Goal: Transaction & Acquisition: Purchase product/service

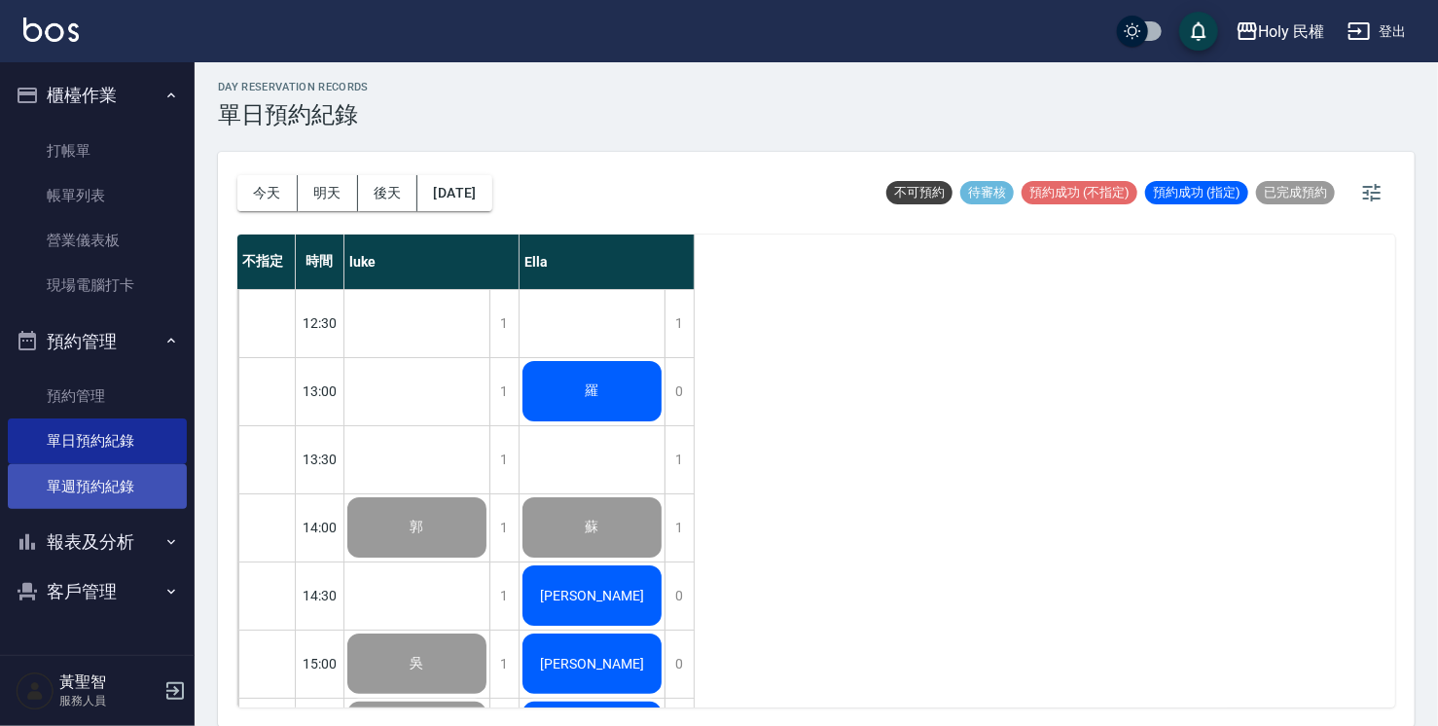
scroll to position [686, 0]
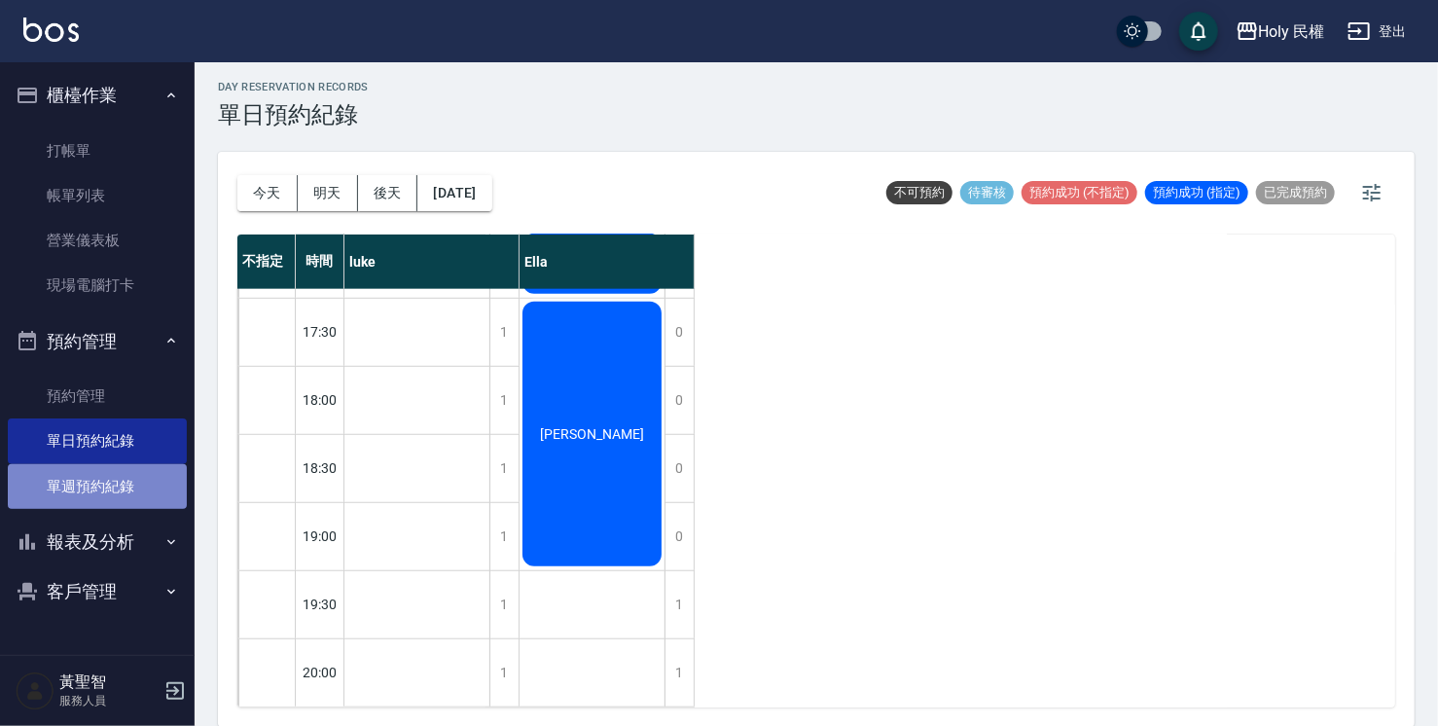
click at [55, 473] on link "單週預約紀錄" at bounding box center [97, 486] width 179 height 45
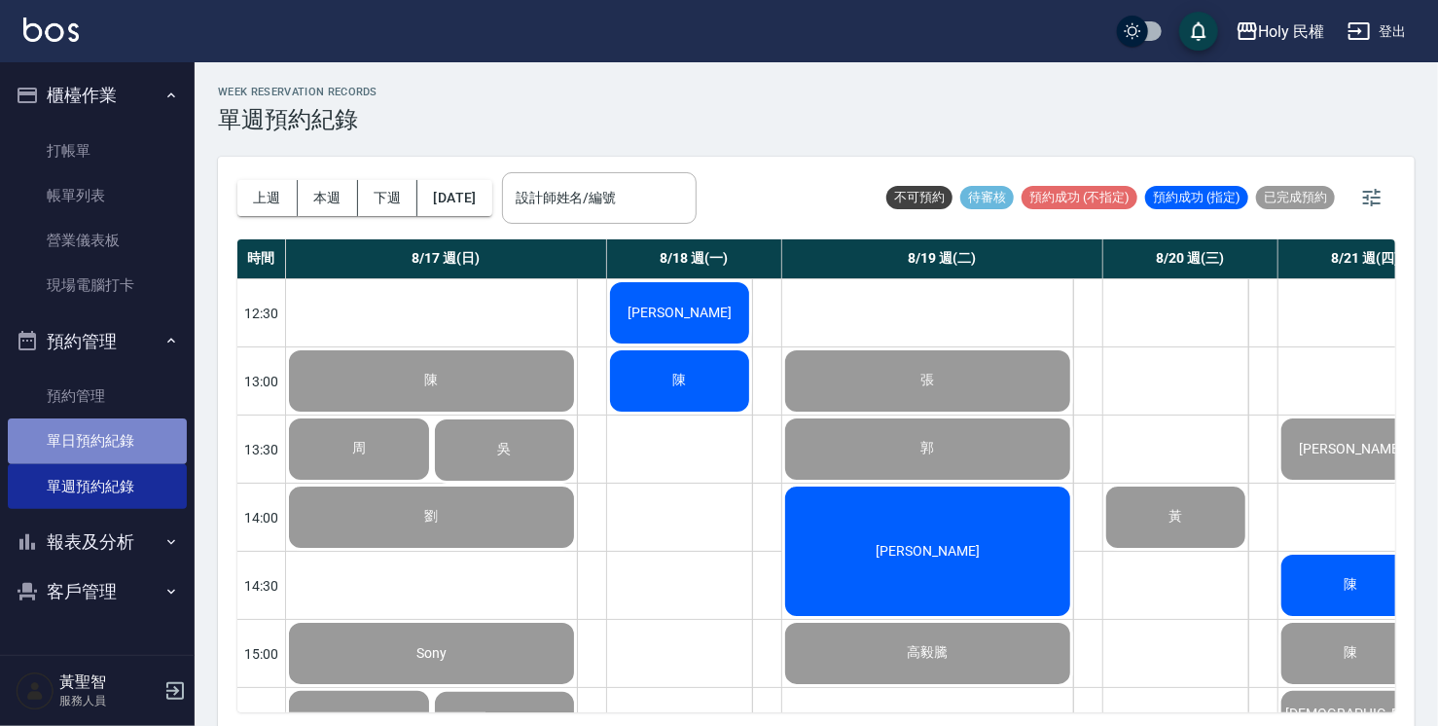
click at [113, 429] on link "單日預約紀錄" at bounding box center [97, 440] width 179 height 45
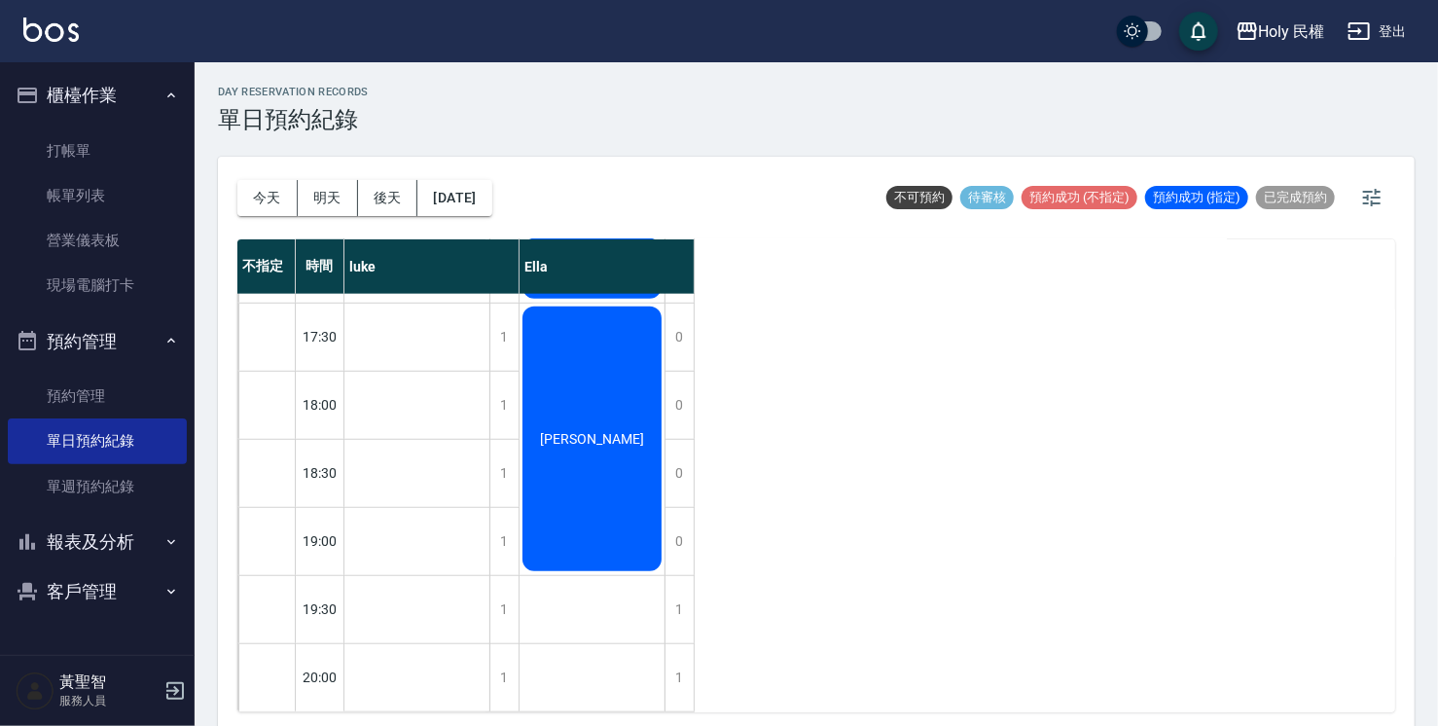
scroll to position [686, 0]
click at [322, 194] on button "明天" at bounding box center [328, 198] width 60 height 36
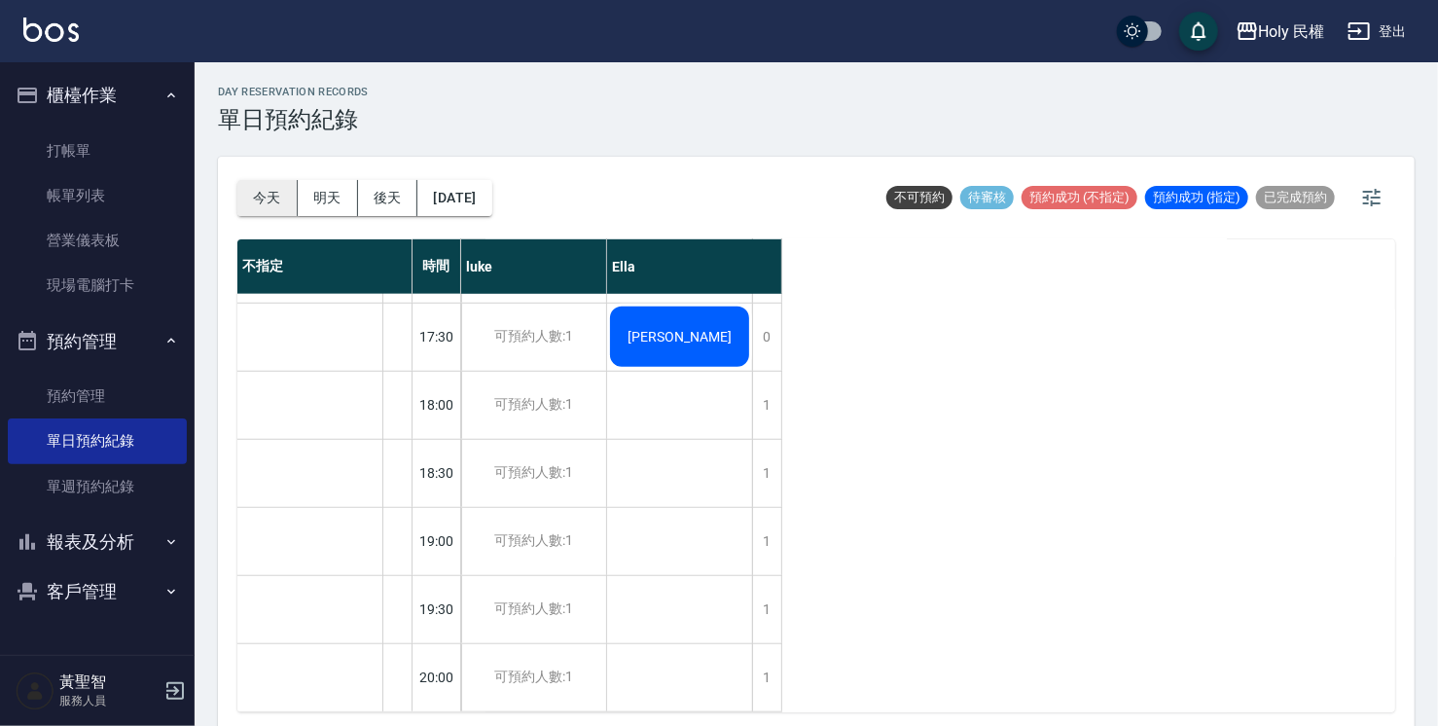
click at [275, 204] on button "今天" at bounding box center [267, 198] width 60 height 36
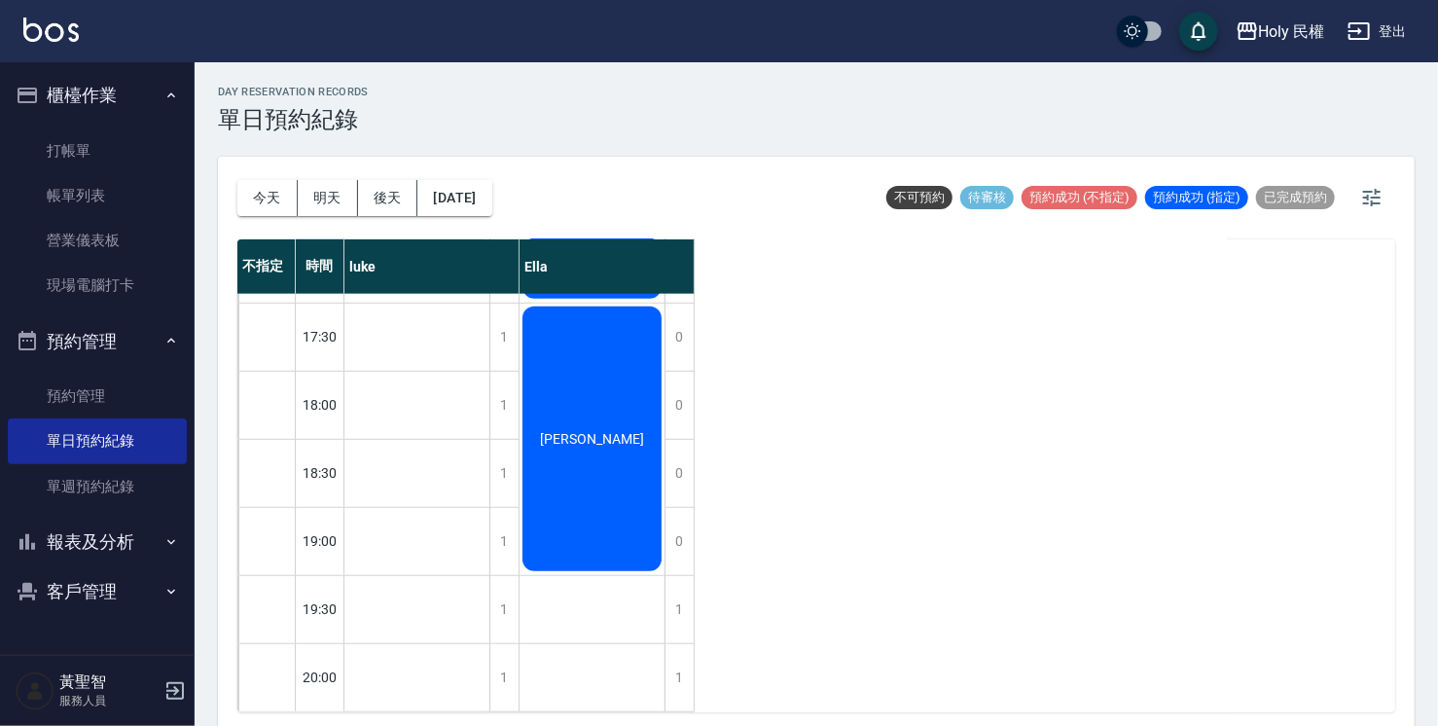
scroll to position [589, 0]
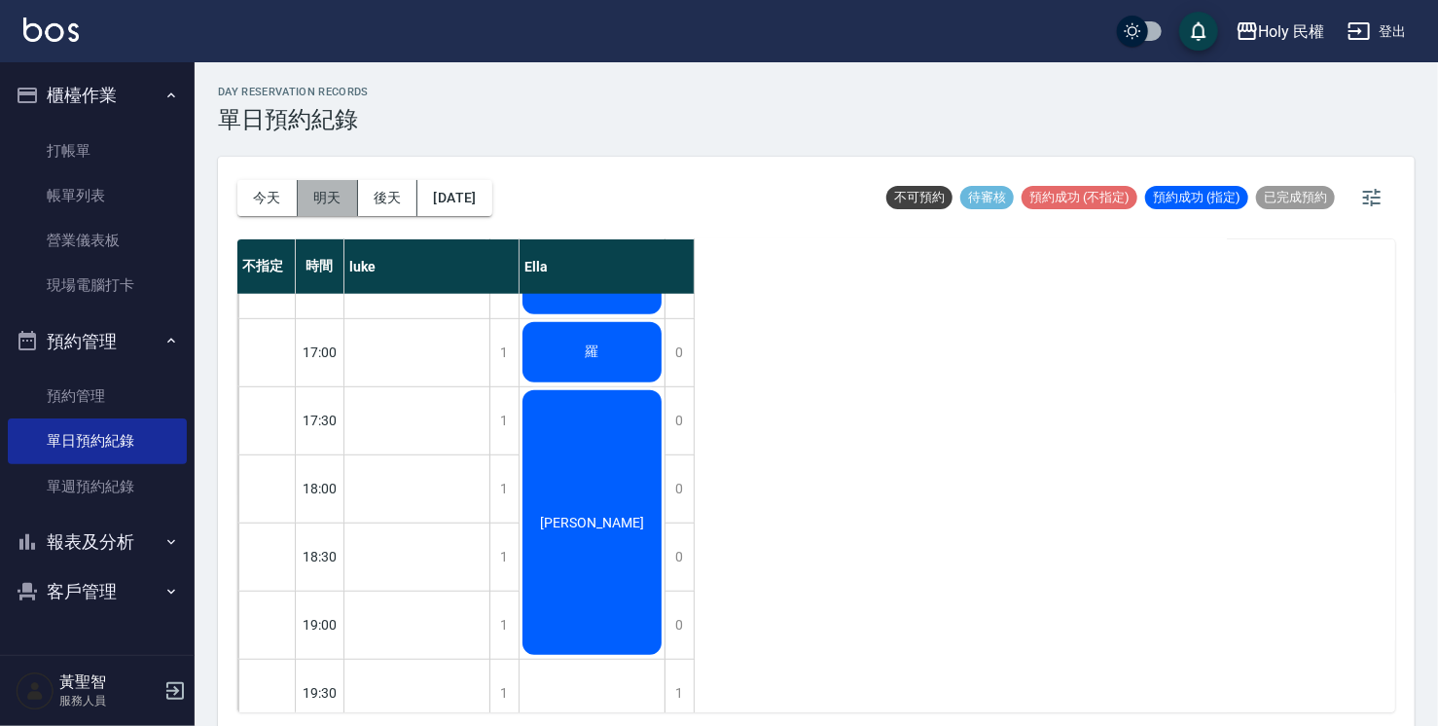
click at [334, 200] on button "明天" at bounding box center [328, 198] width 60 height 36
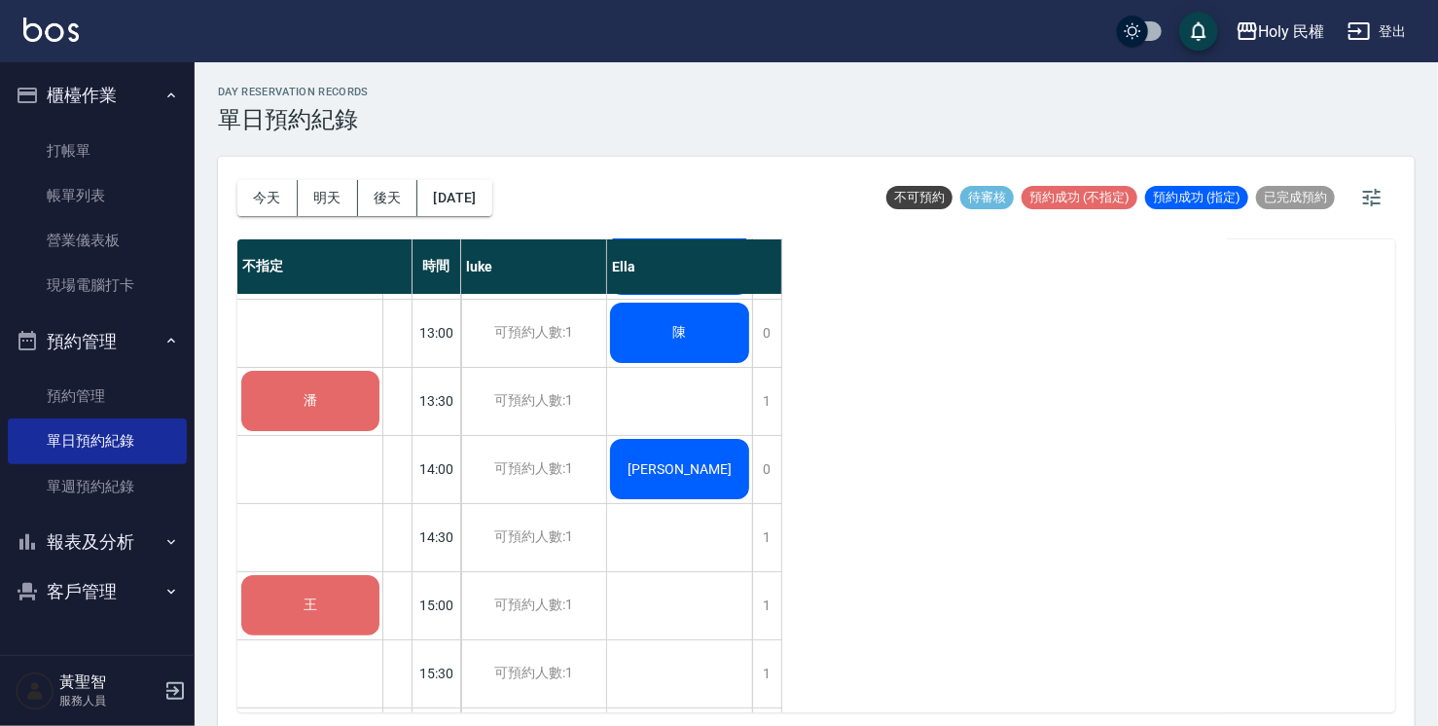
scroll to position [97, 0]
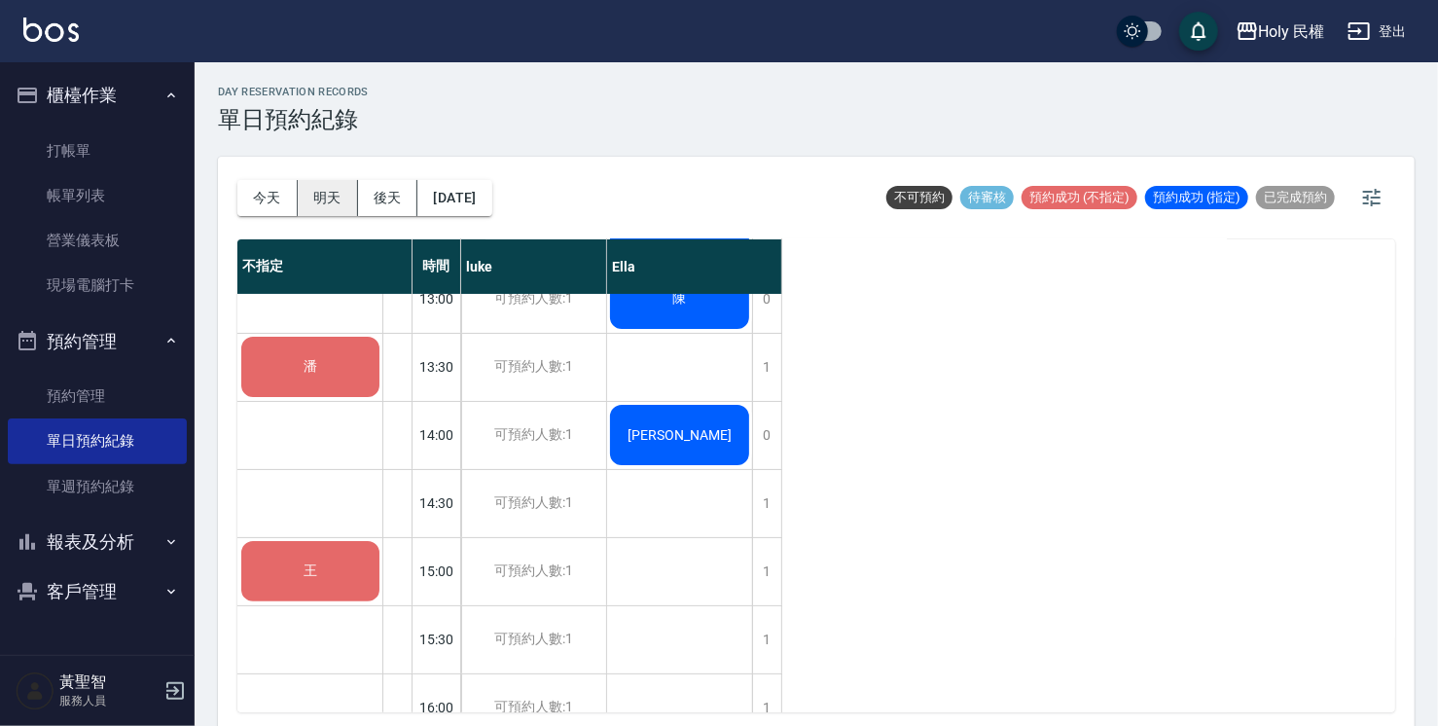
click at [347, 200] on button "明天" at bounding box center [328, 198] width 60 height 36
click at [377, 199] on button "後天" at bounding box center [388, 198] width 60 height 36
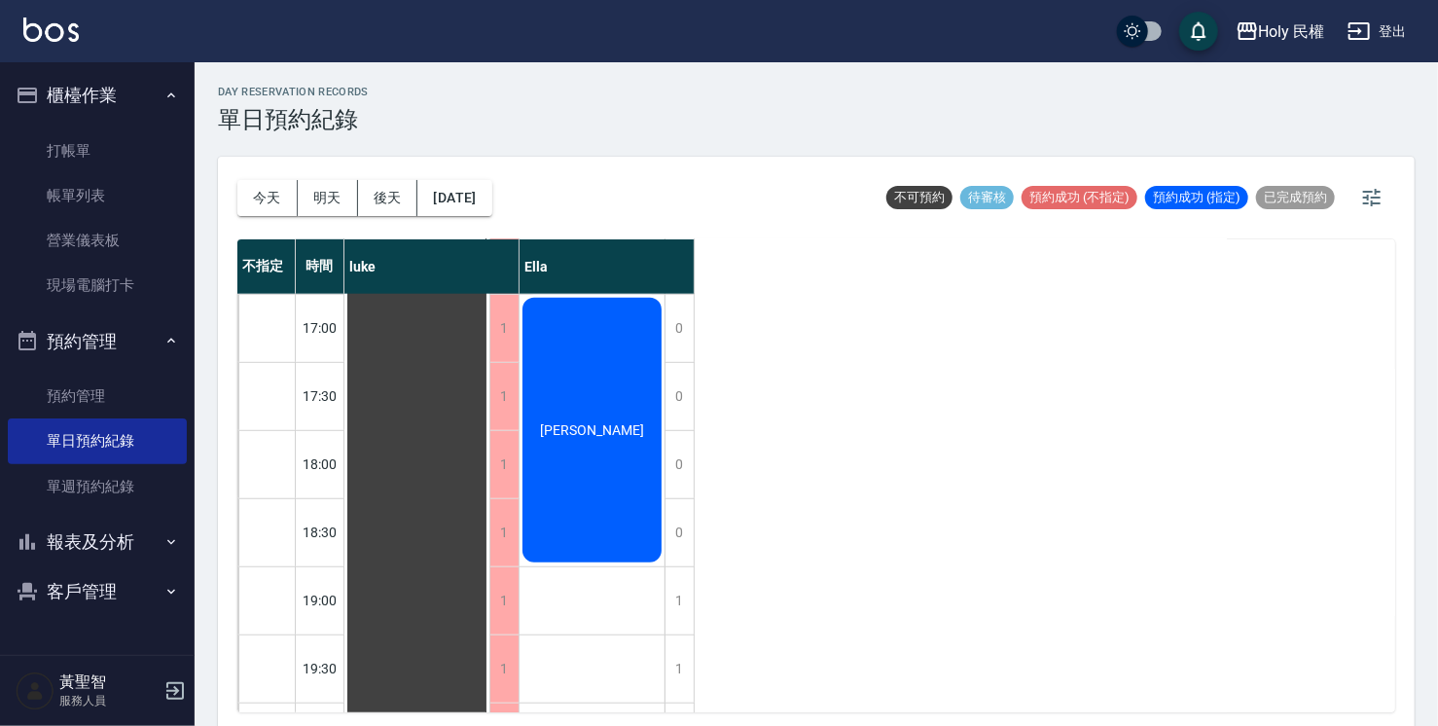
scroll to position [584, 0]
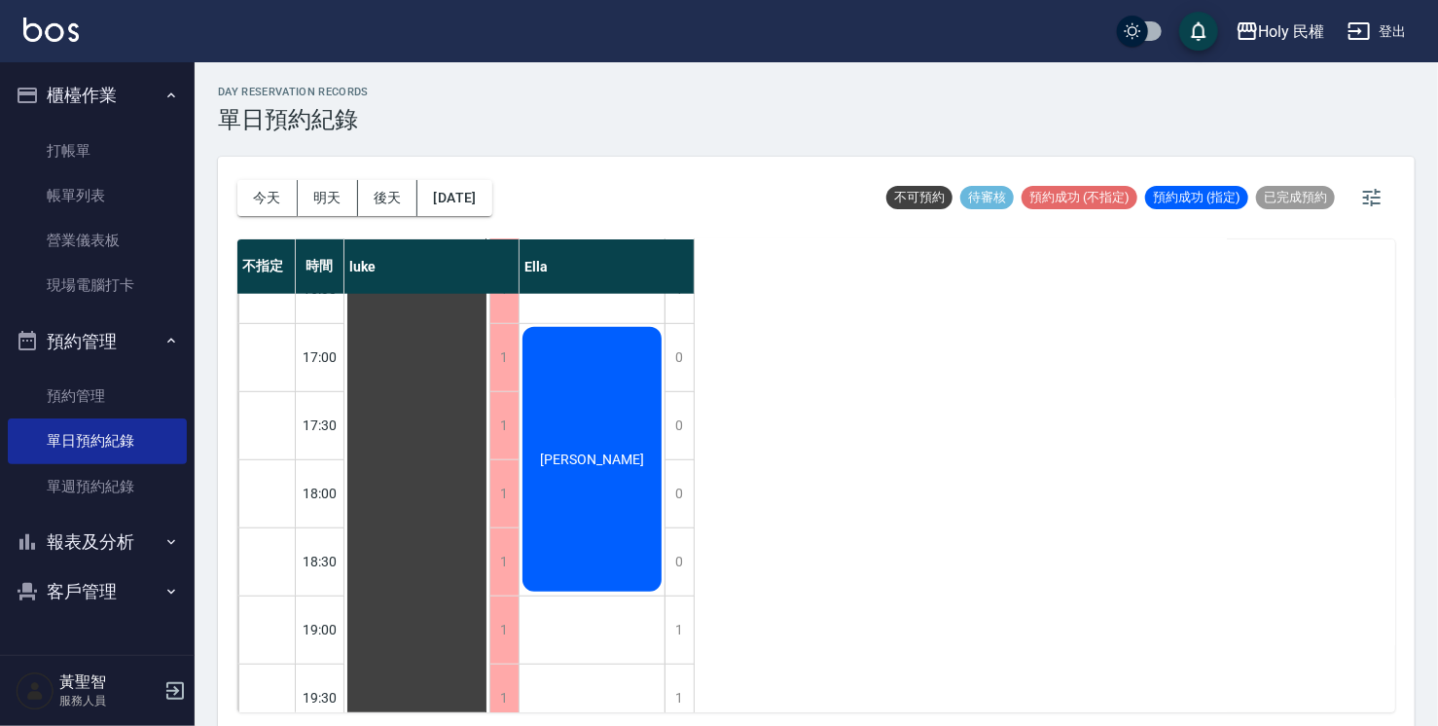
click at [490, 441] on div "李宇桐" at bounding box center [417, 255] width 145 height 1088
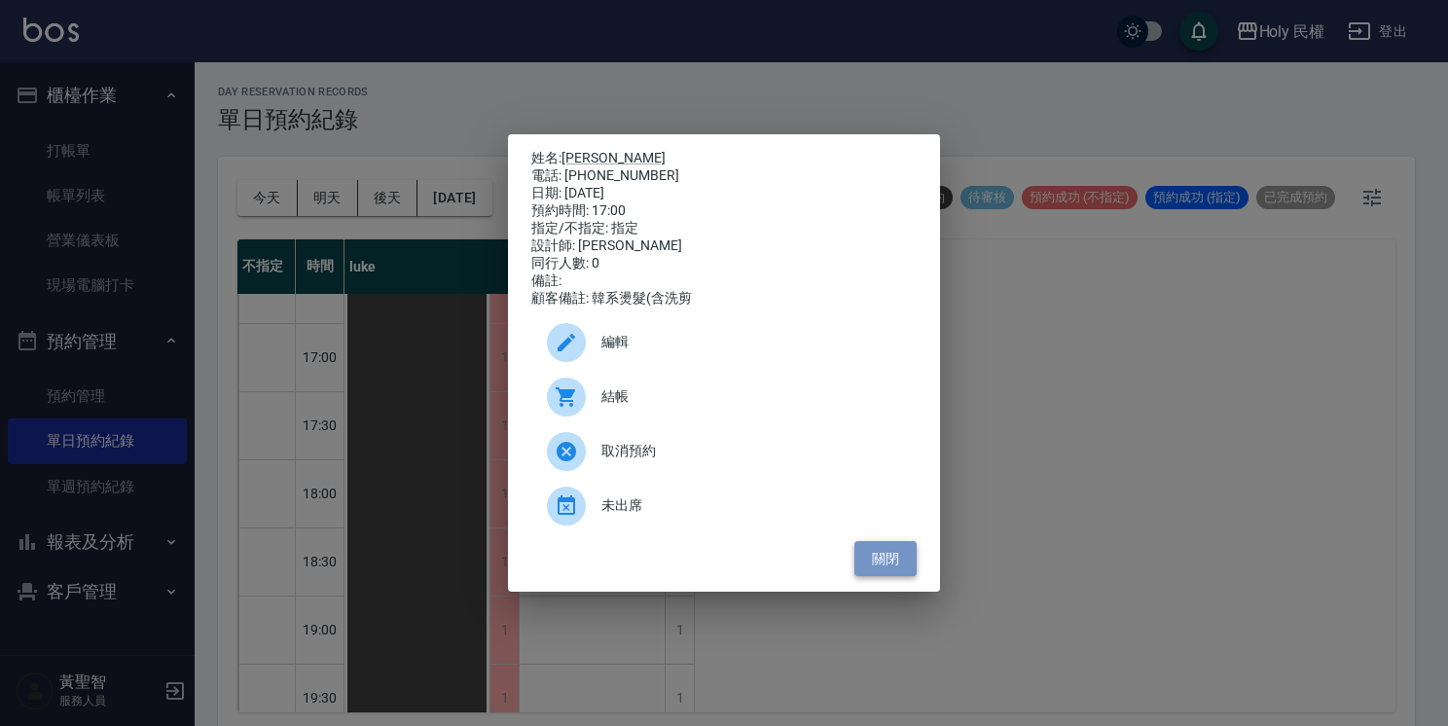
click at [883, 559] on button "關閉" at bounding box center [886, 559] width 62 height 36
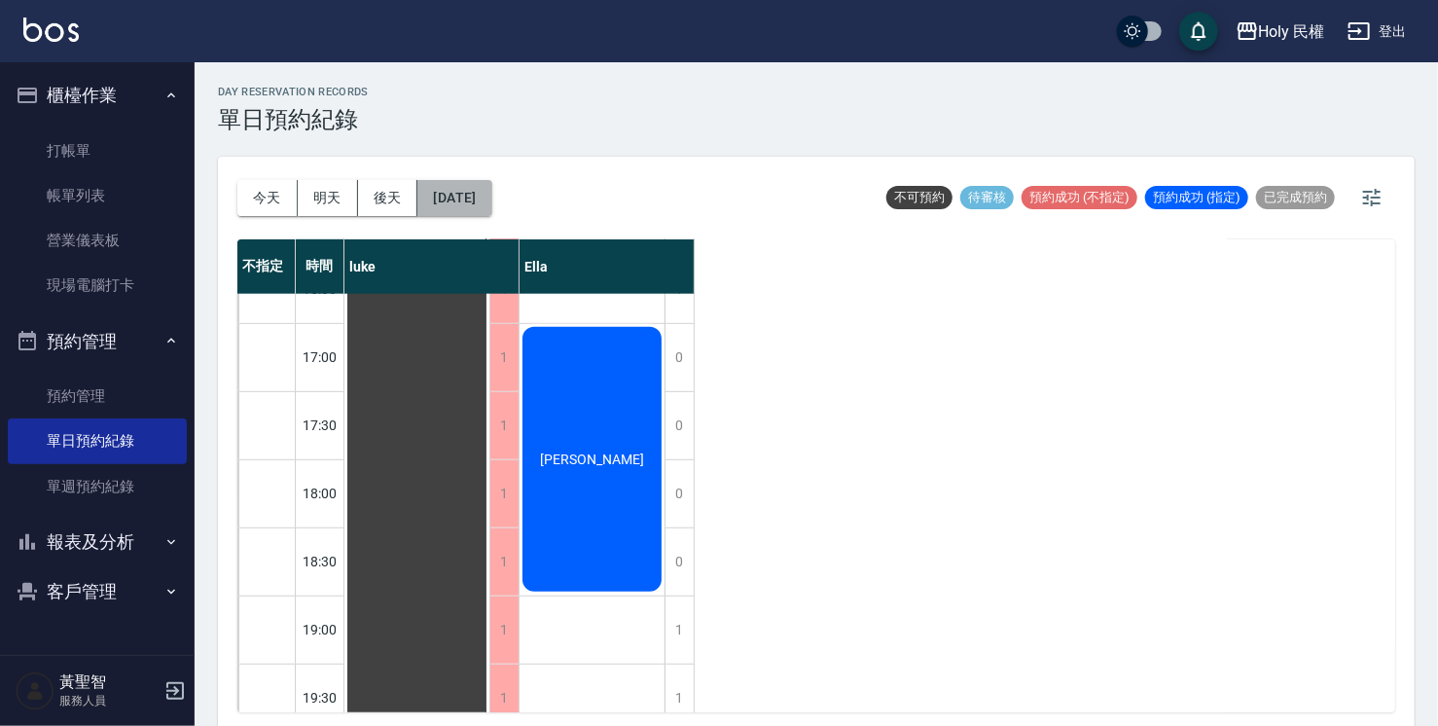
click at [436, 202] on button "2025/08/25" at bounding box center [455, 198] width 74 height 36
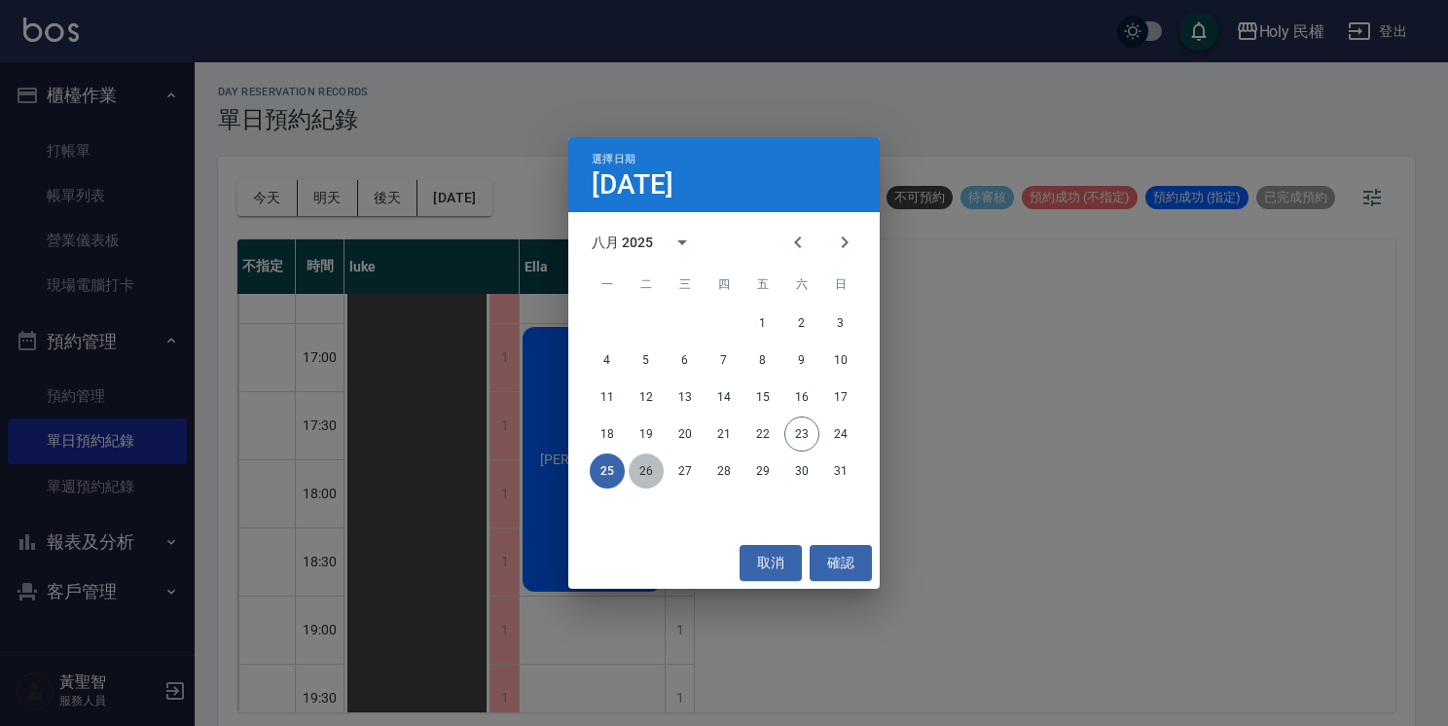
click at [638, 473] on button "26" at bounding box center [646, 471] width 35 height 35
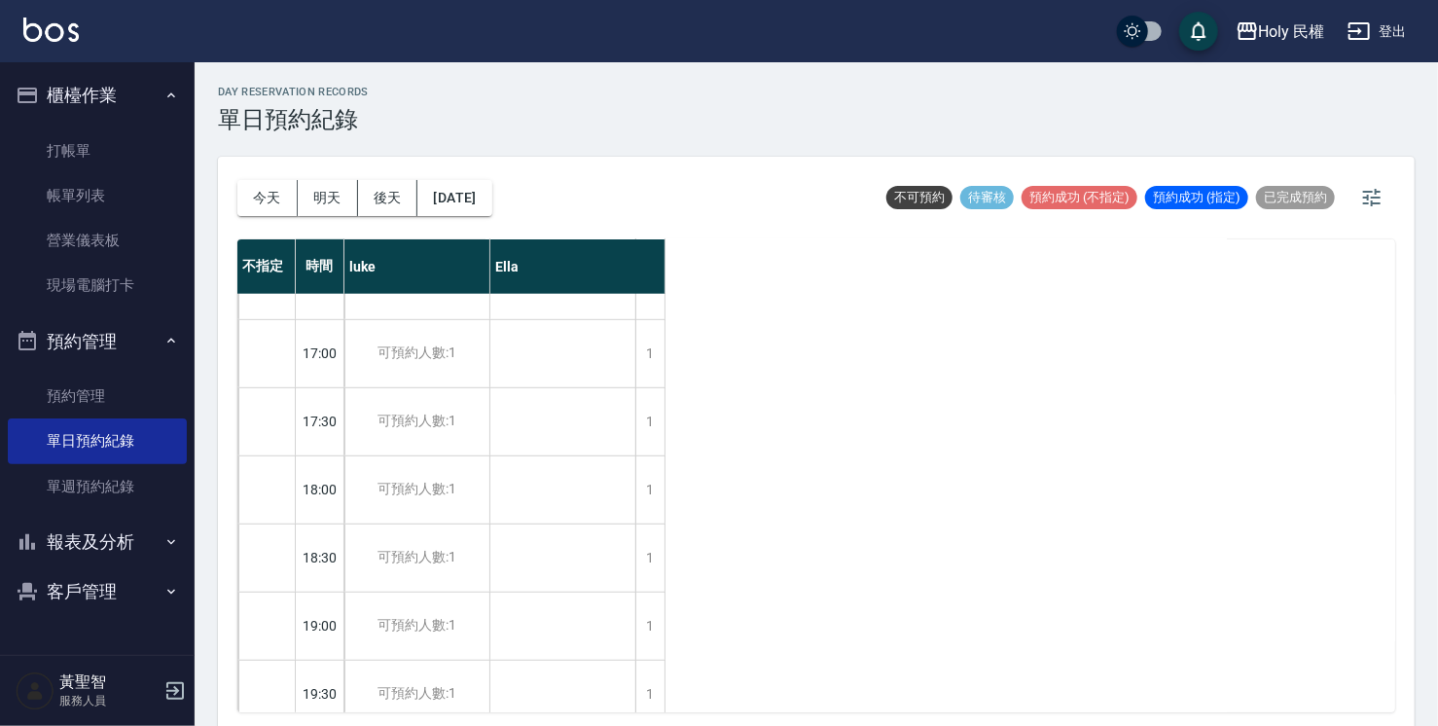
scroll to position [686, 0]
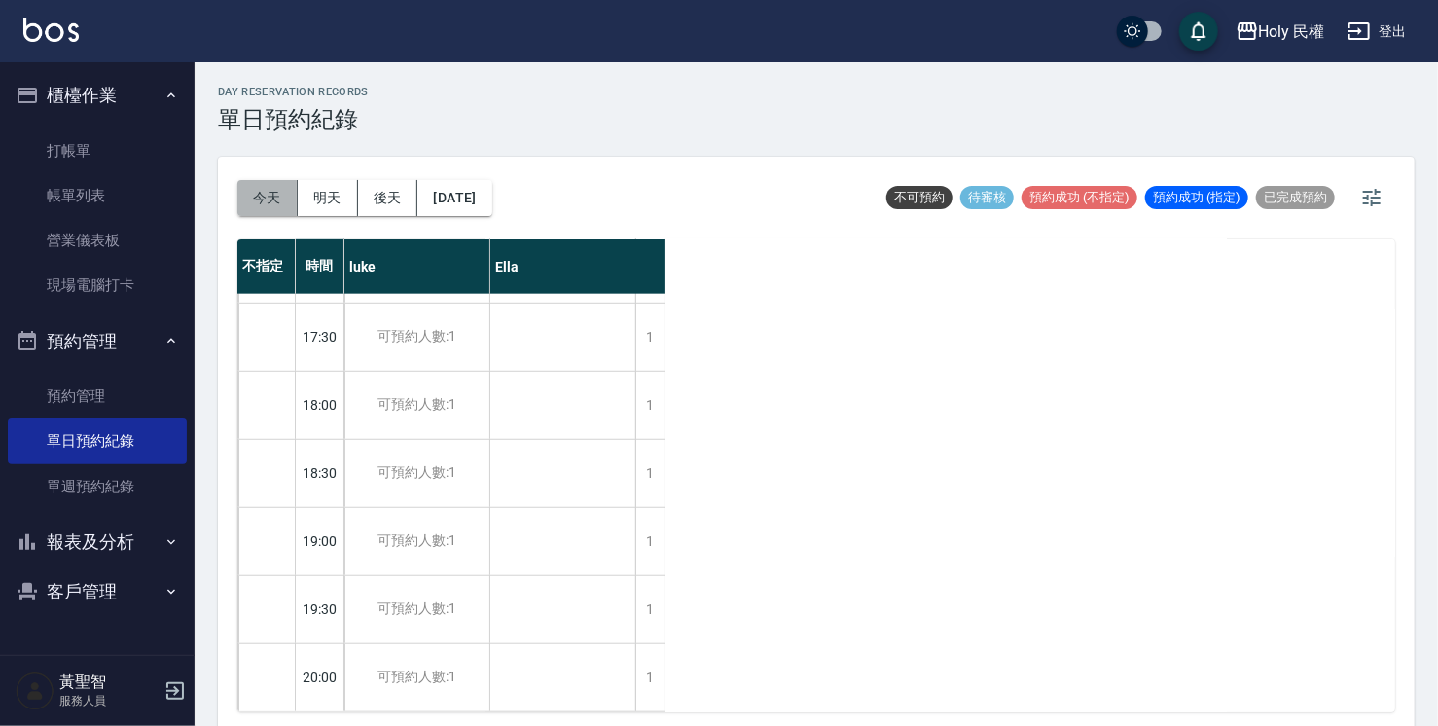
click at [263, 211] on button "今天" at bounding box center [267, 198] width 60 height 36
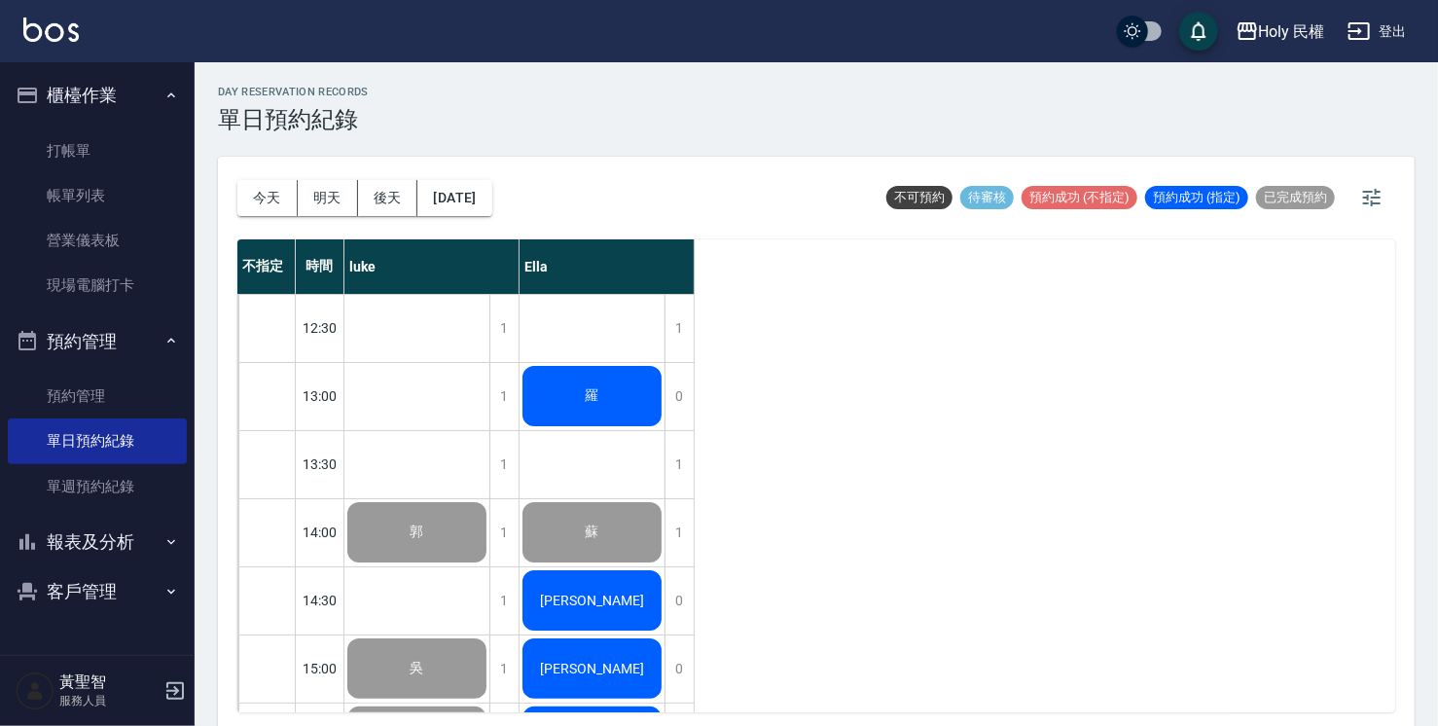
click at [490, 565] on div "[PERSON_NAME]" at bounding box center [417, 532] width 145 height 66
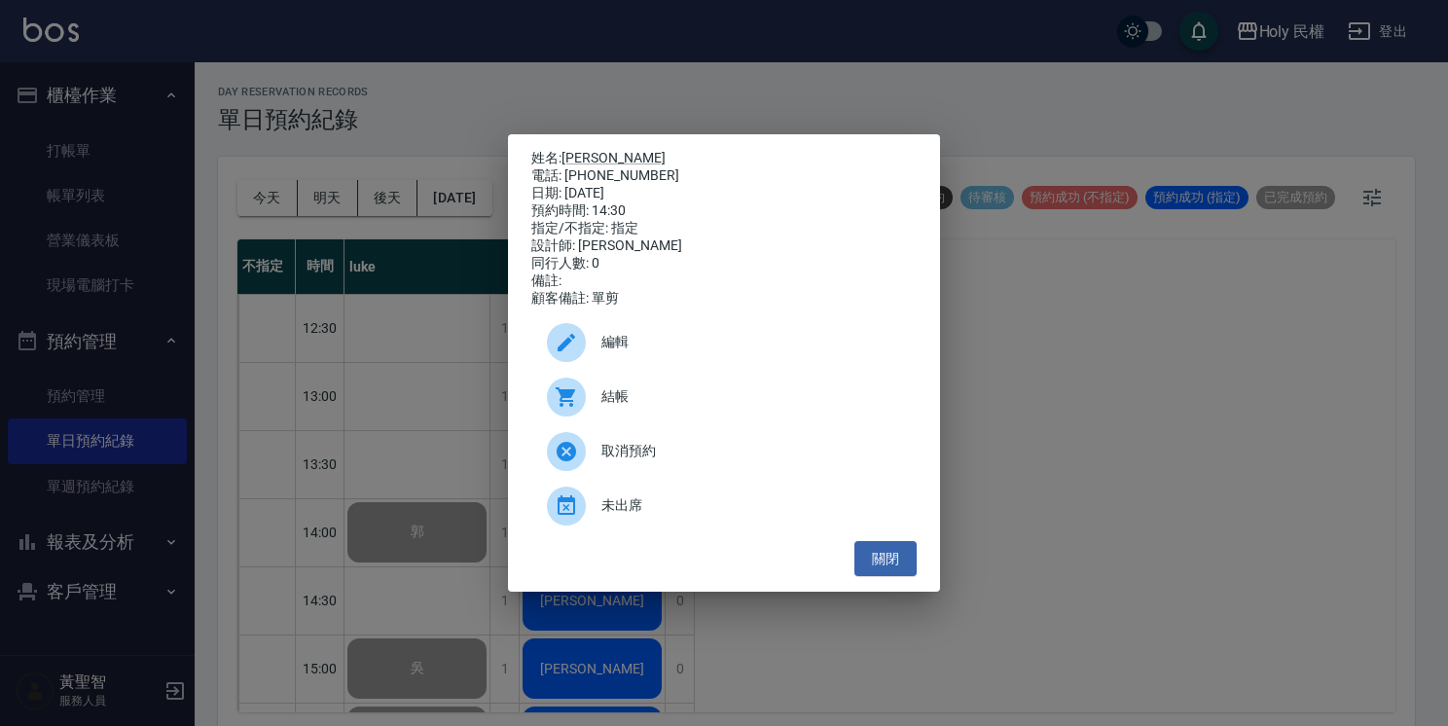
click at [644, 407] on span "結帳" at bounding box center [751, 396] width 300 height 20
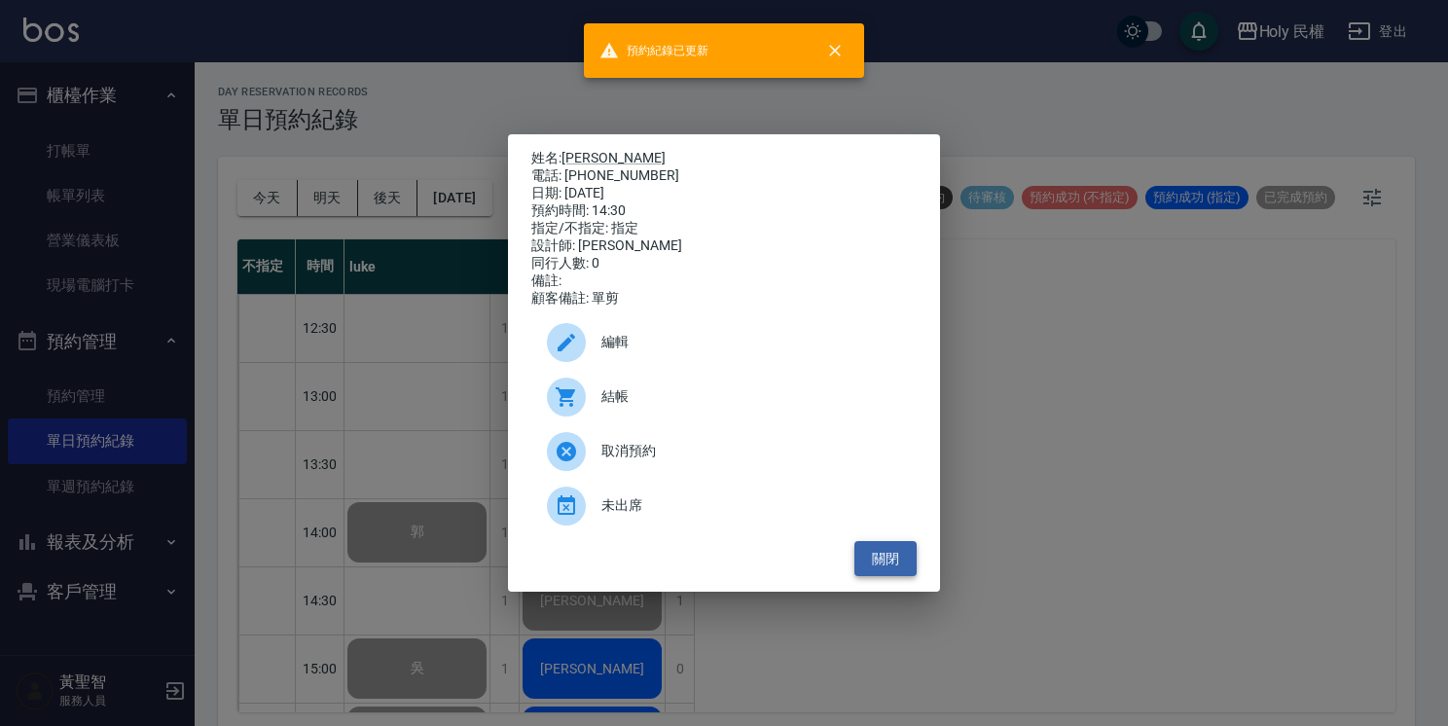
click at [899, 568] on button "關閉" at bounding box center [886, 559] width 62 height 36
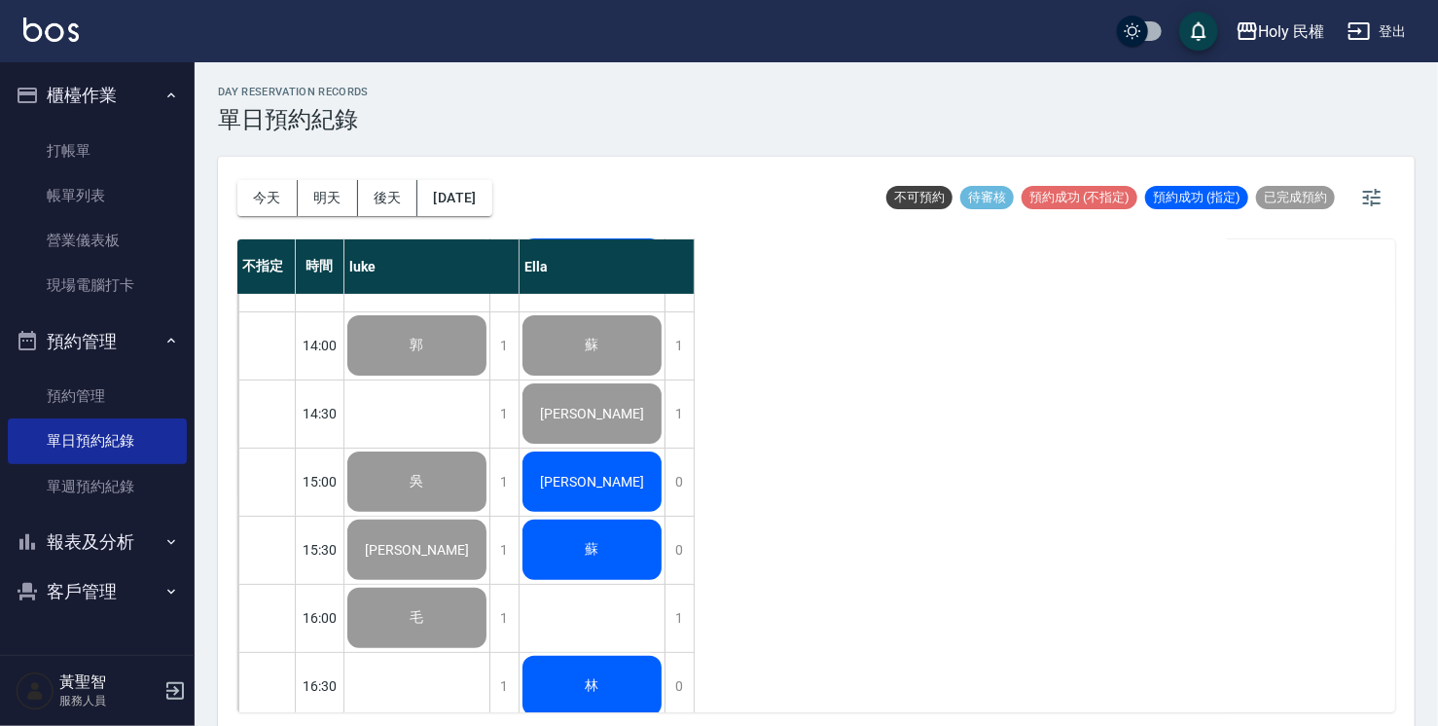
scroll to position [195, 0]
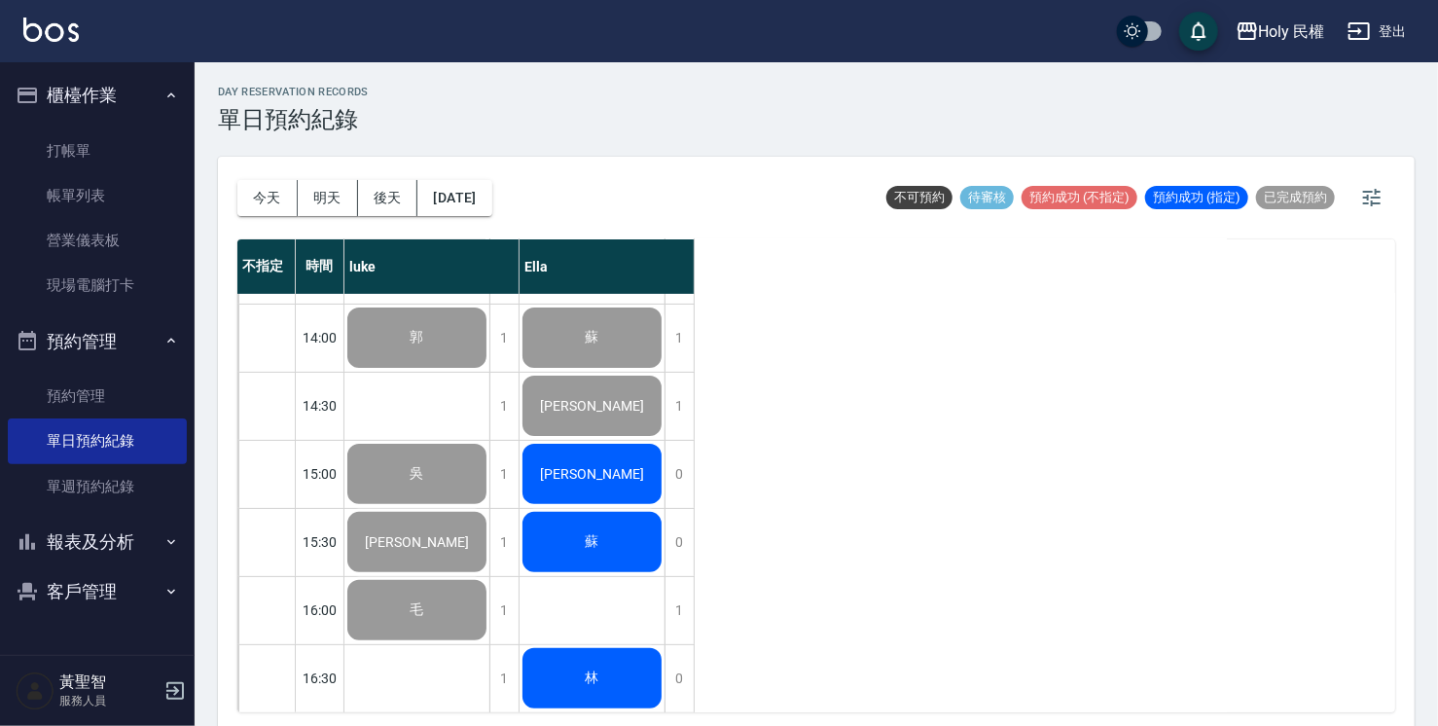
click at [428, 346] on span "[PERSON_NAME]" at bounding box center [417, 338] width 21 height 18
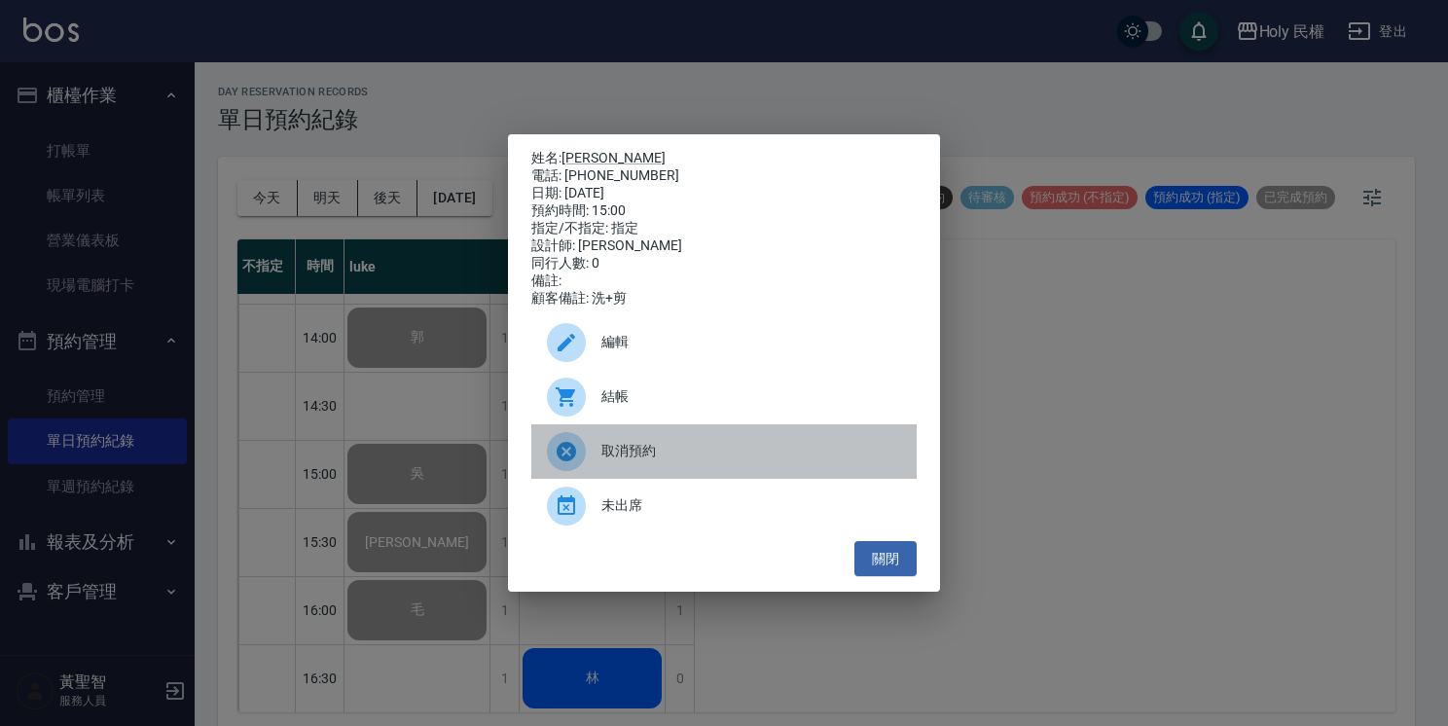
click at [598, 432] on div "取消預約" at bounding box center [723, 451] width 385 height 55
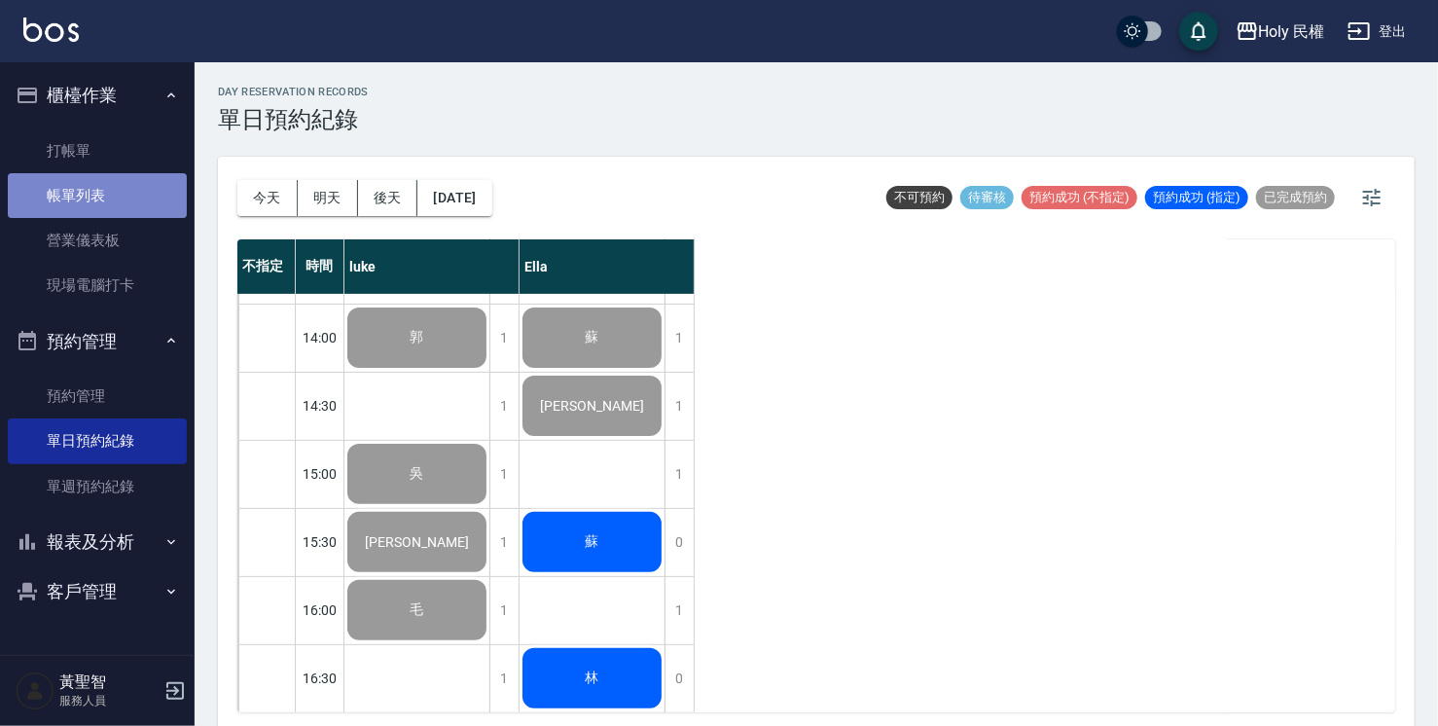
click at [42, 207] on link "帳單列表" at bounding box center [97, 195] width 179 height 45
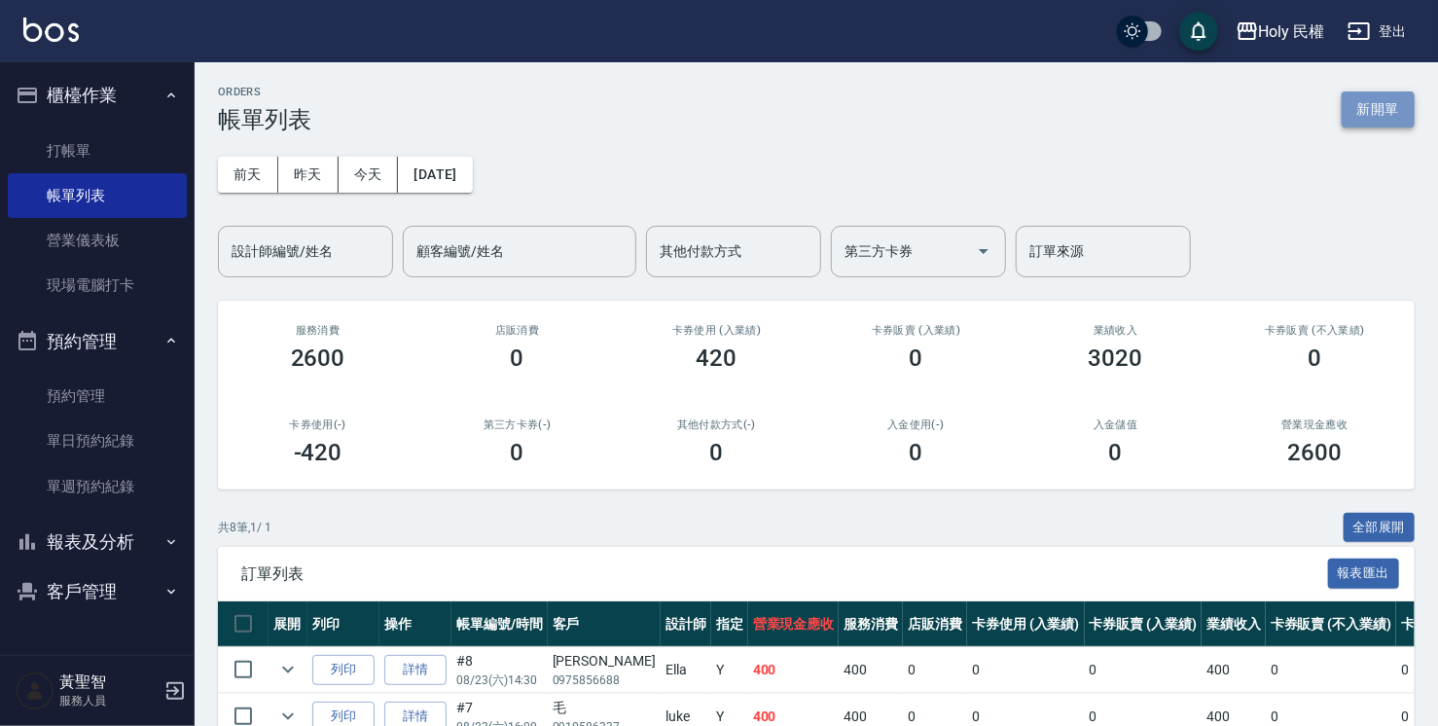
click at [1349, 98] on button "新開單" at bounding box center [1378, 109] width 73 height 36
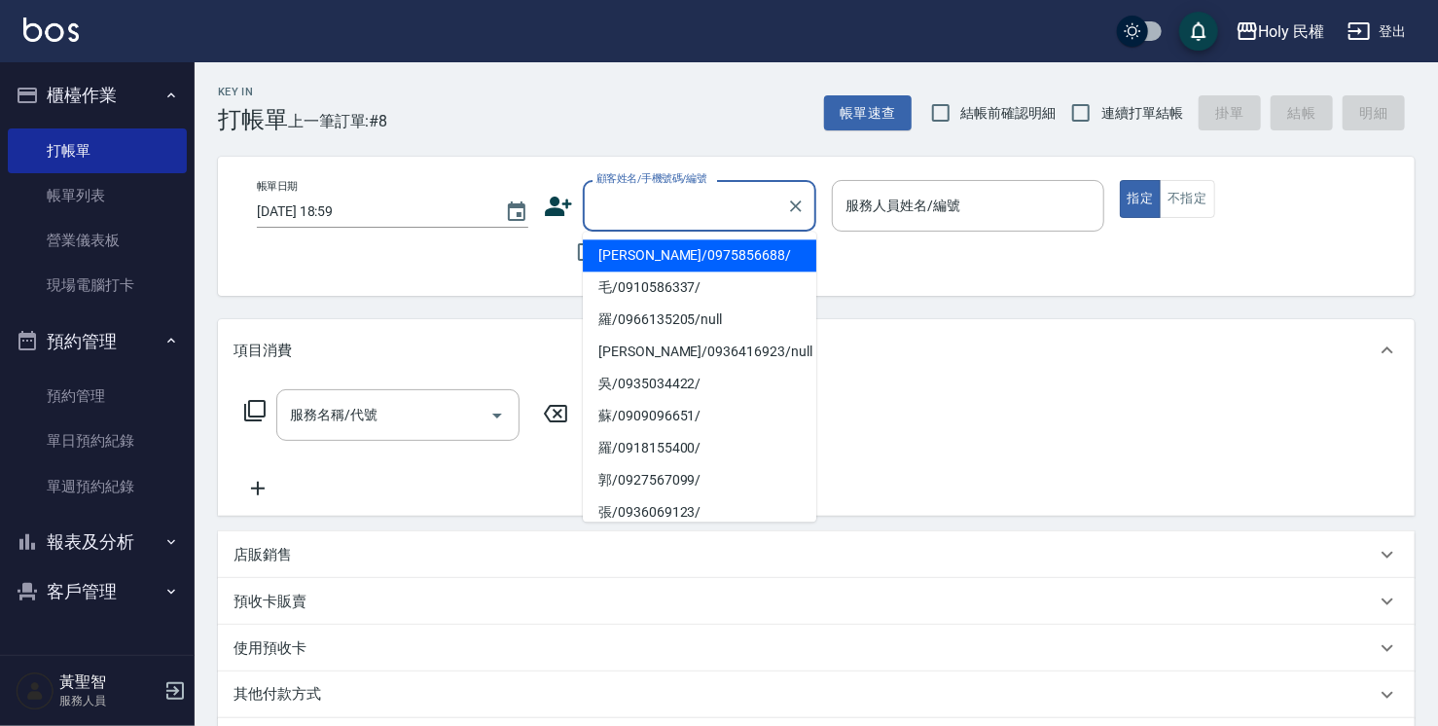
click at [642, 199] on input "顧客姓名/手機號碼/編號" at bounding box center [685, 206] width 187 height 34
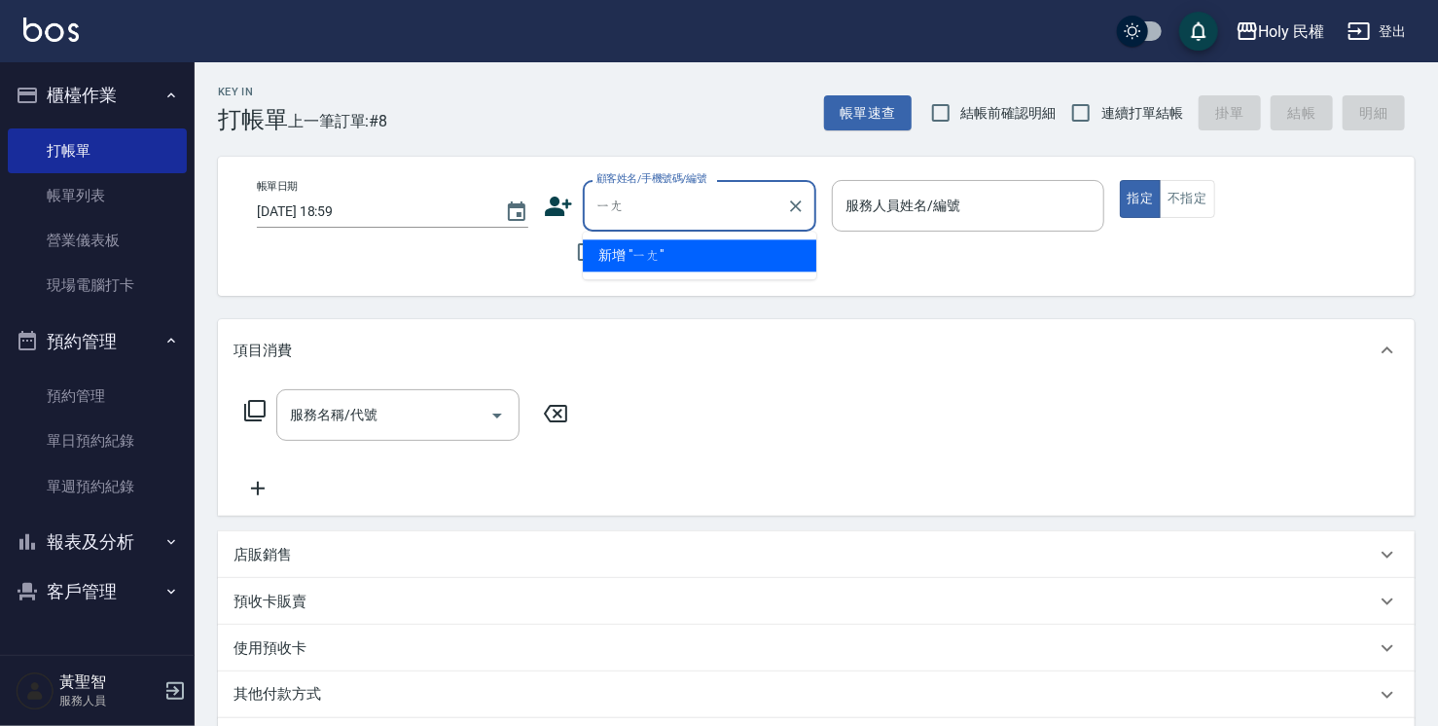
type input "揚"
type input "秧"
type input "'"
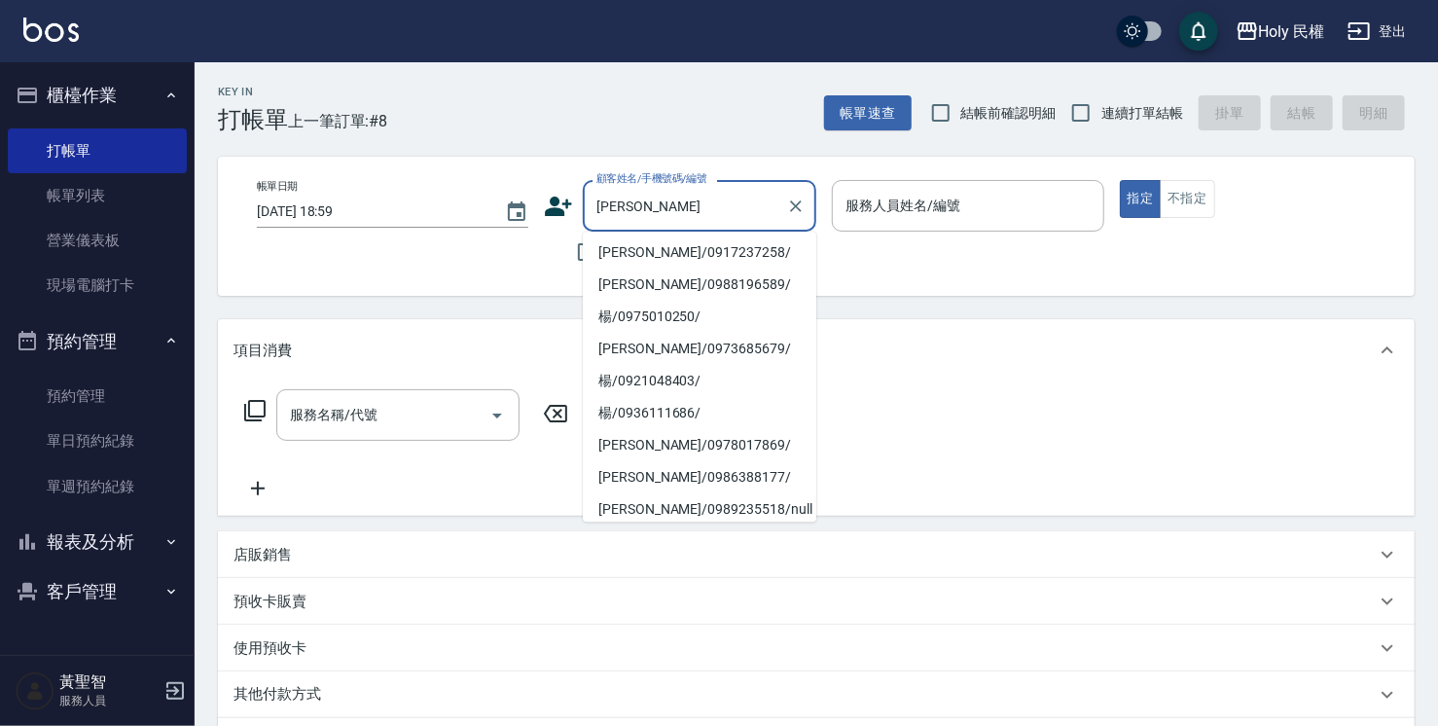
scroll to position [389, 0]
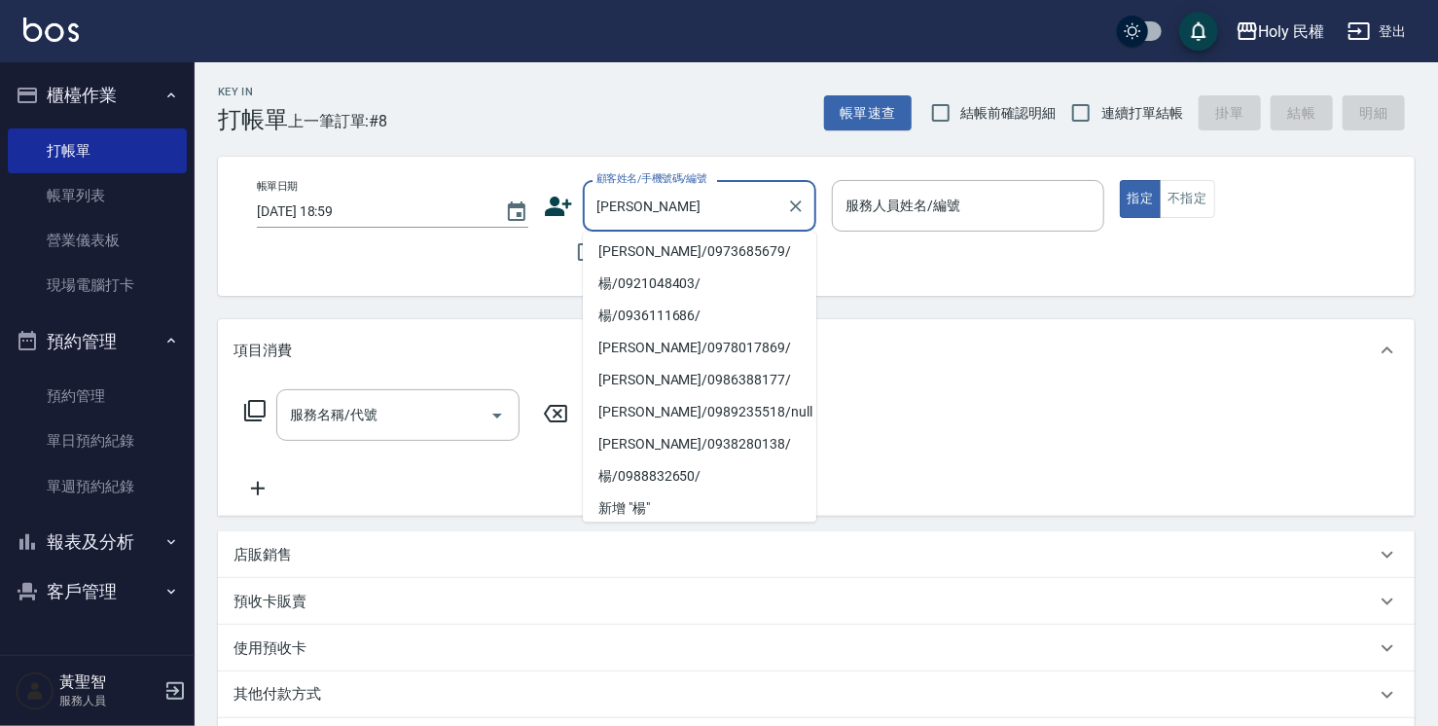
click at [712, 43] on li "楊/0963455456/" at bounding box center [700, 27] width 234 height 32
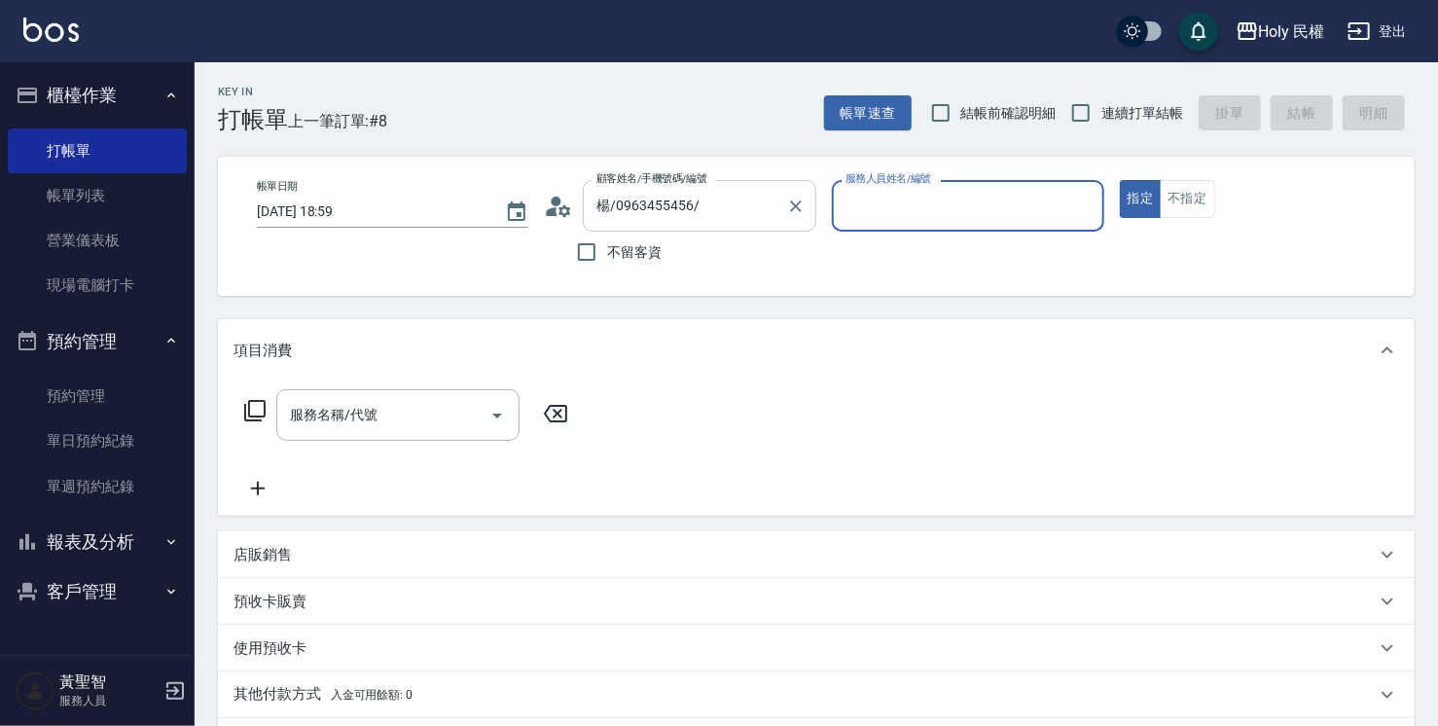
click at [676, 215] on input "楊/0963455456/" at bounding box center [685, 206] width 187 height 34
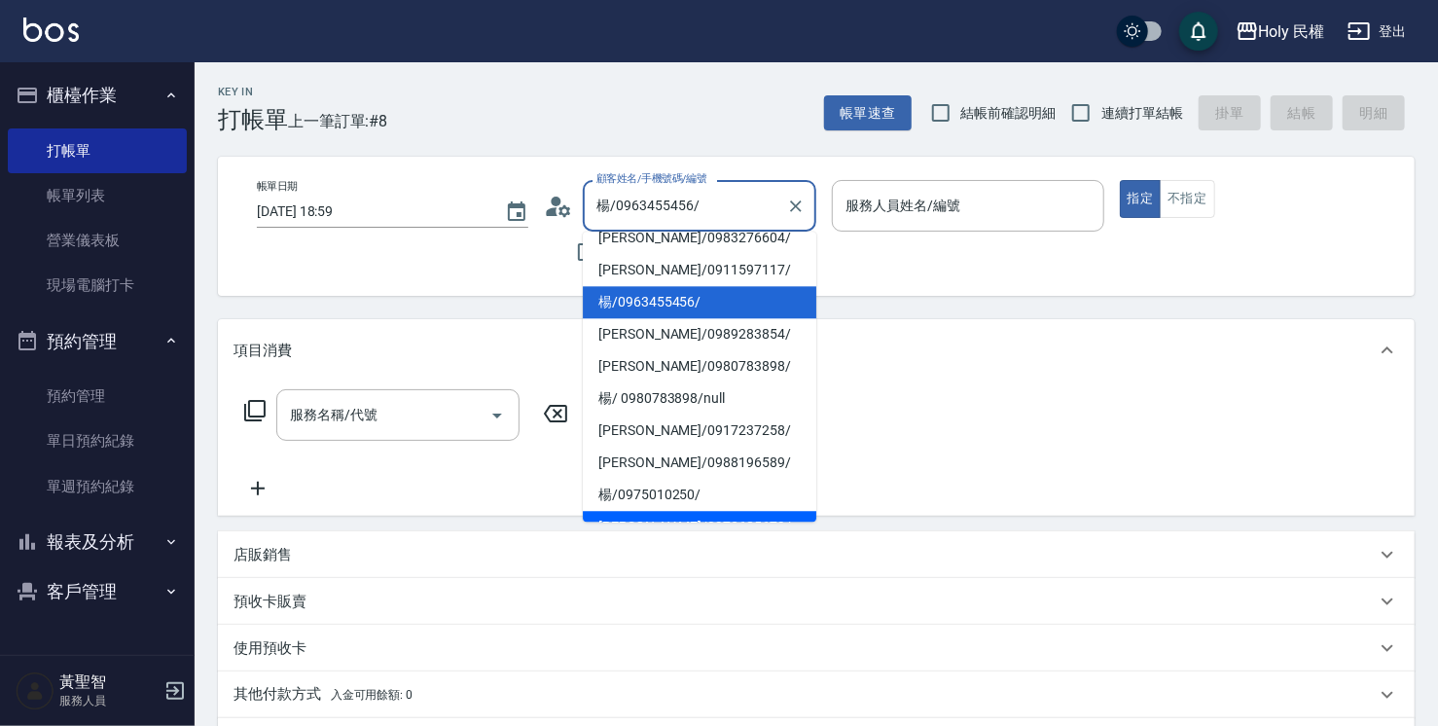
scroll to position [292, 0]
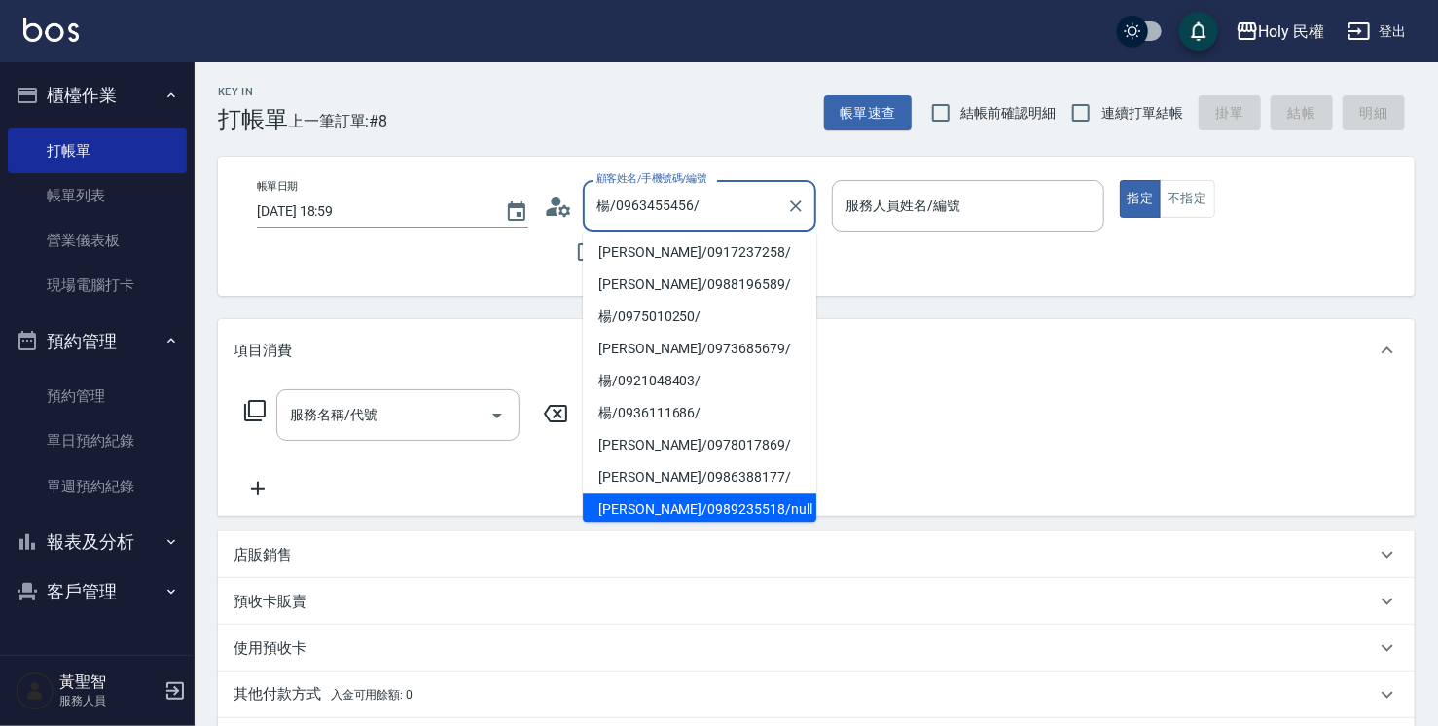
click at [682, 504] on li "楊齊豐/0989235518/null" at bounding box center [700, 509] width 234 height 32
type input "楊齊豐/0989235518/null"
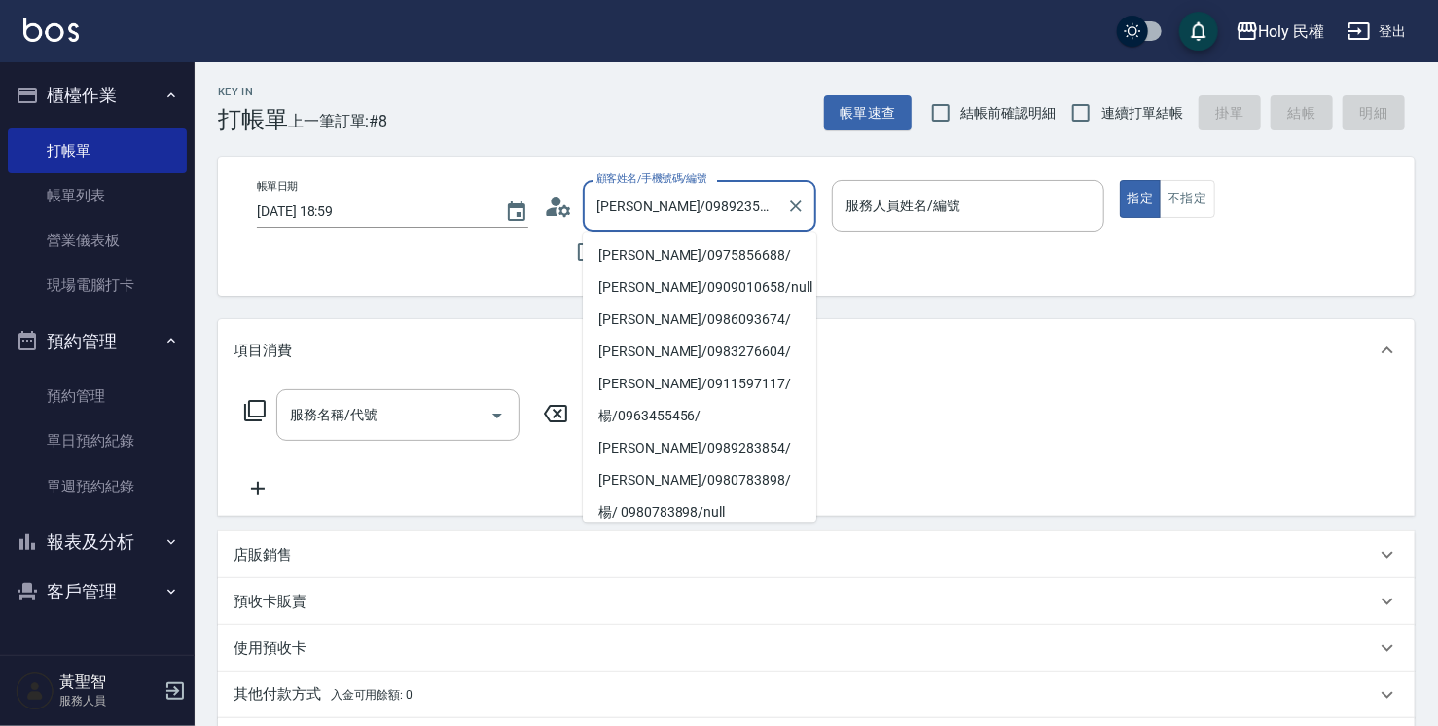
scroll to position [295, 0]
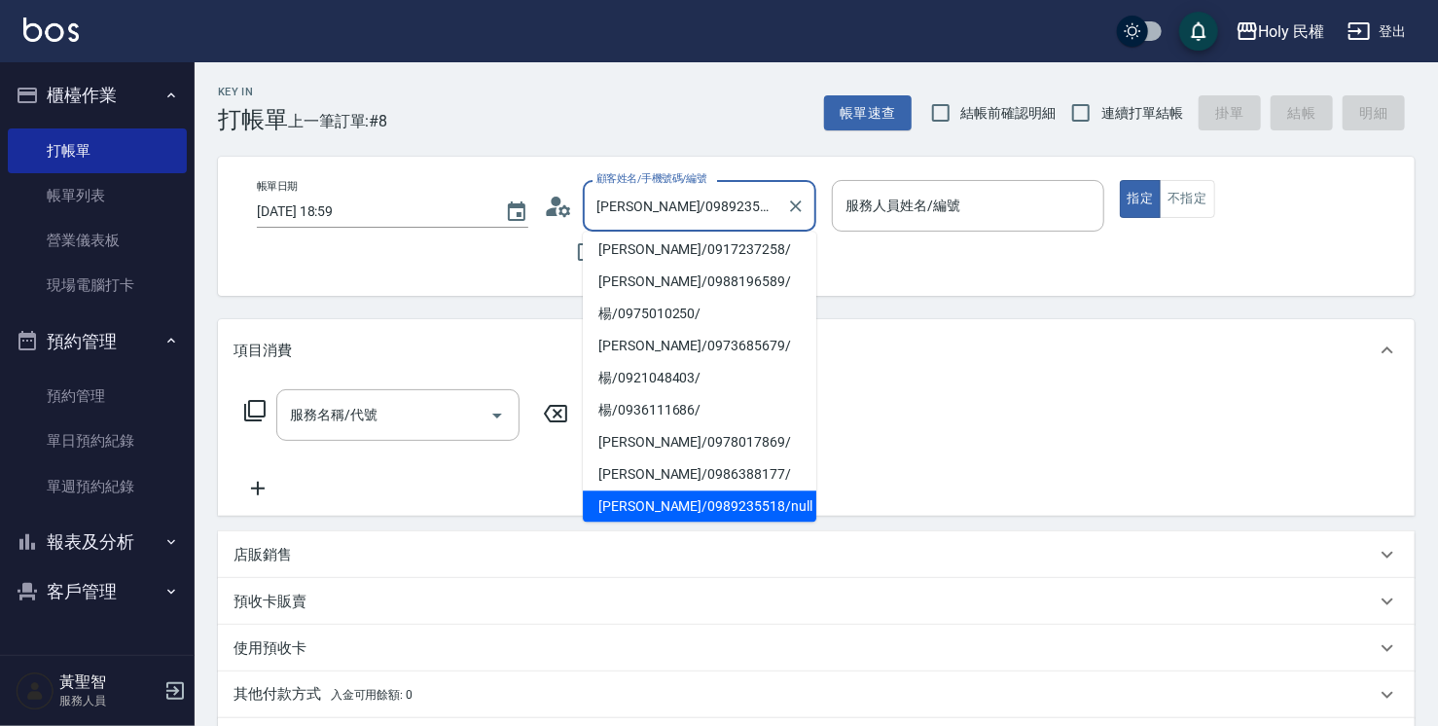
drag, startPoint x: 644, startPoint y: 207, endPoint x: 719, endPoint y: 208, distance: 74.9
click at [719, 208] on input "楊齊豐/0989235518/null" at bounding box center [685, 206] width 187 height 34
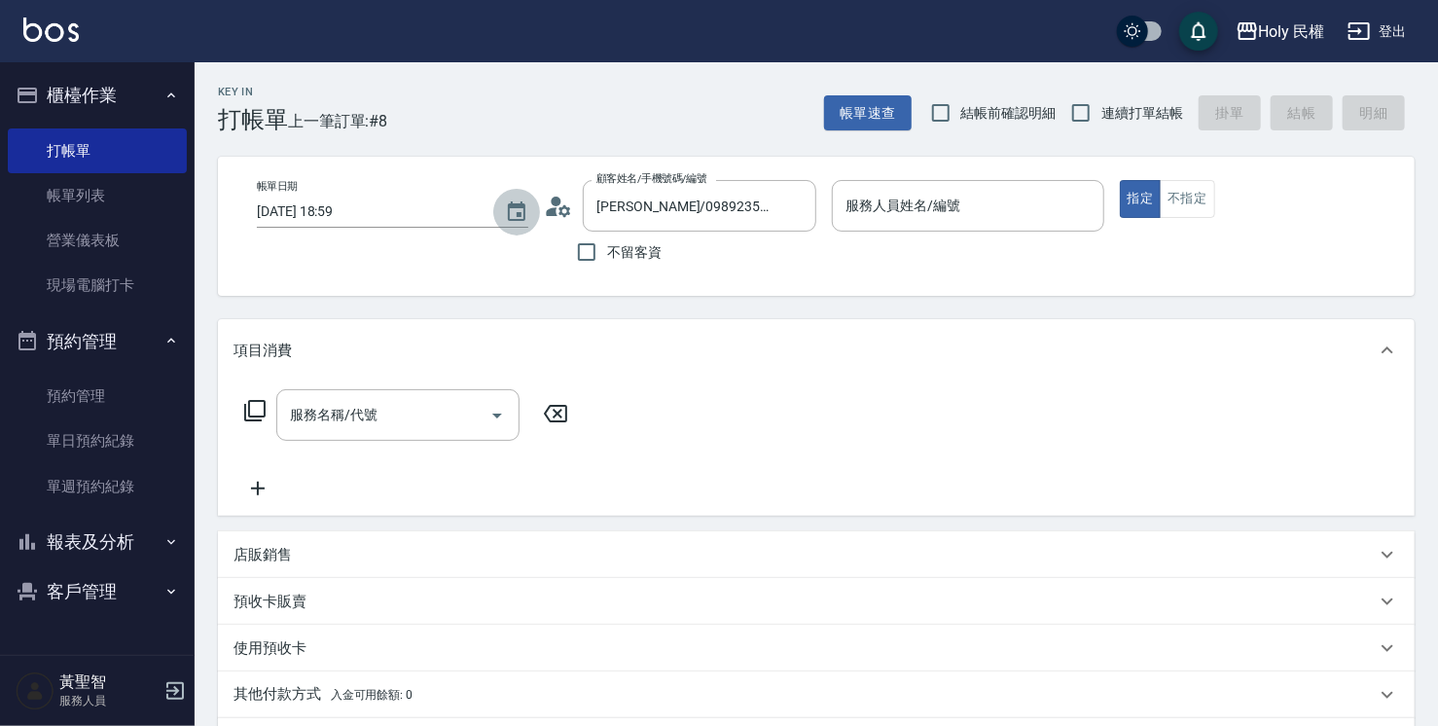
click at [527, 212] on icon "Choose date, selected date is 2025-08-23" at bounding box center [516, 211] width 23 height 23
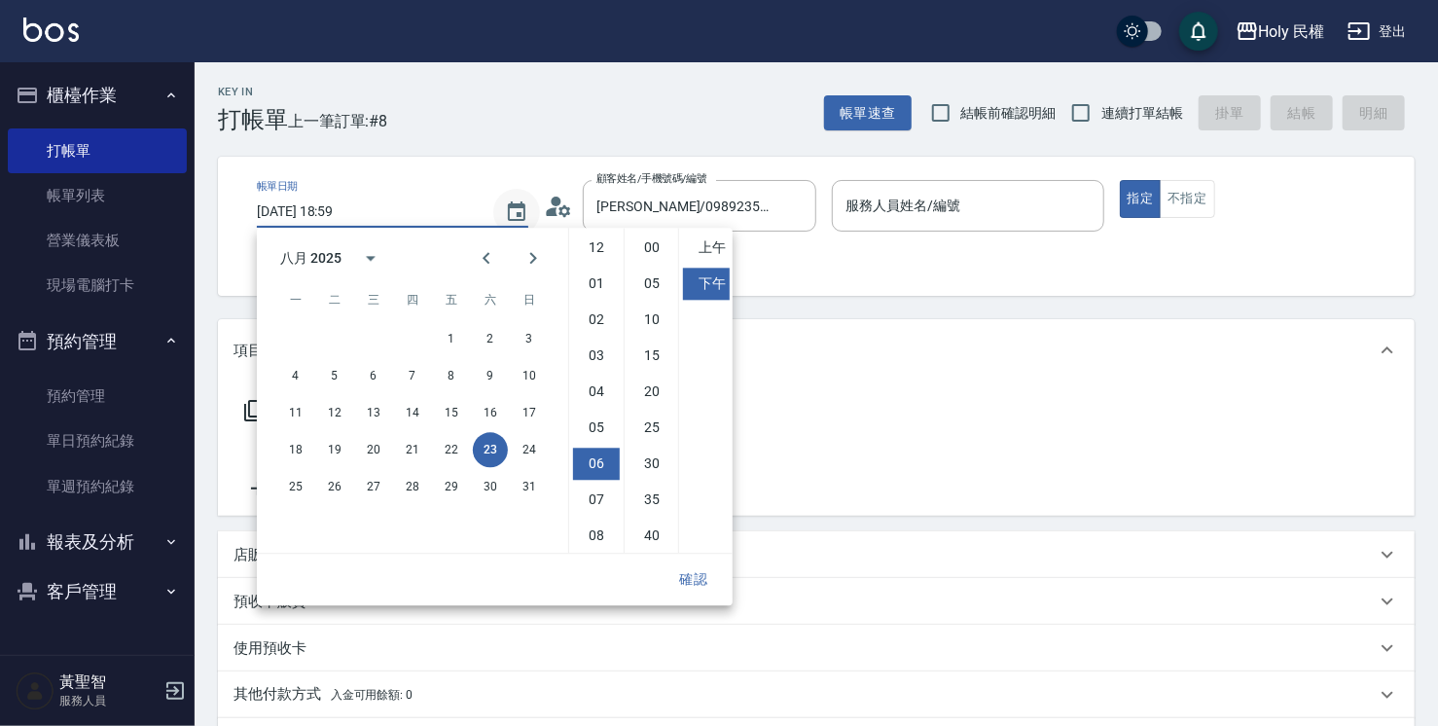
scroll to position [109, 0]
click at [553, 202] on circle at bounding box center [557, 202] width 10 height 10
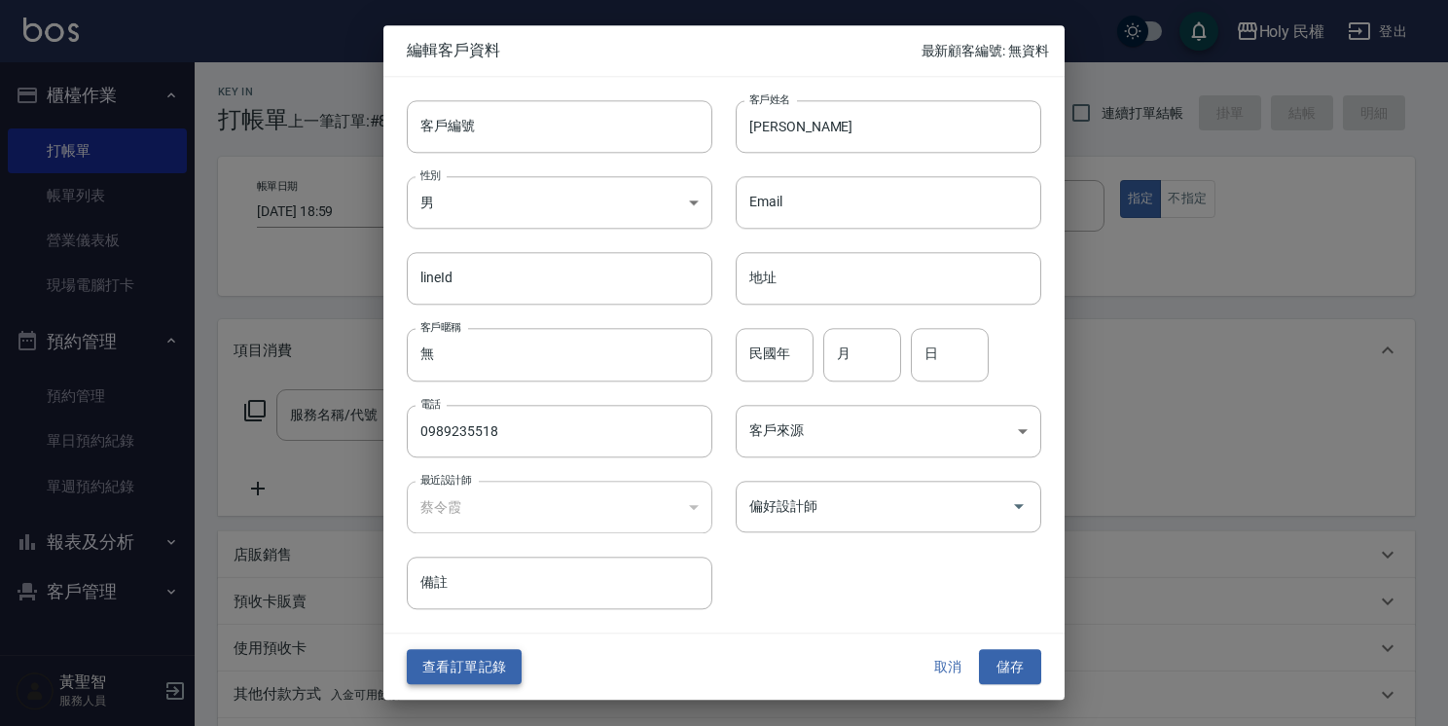
click at [475, 653] on button "查看訂單記錄" at bounding box center [464, 667] width 115 height 36
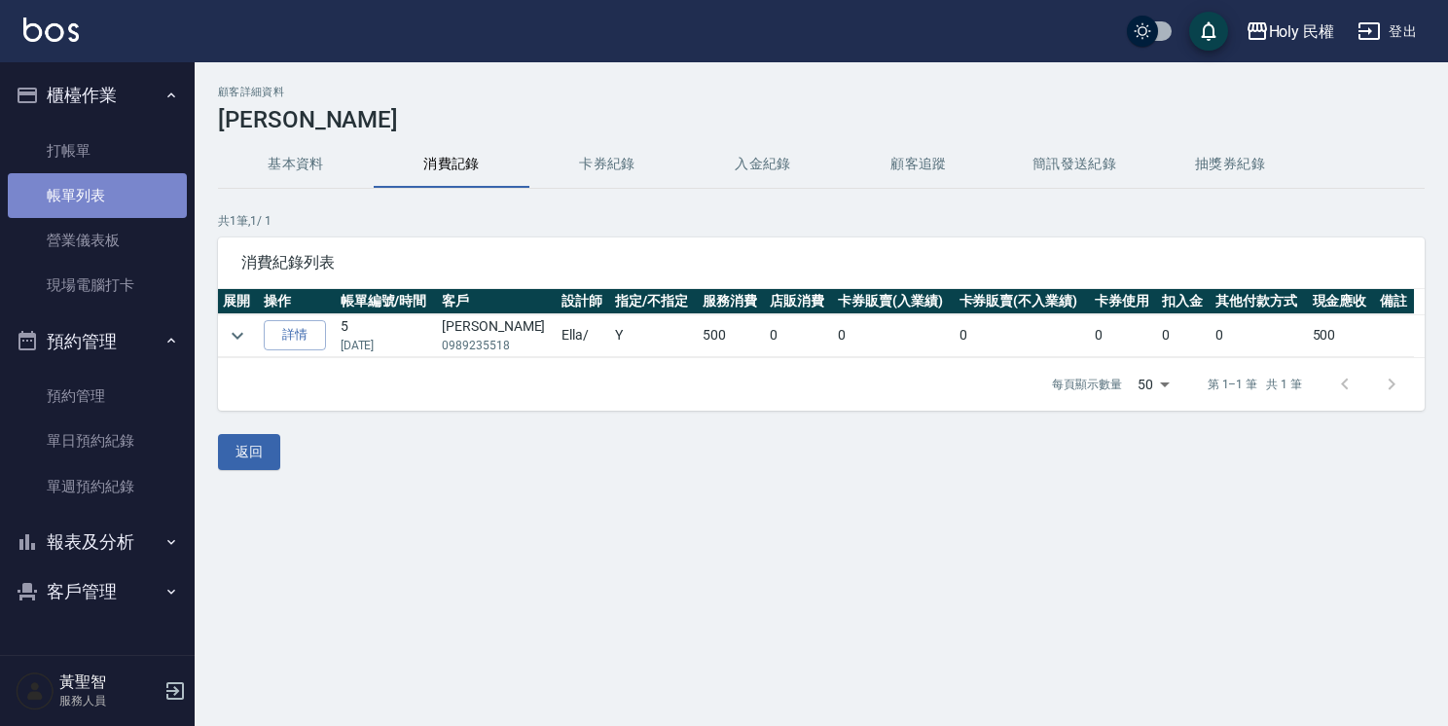
click at [70, 192] on link "帳單列表" at bounding box center [97, 195] width 179 height 45
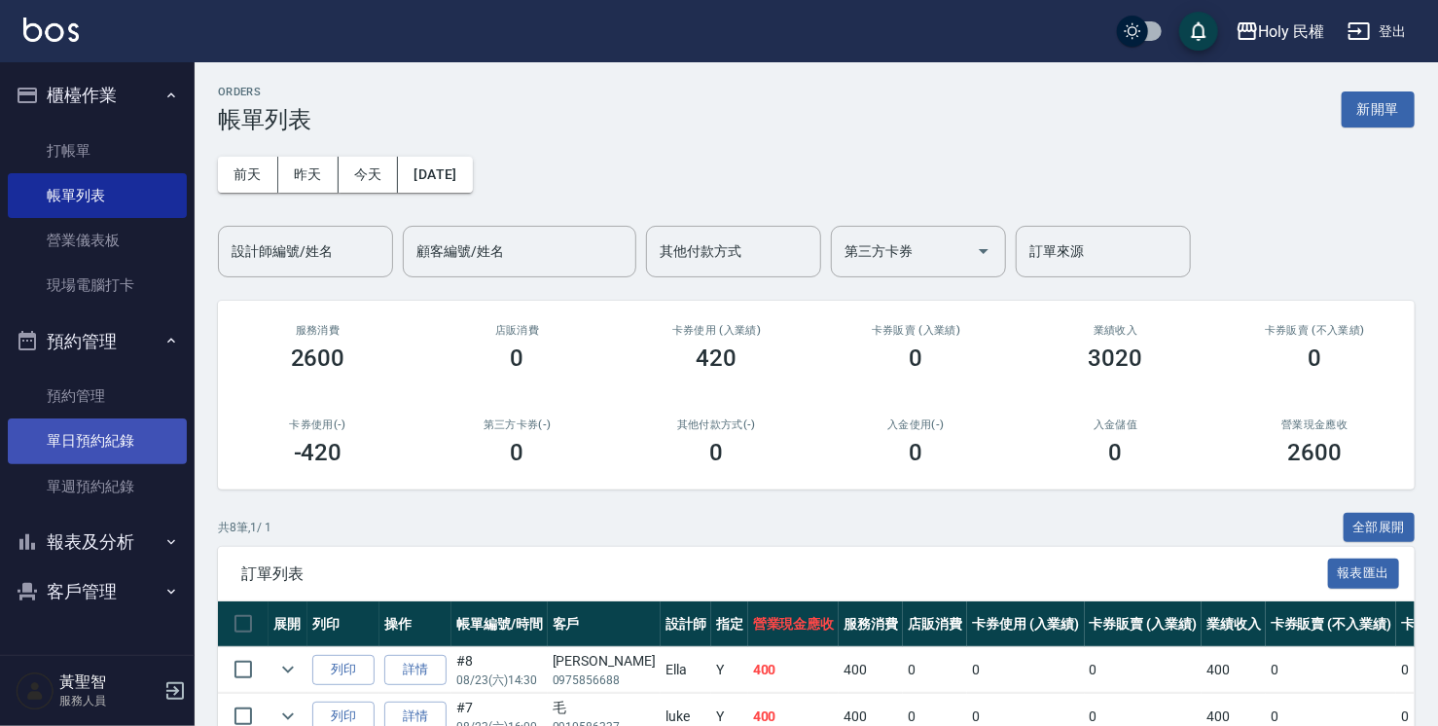
click at [125, 434] on link "單日預約紀錄" at bounding box center [97, 440] width 179 height 45
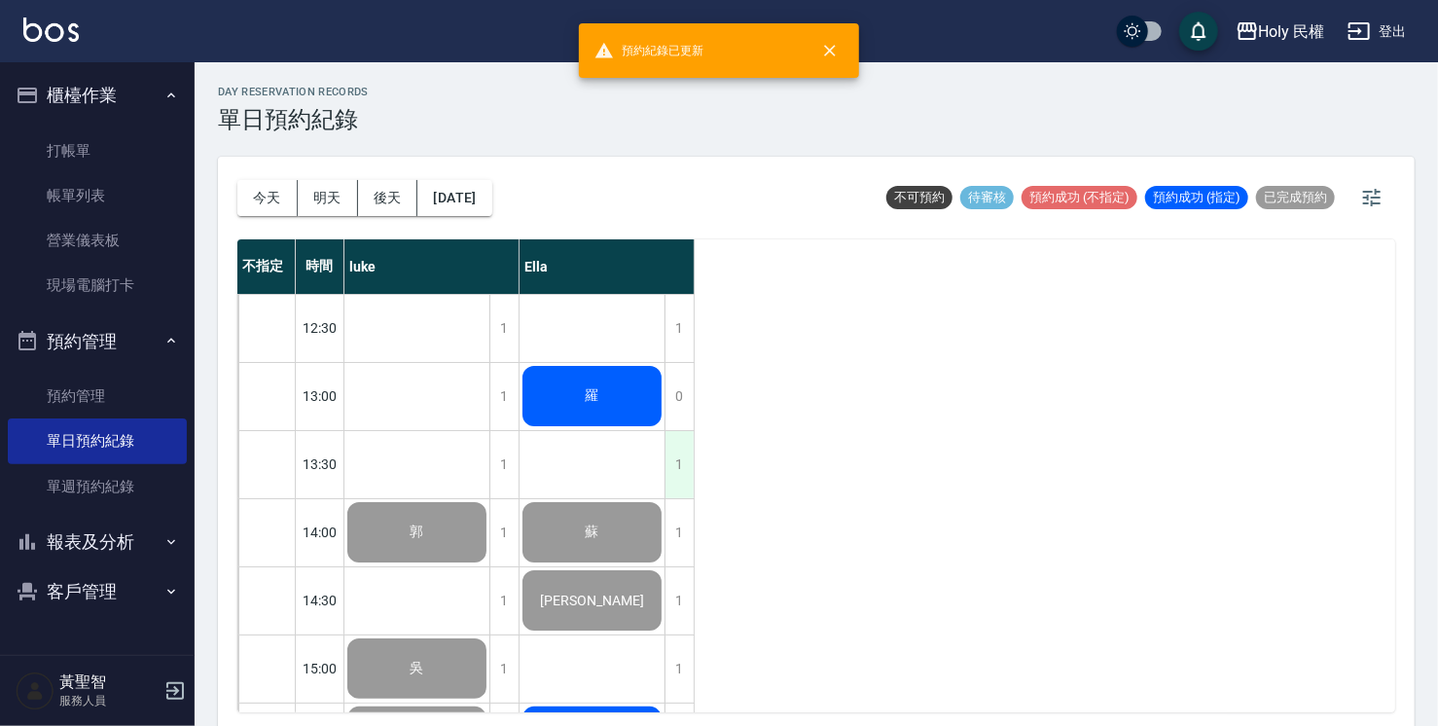
click at [673, 458] on div "1" at bounding box center [679, 464] width 29 height 67
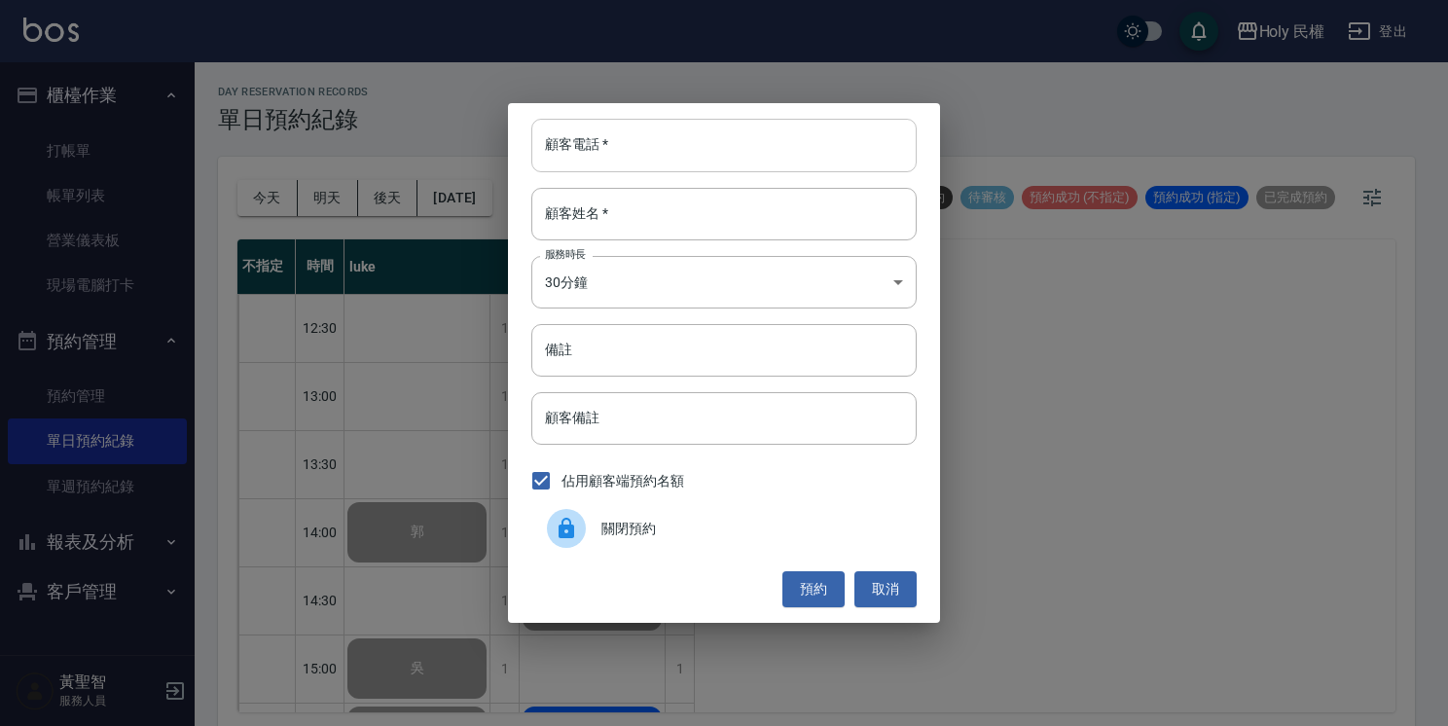
click at [611, 162] on input "顧客電話   *" at bounding box center [723, 145] width 385 height 53
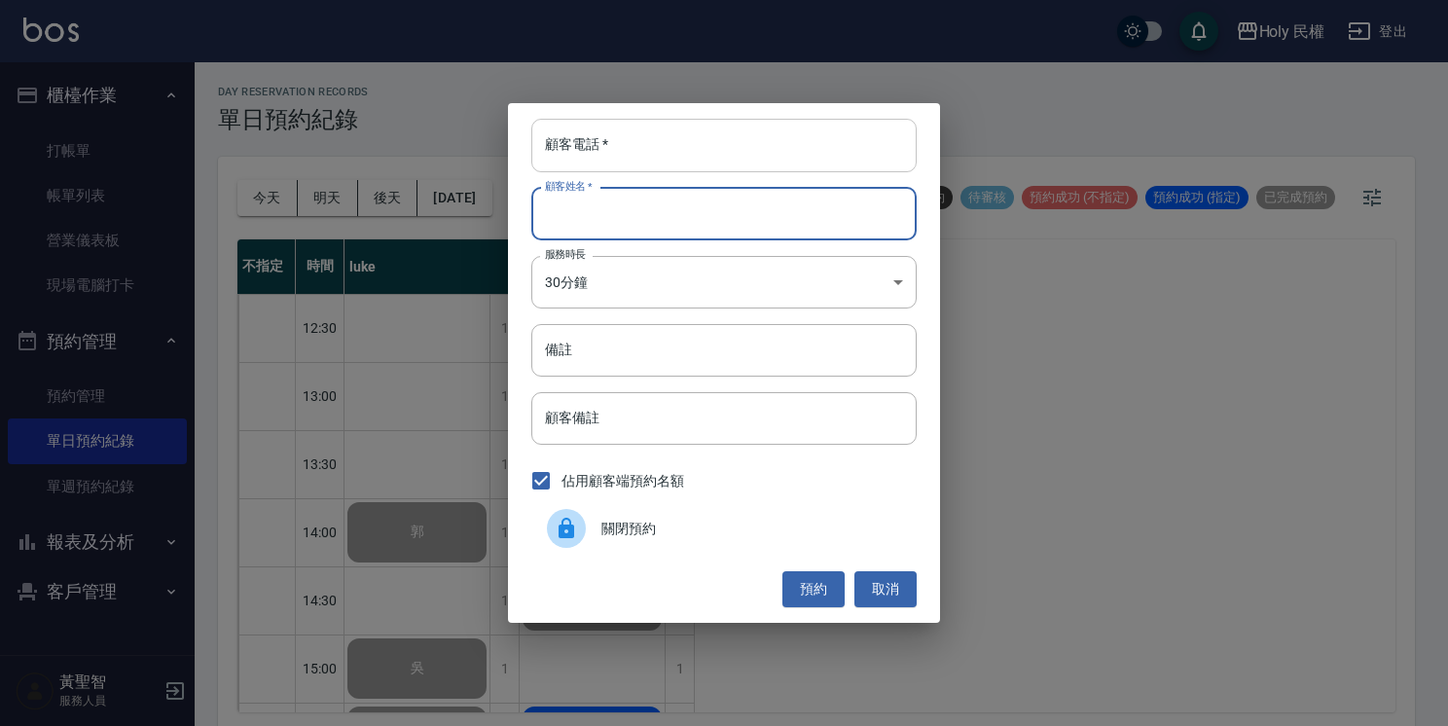
drag, startPoint x: 617, startPoint y: 216, endPoint x: 603, endPoint y: 158, distance: 60.0
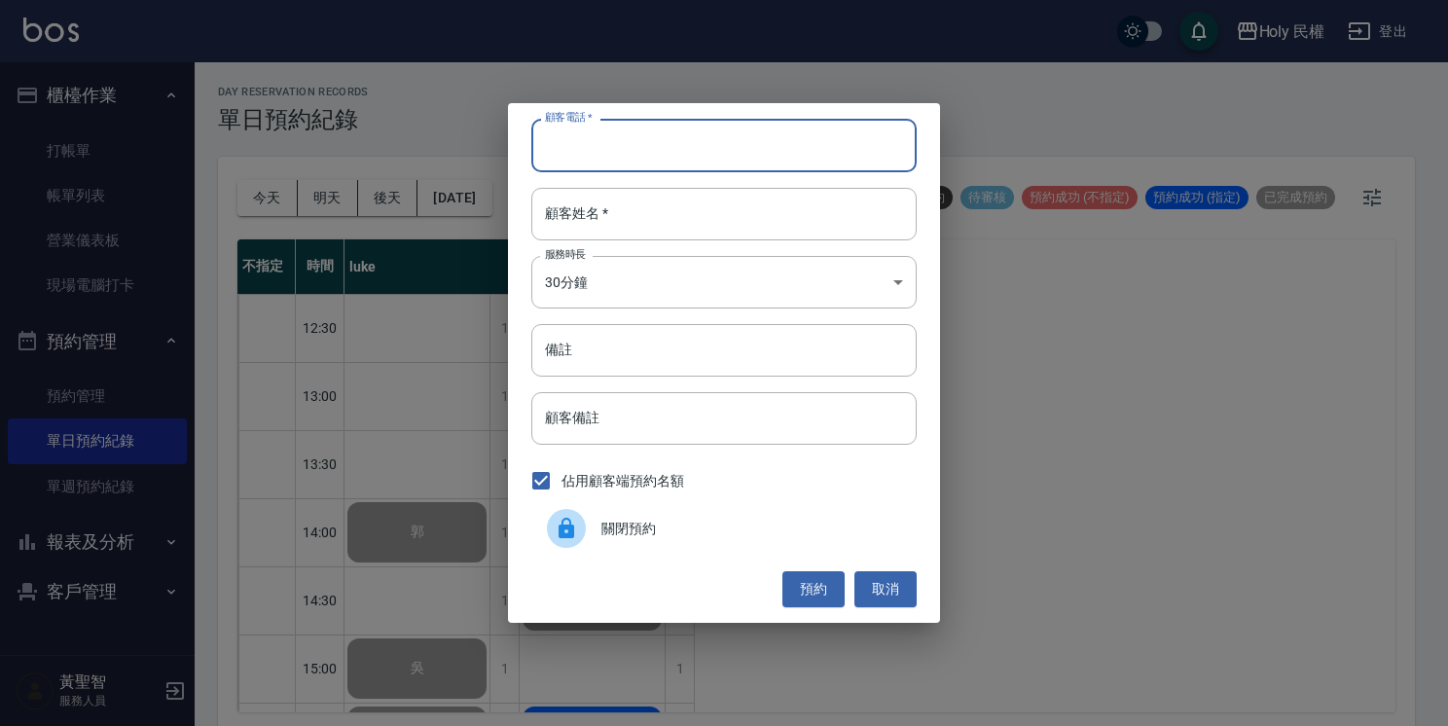
paste input "0989235518"
type input "0989235518"
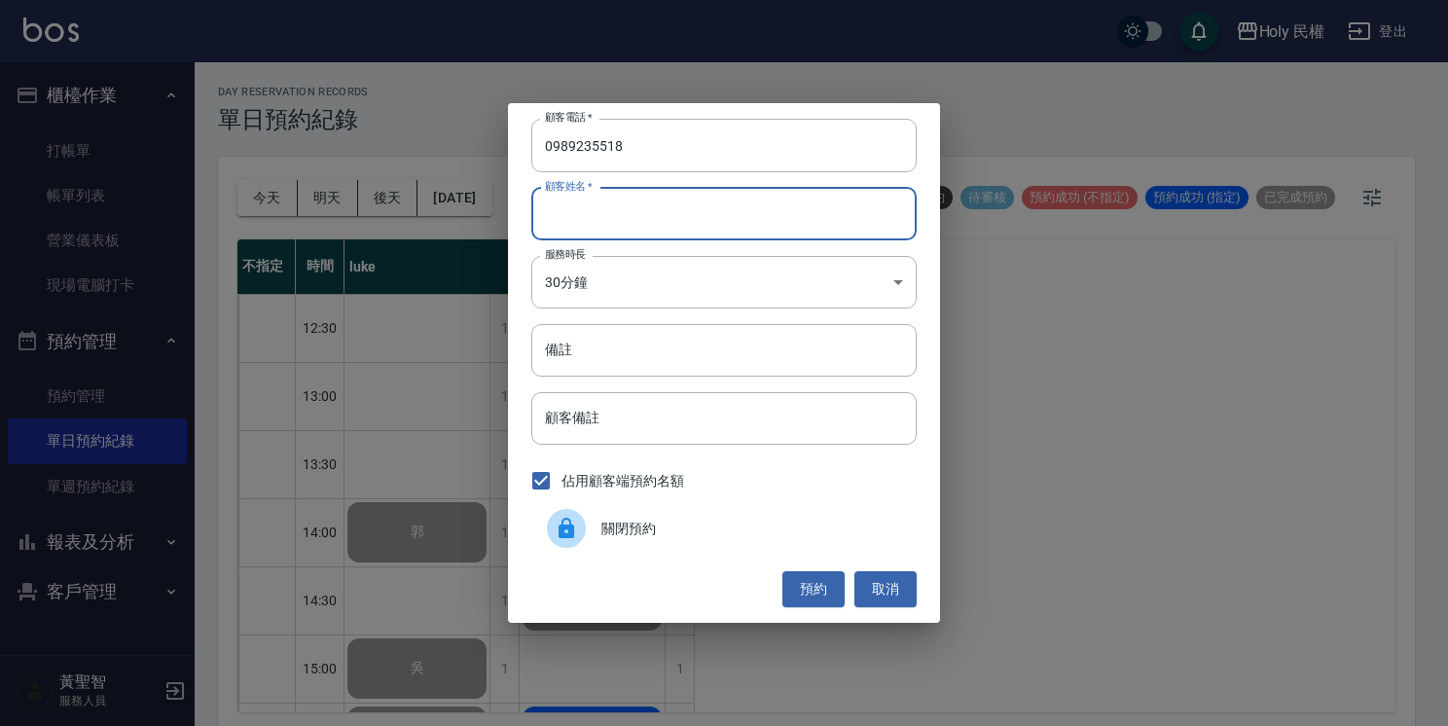
click at [672, 200] on input "顧客姓名   *" at bounding box center [723, 214] width 385 height 53
type input "u"
type input "[PERSON_NAME]"
click at [817, 596] on button "預約" at bounding box center [813, 589] width 62 height 36
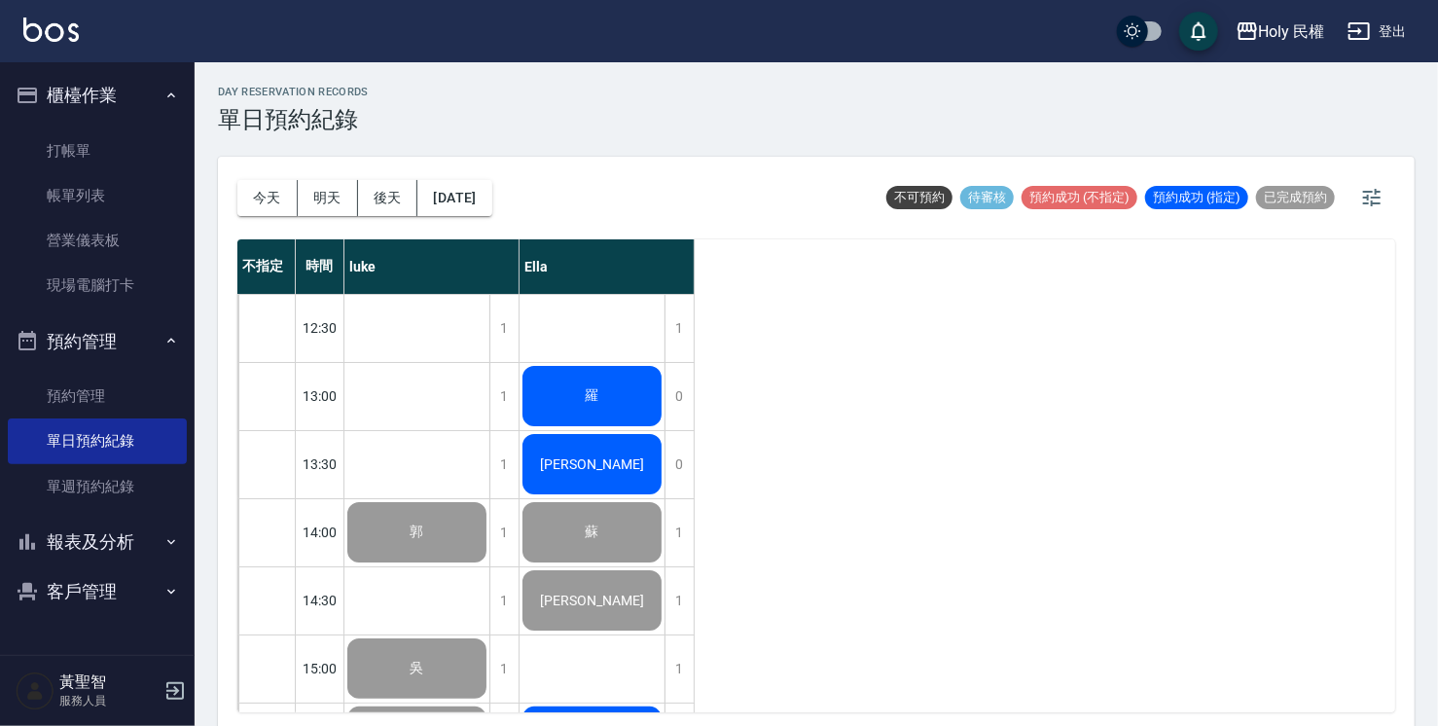
click at [490, 499] on div "[PERSON_NAME]" at bounding box center [417, 532] width 145 height 66
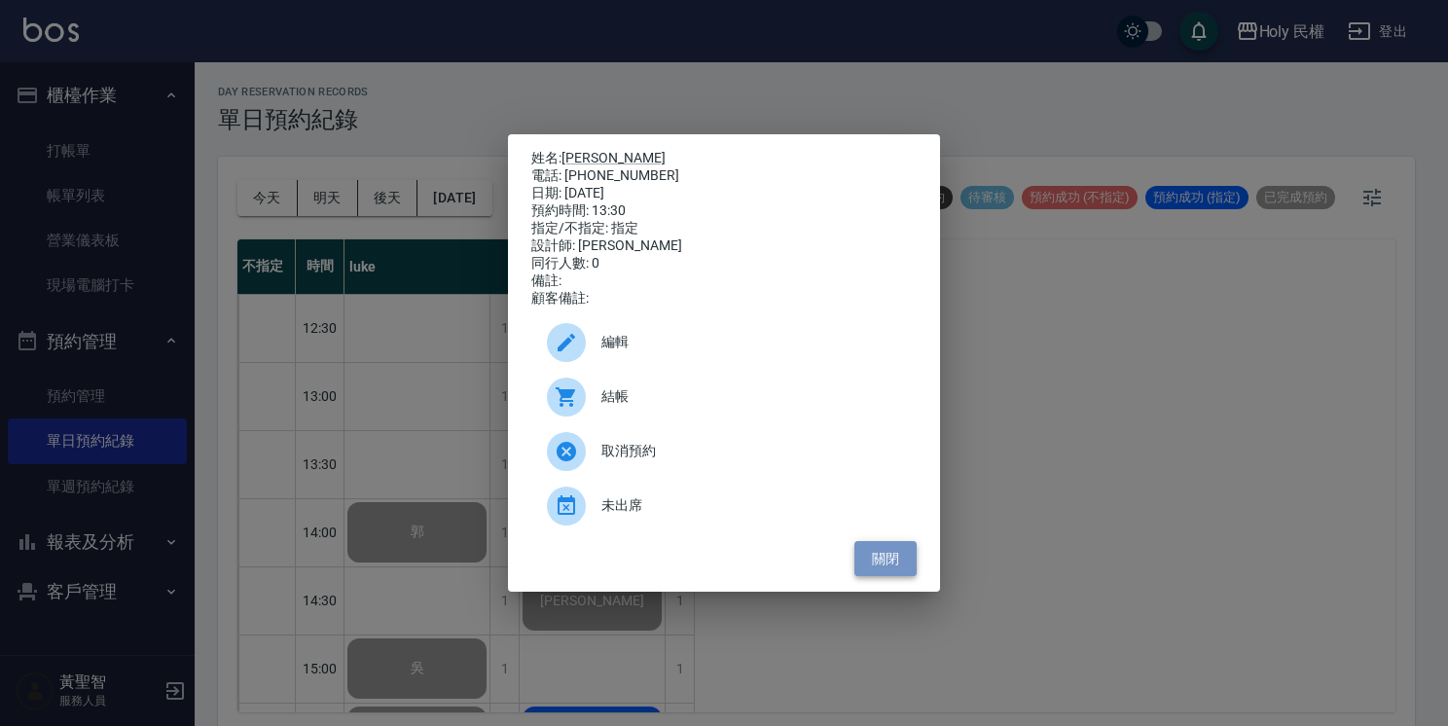
click at [895, 559] on button "關閉" at bounding box center [886, 559] width 62 height 36
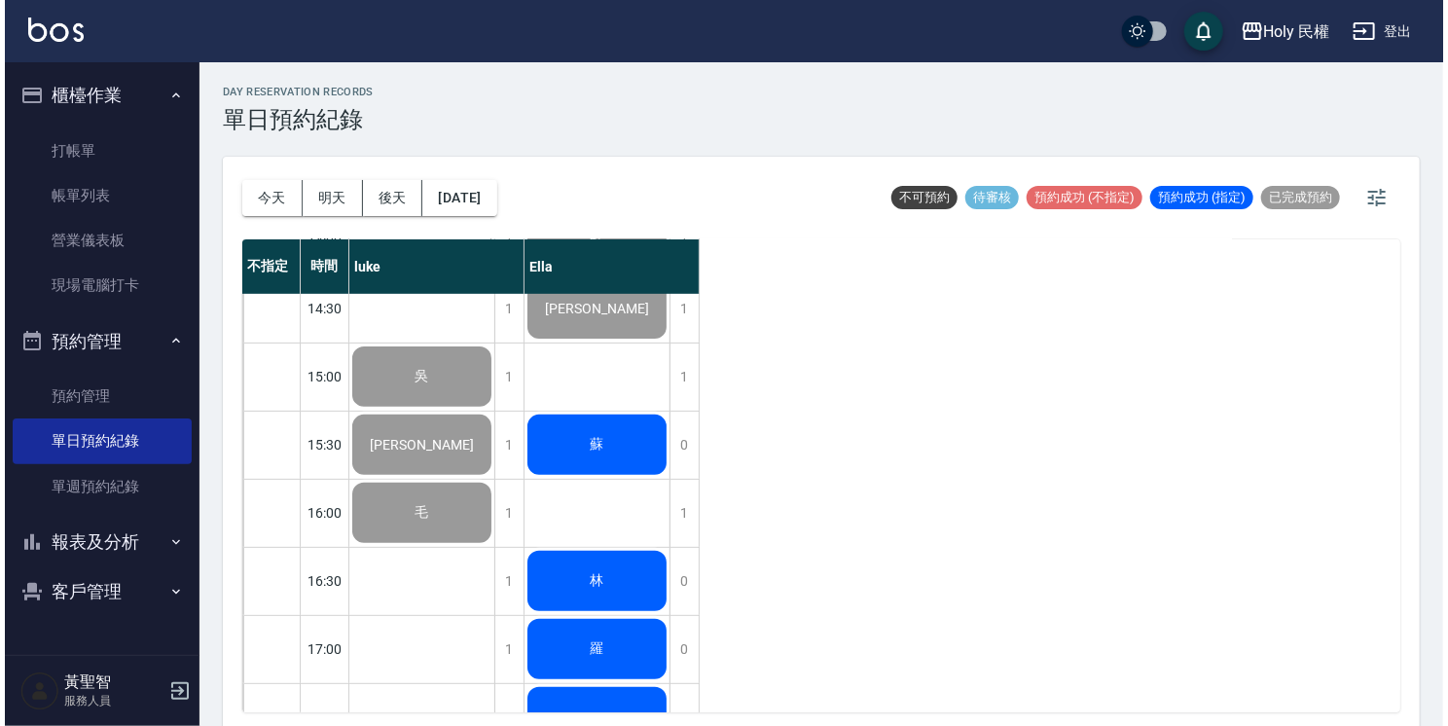
scroll to position [97, 0]
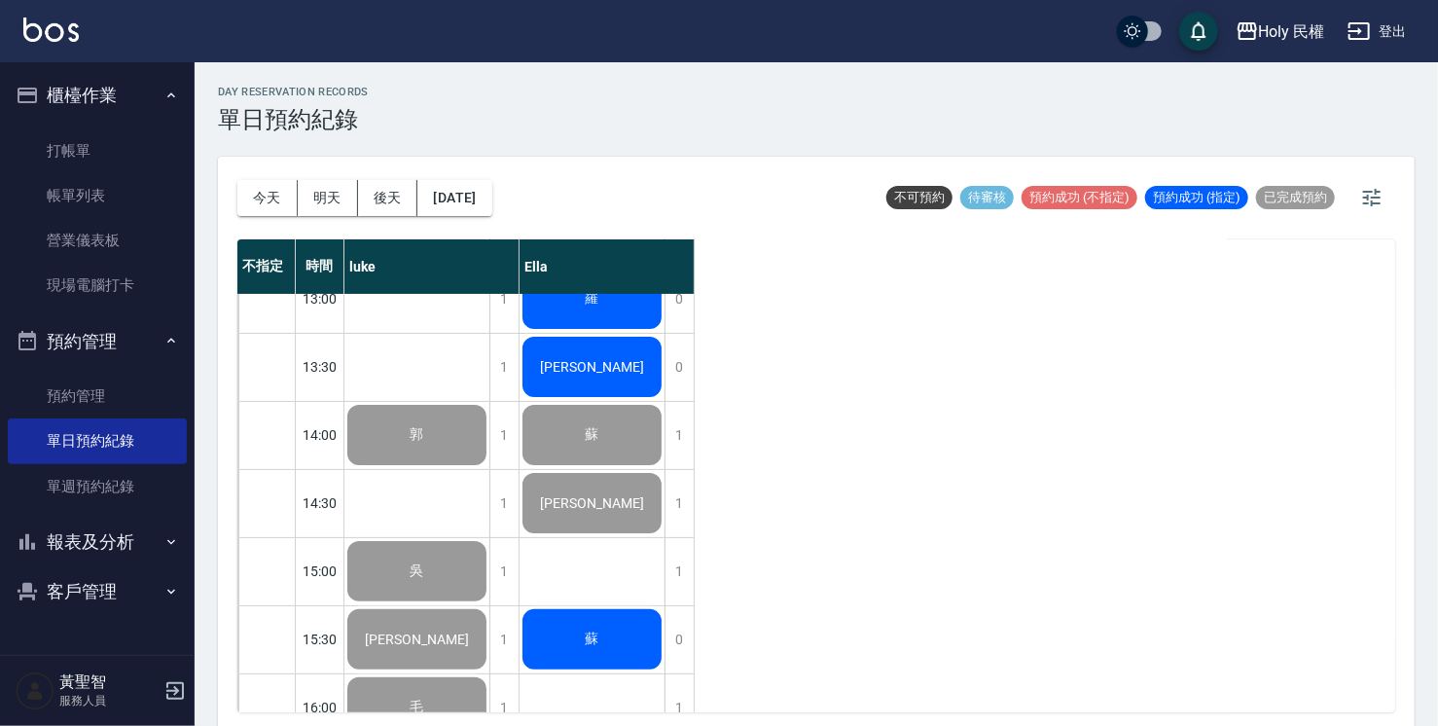
click at [490, 402] on div "[PERSON_NAME]" at bounding box center [417, 435] width 145 height 66
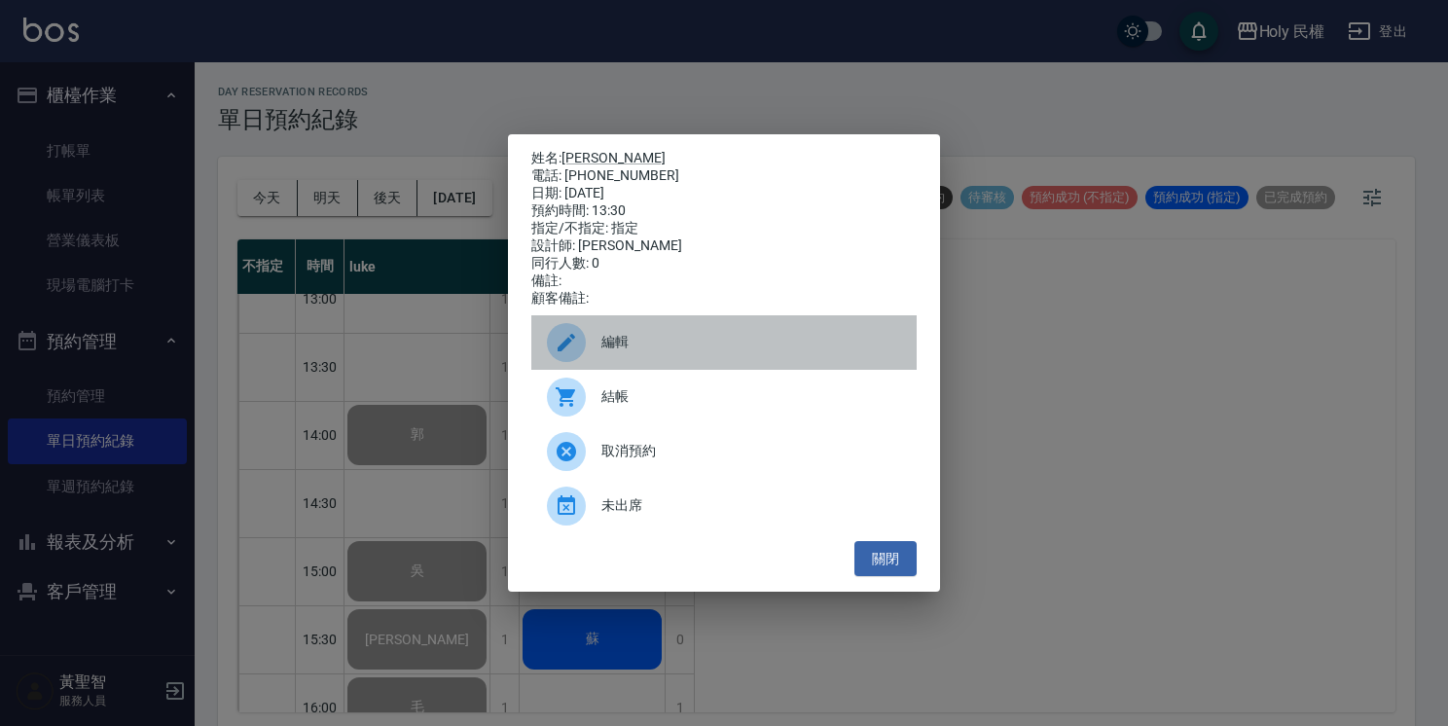
click at [663, 352] on span "編輯" at bounding box center [751, 342] width 300 height 20
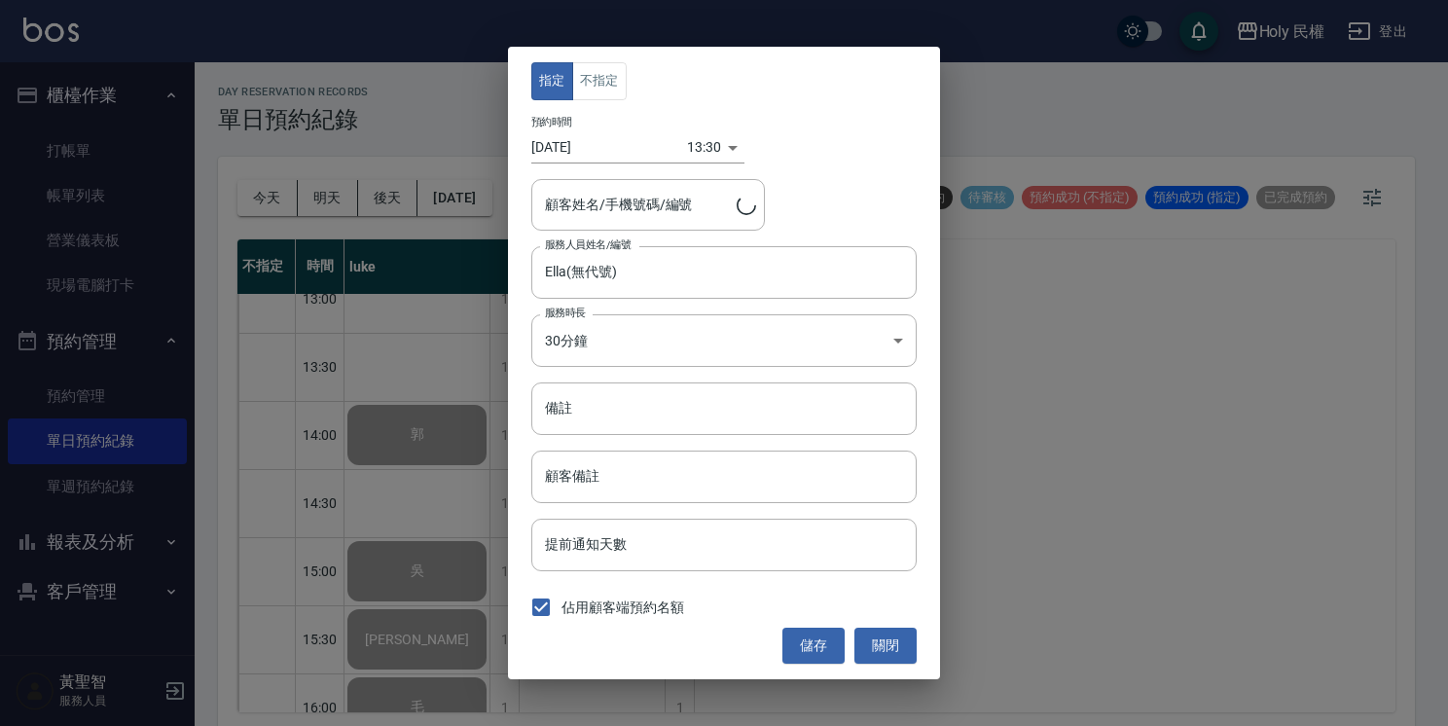
type input "楊齊豐/0989235518"
click at [874, 636] on button "關閉" at bounding box center [886, 646] width 62 height 36
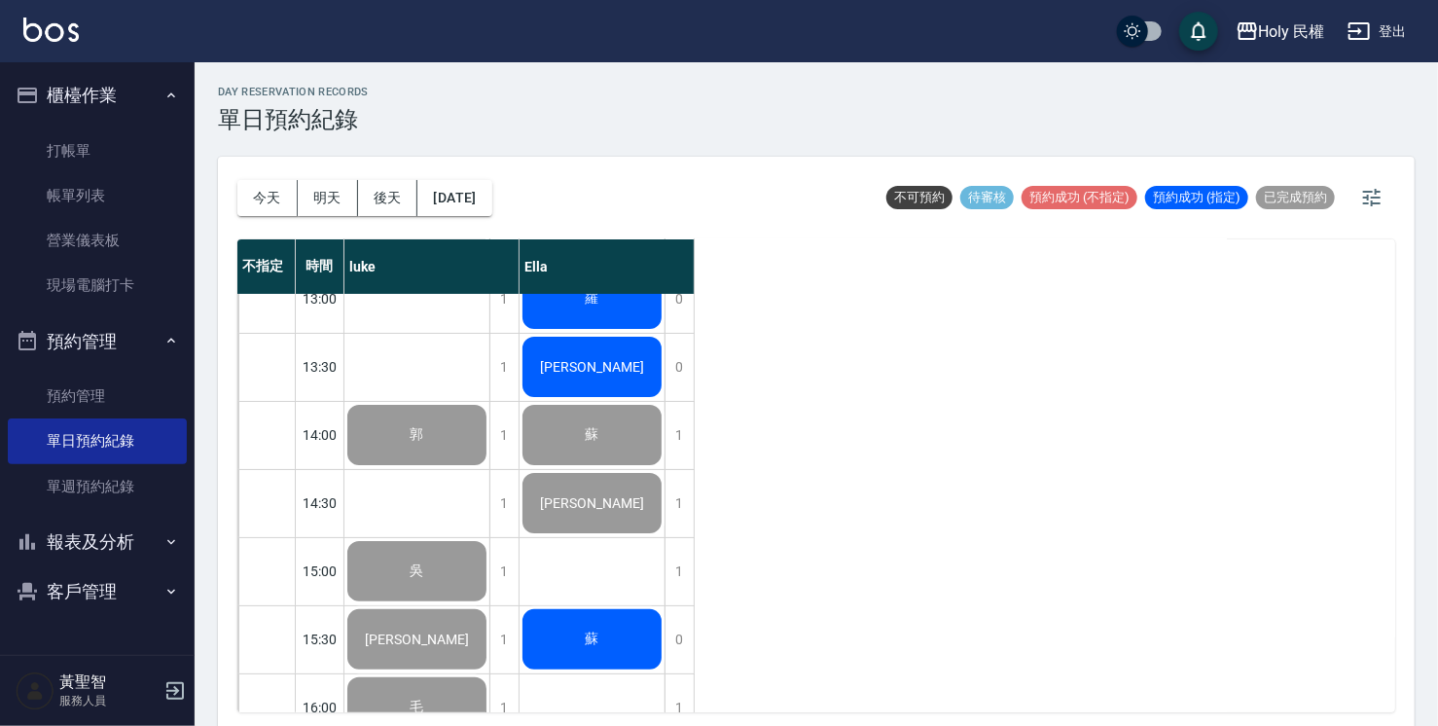
click at [490, 402] on div "[PERSON_NAME]" at bounding box center [417, 435] width 145 height 66
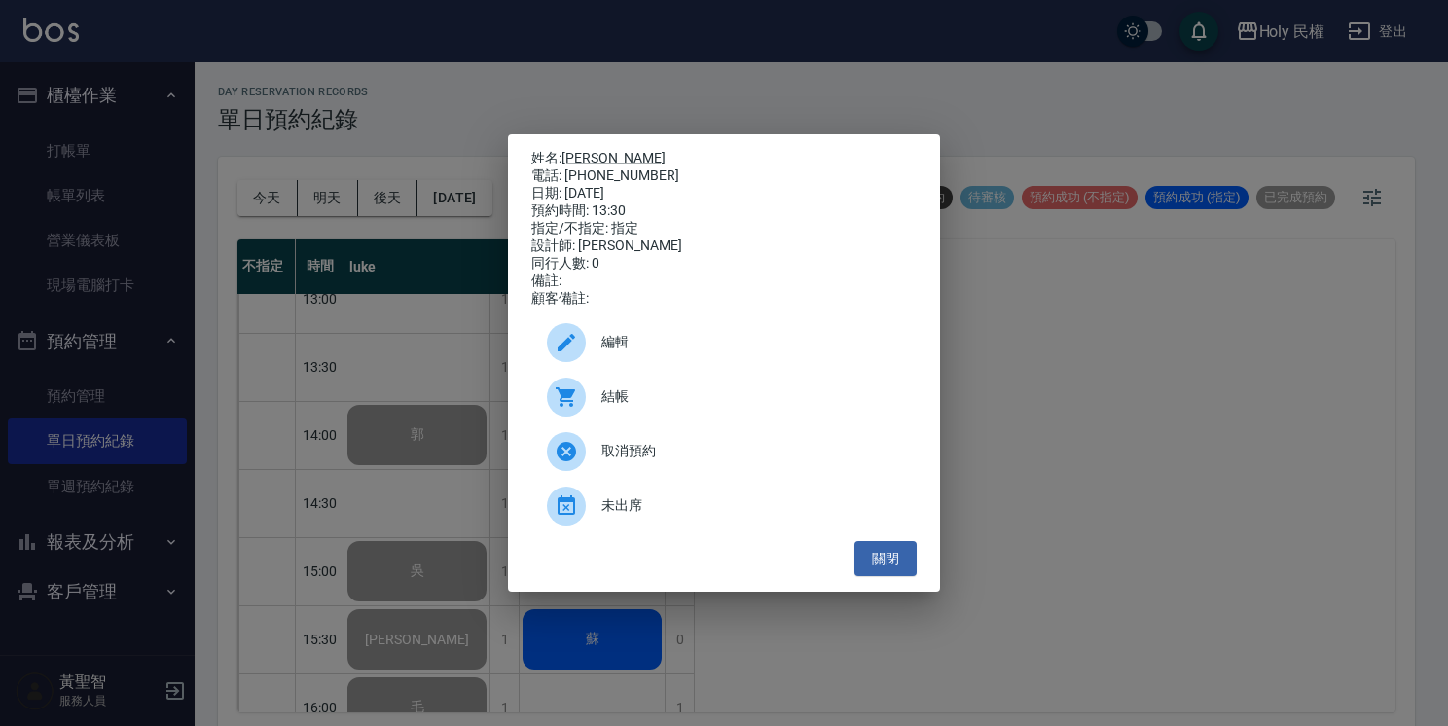
click at [650, 346] on span "編輯" at bounding box center [751, 342] width 300 height 20
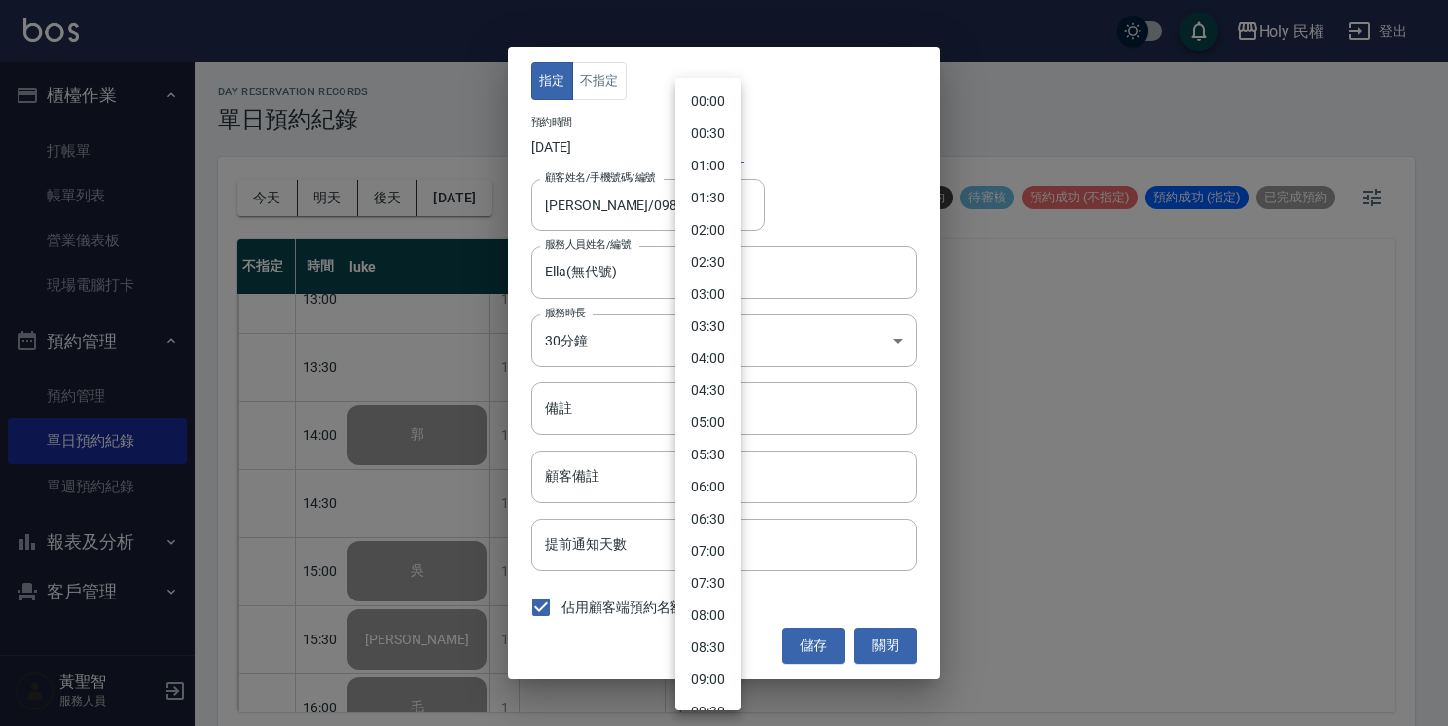
click at [712, 158] on body "Holy 民權 登出 櫃檯作業 打帳單 帳單列表 營業儀表板 現場電腦打卡 預約管理 預約管理 單日預約紀錄 單週預約紀錄 報表及分析 報表目錄 店家日報表 …" at bounding box center [724, 366] width 1448 height 732
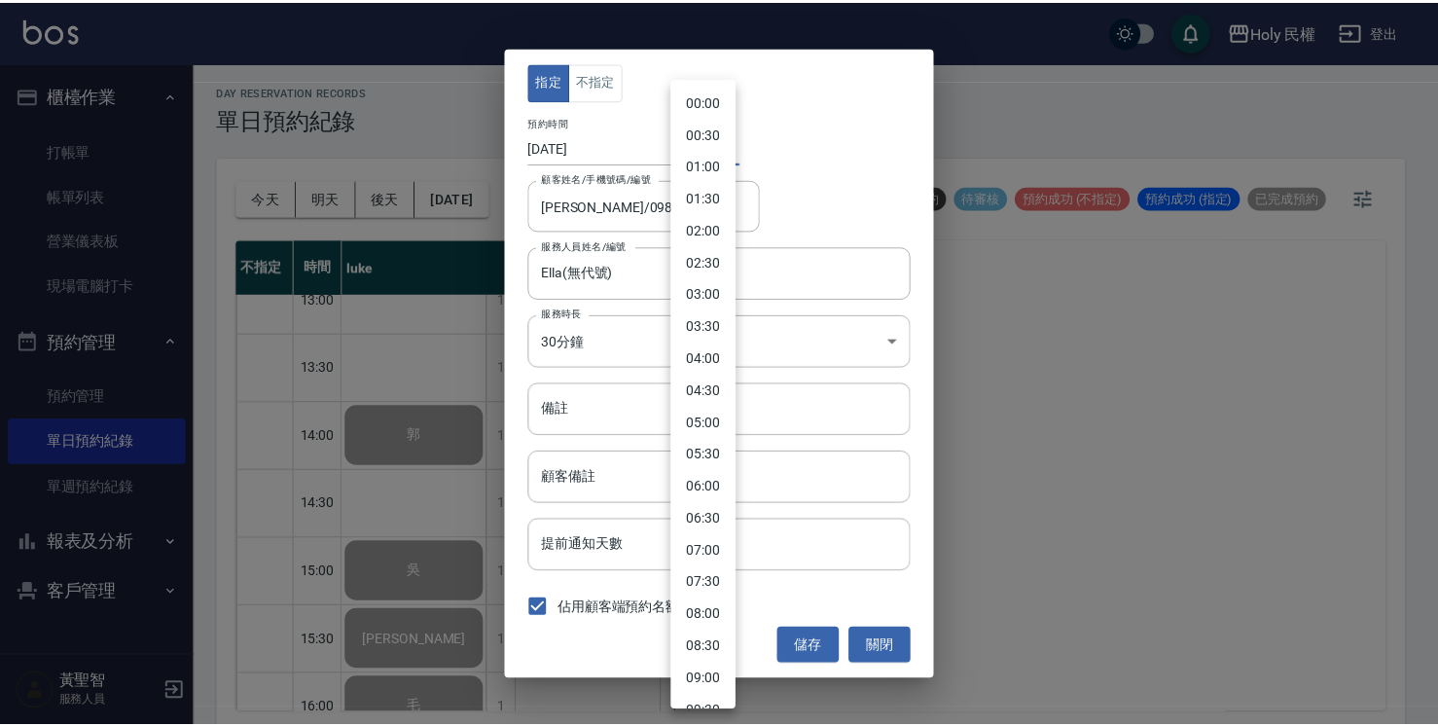
scroll to position [574, 0]
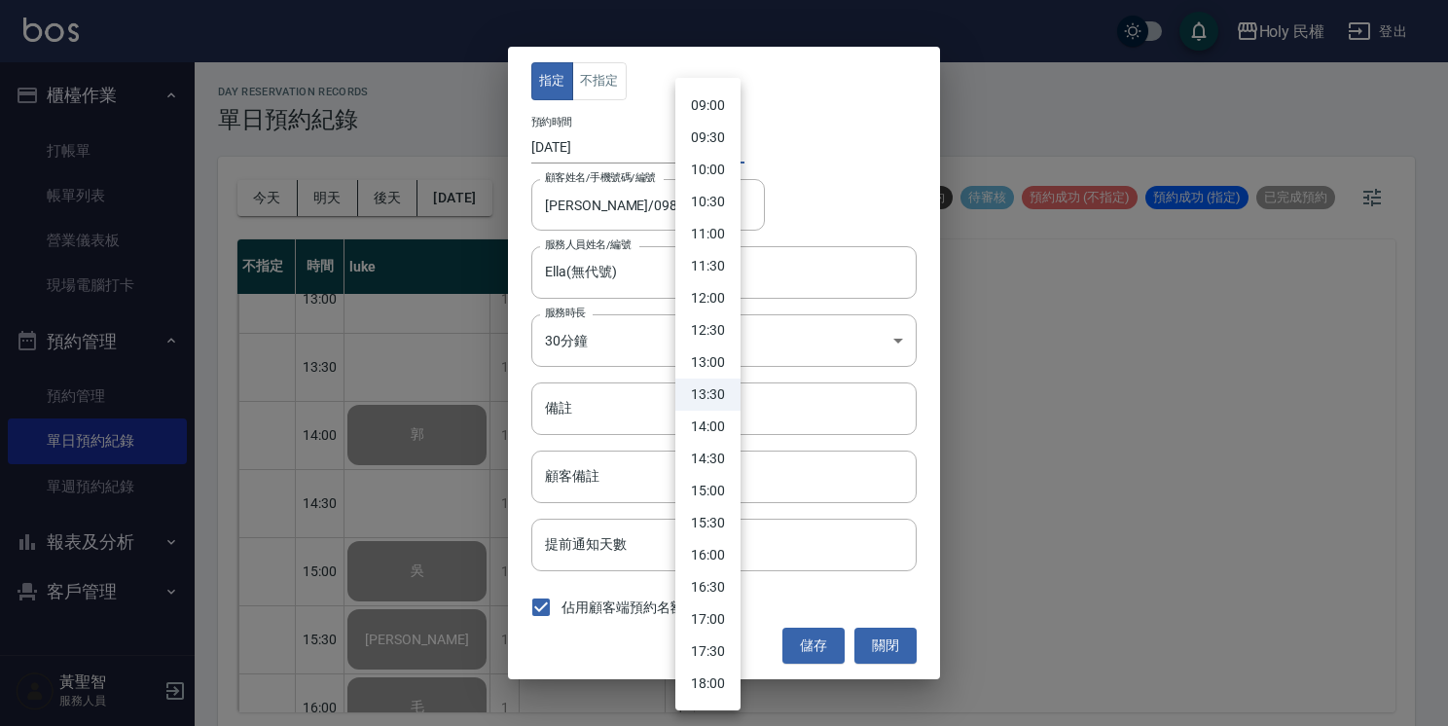
click at [718, 484] on li "15:00" at bounding box center [707, 491] width 65 height 32
type input "1755932400000"
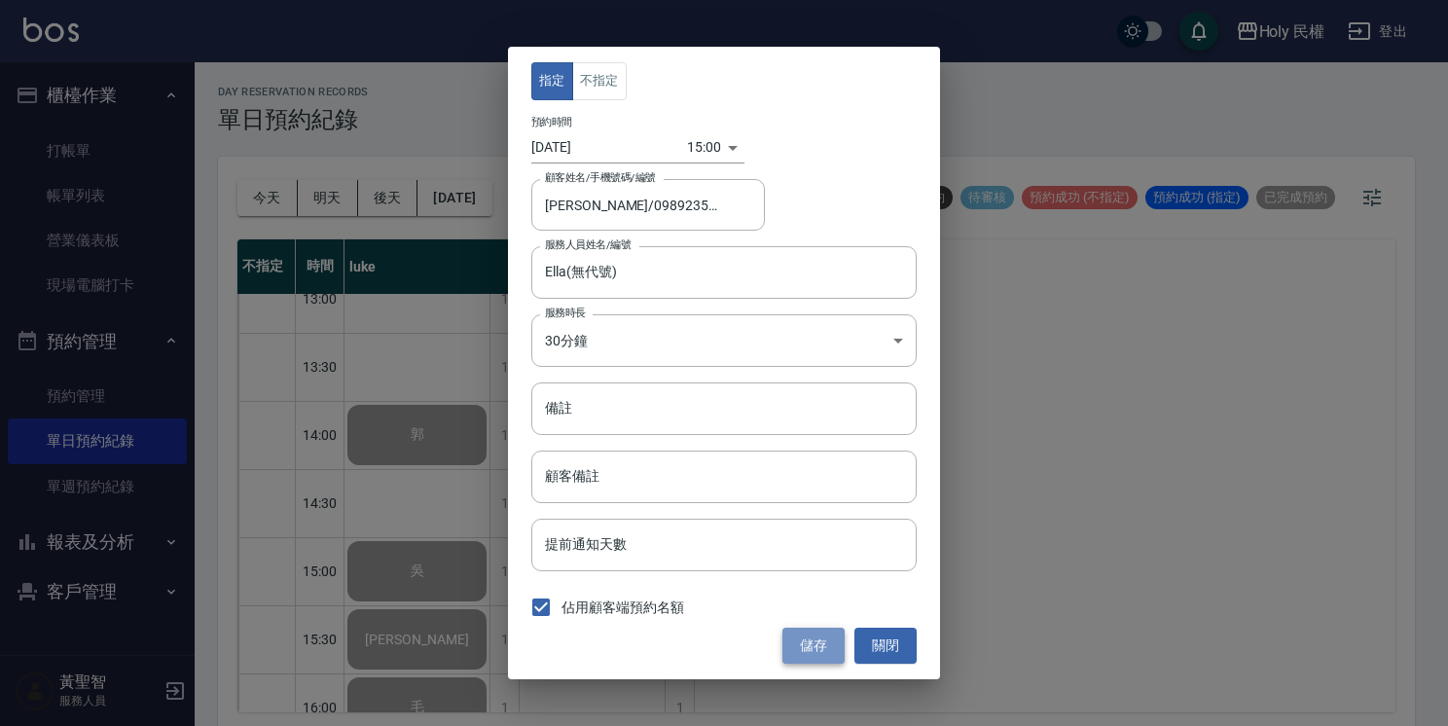
click at [821, 649] on button "儲存" at bounding box center [813, 646] width 62 height 36
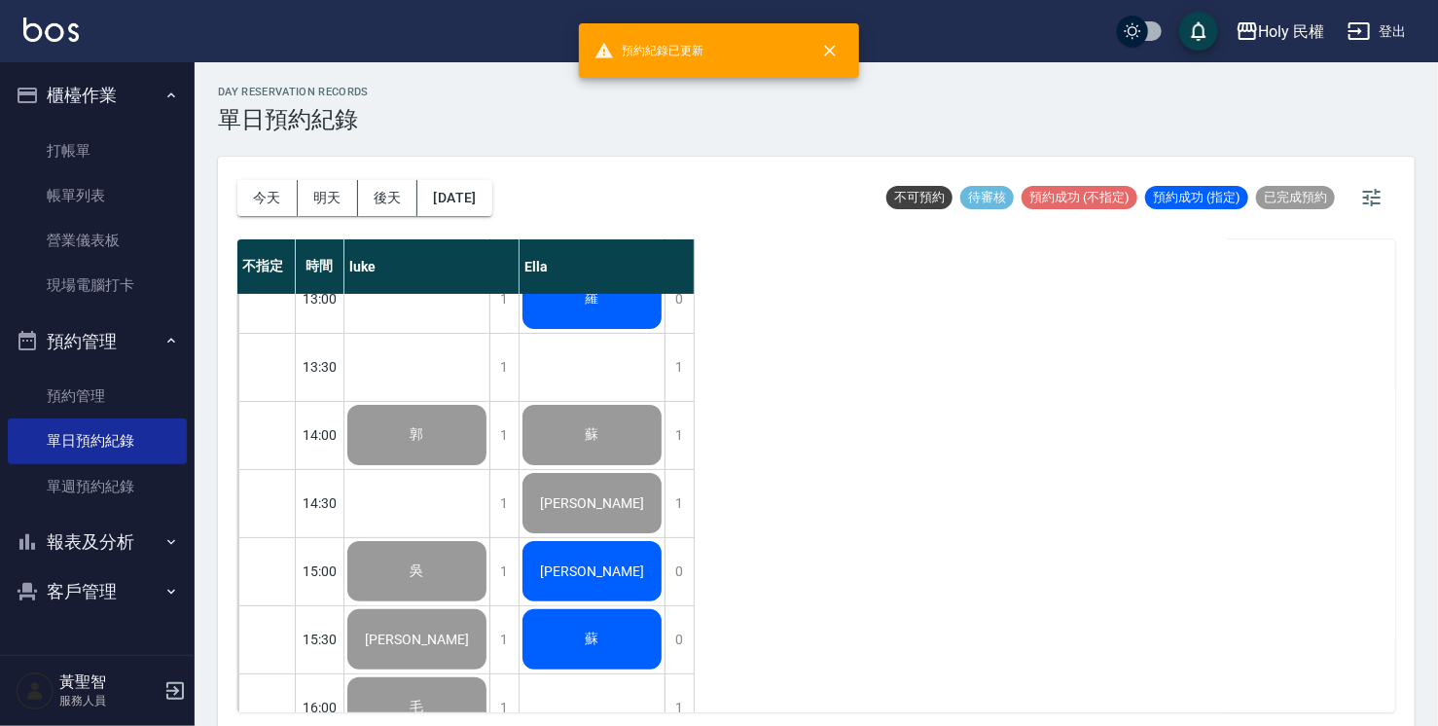
click at [428, 444] on span "[PERSON_NAME]" at bounding box center [417, 435] width 21 height 18
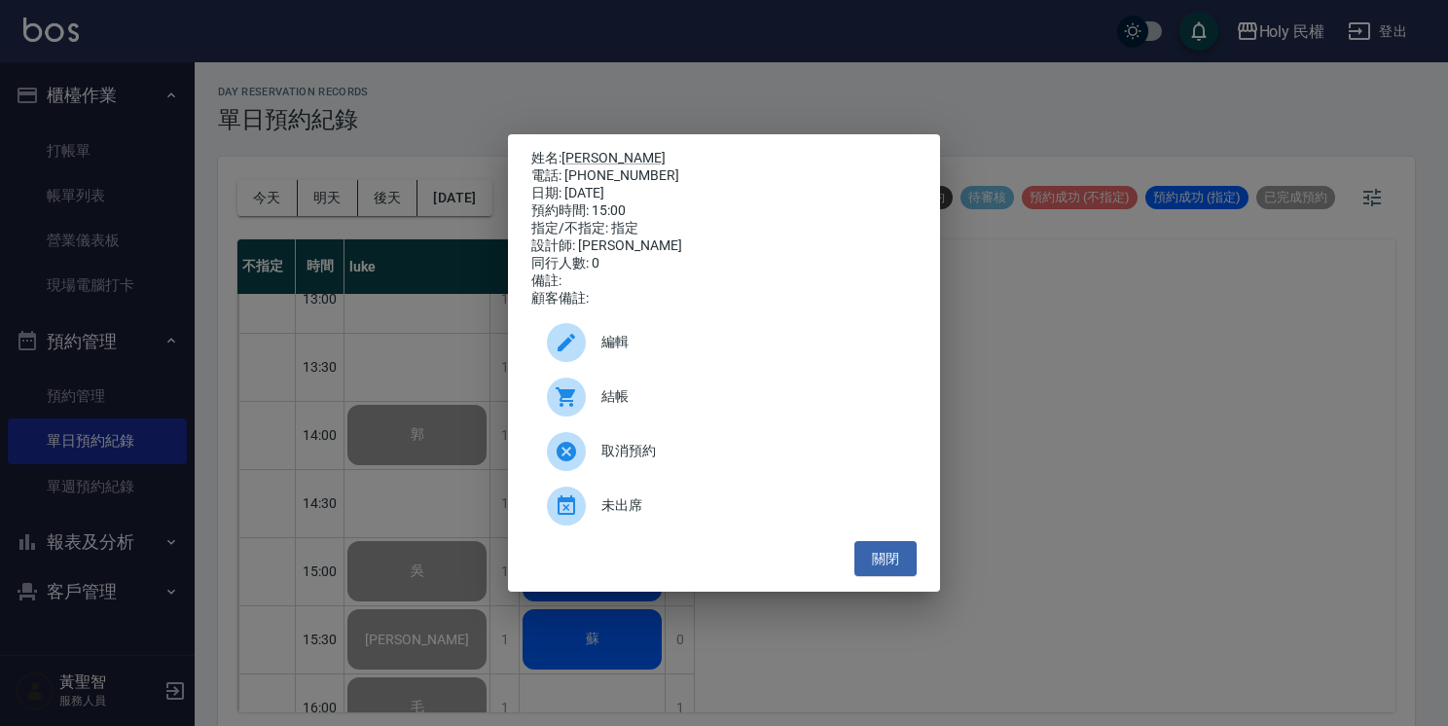
click at [627, 405] on span "結帳" at bounding box center [751, 396] width 300 height 20
click at [890, 560] on button "關閉" at bounding box center [886, 559] width 62 height 36
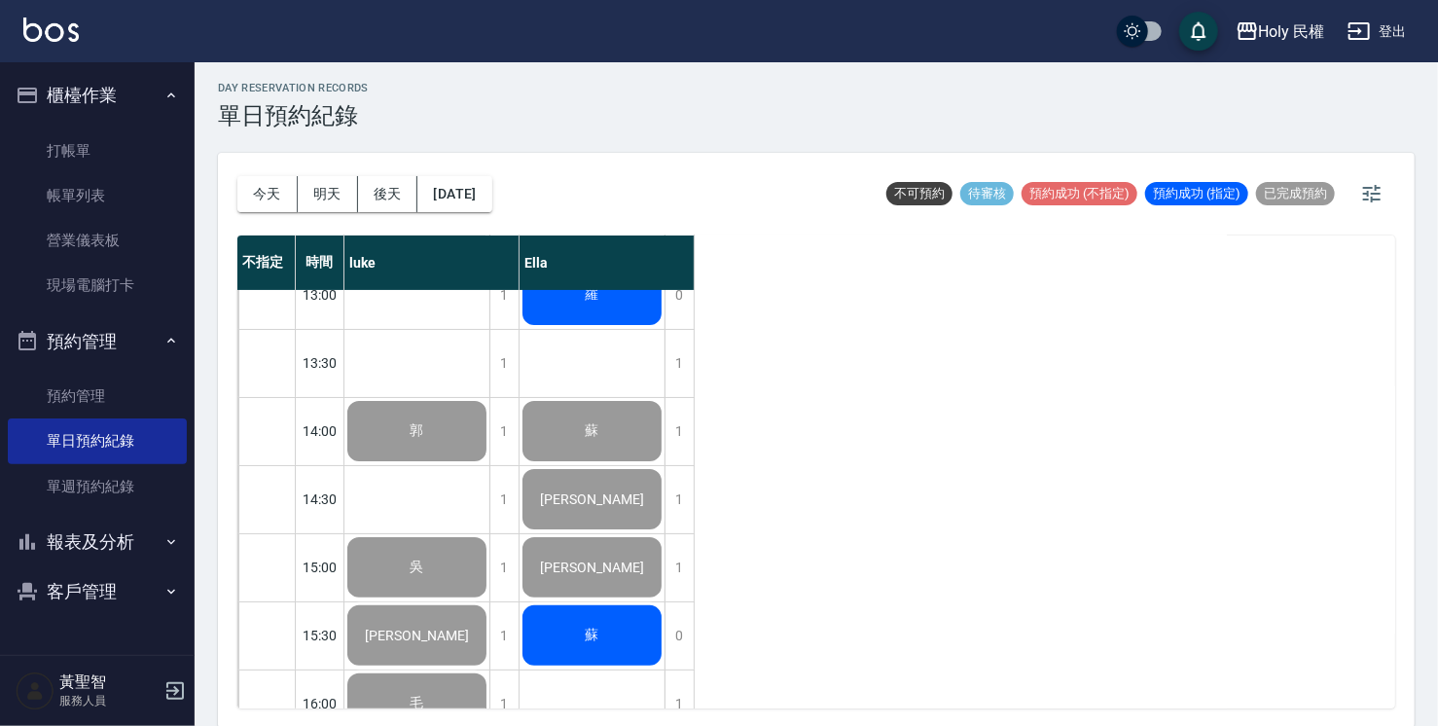
scroll to position [5, 0]
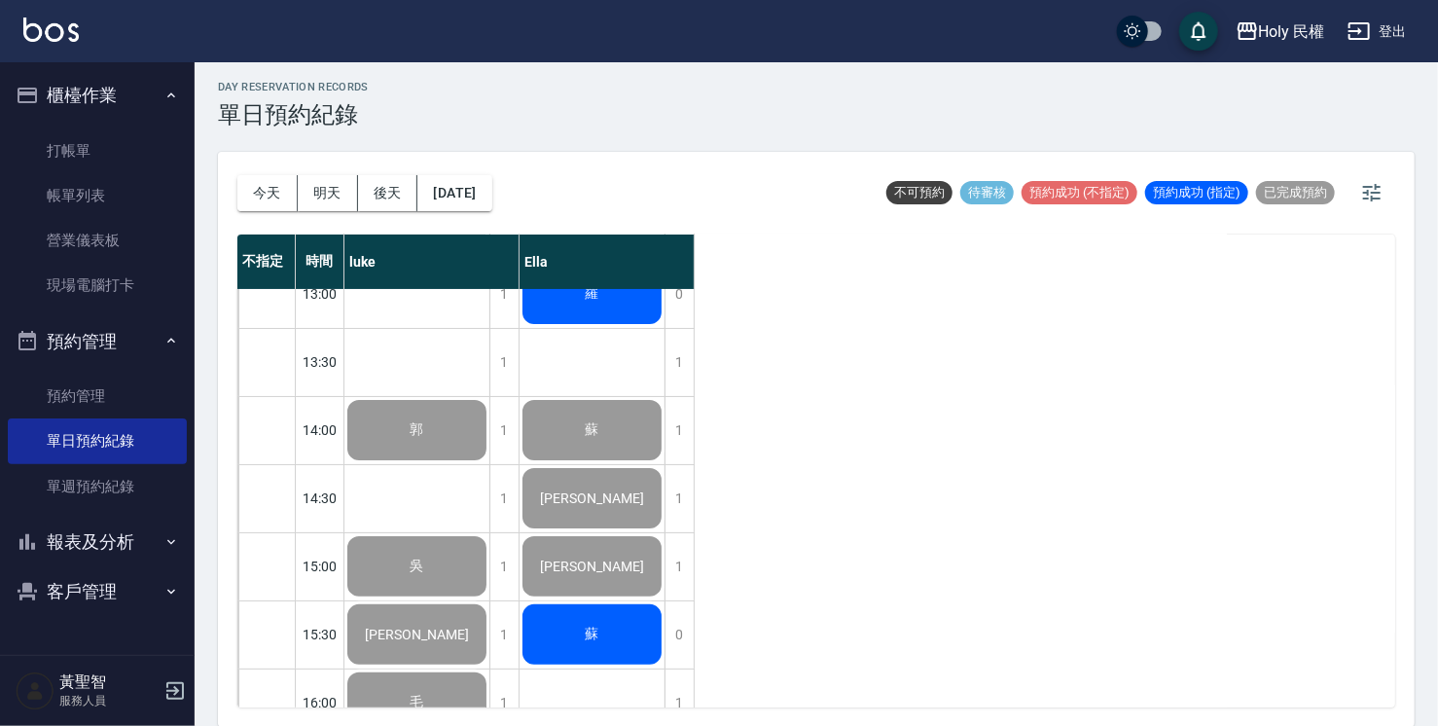
click at [428, 439] on span "蘇" at bounding box center [417, 430] width 21 height 18
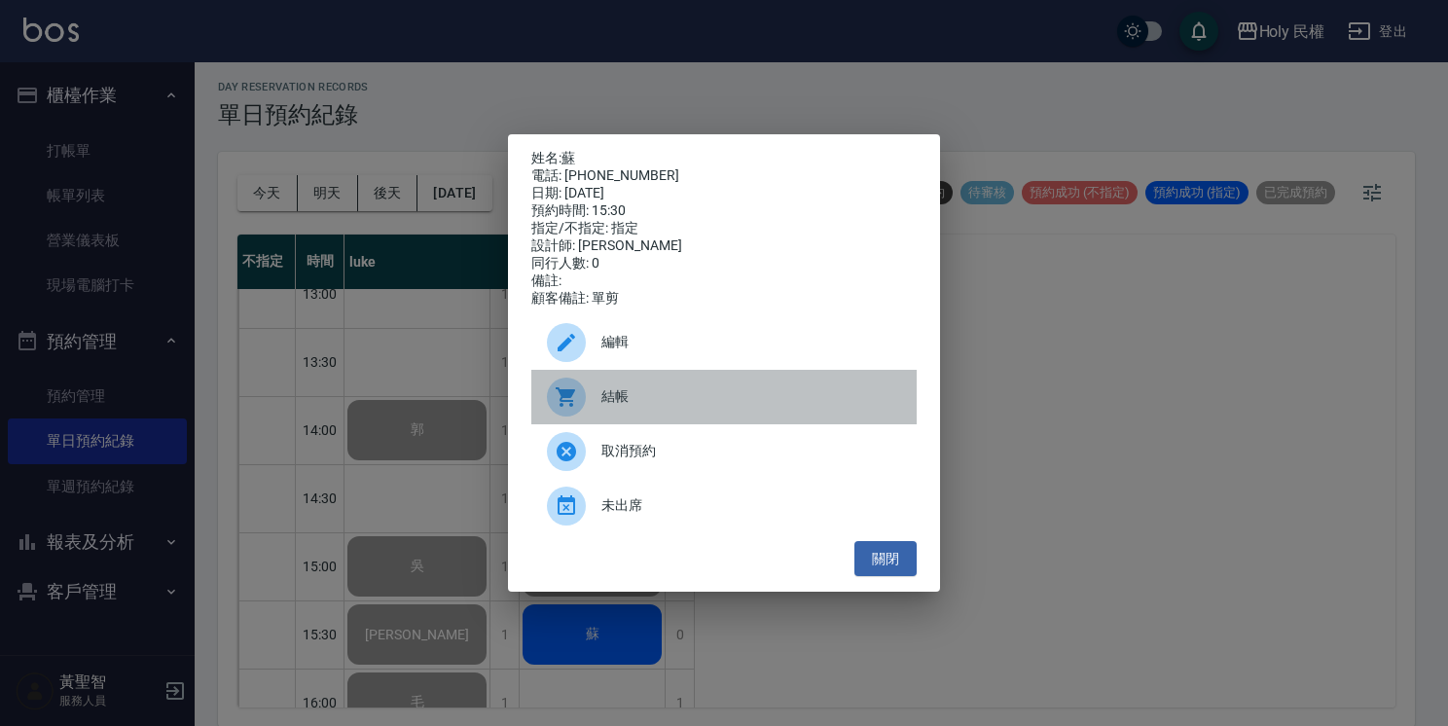
click at [591, 402] on div at bounding box center [574, 397] width 55 height 39
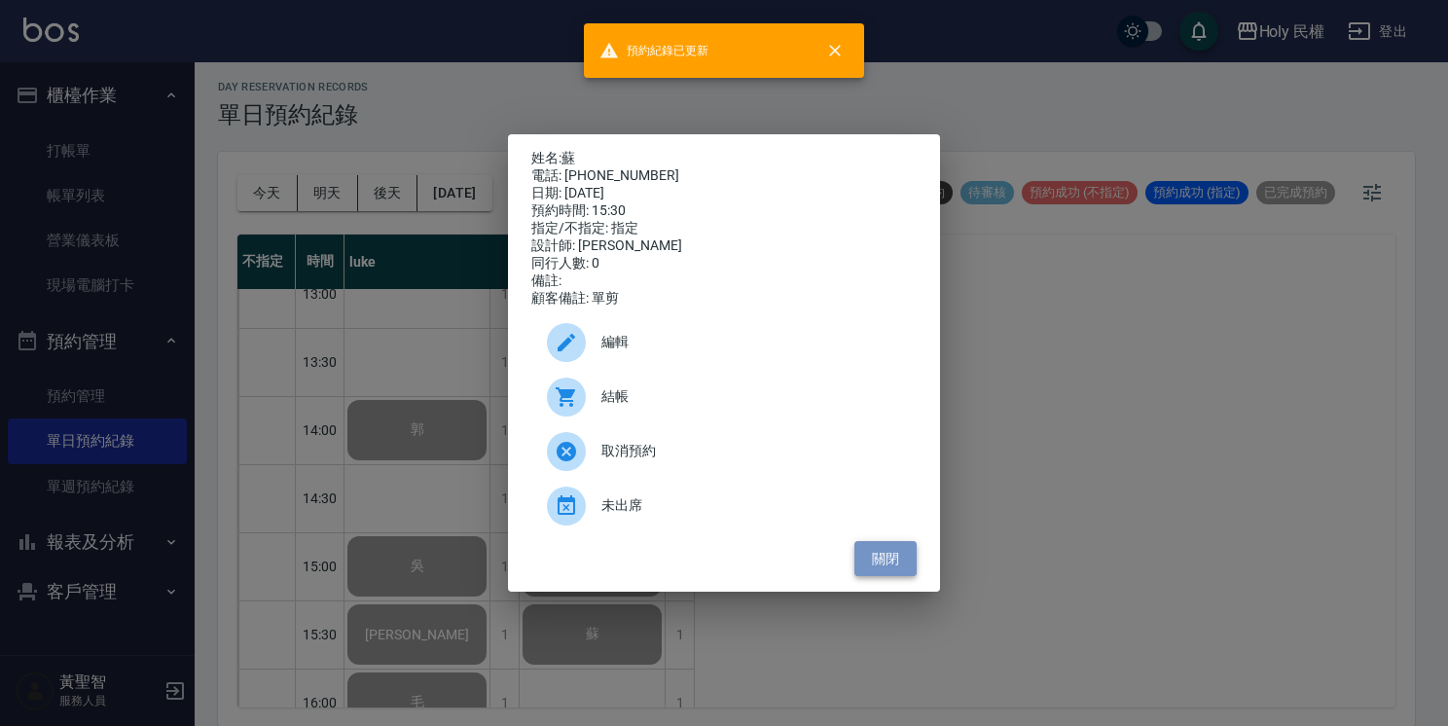
click at [903, 577] on button "關閉" at bounding box center [886, 559] width 62 height 36
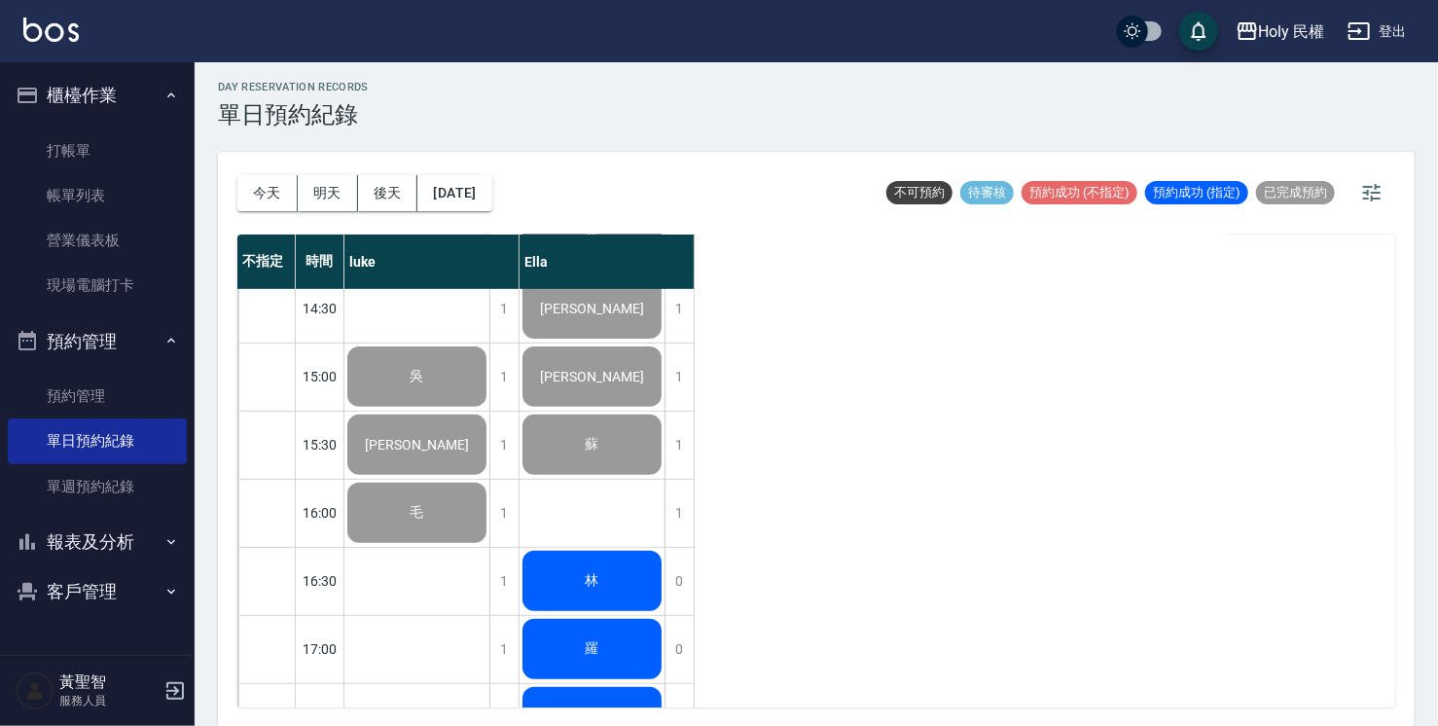
scroll to position [292, 0]
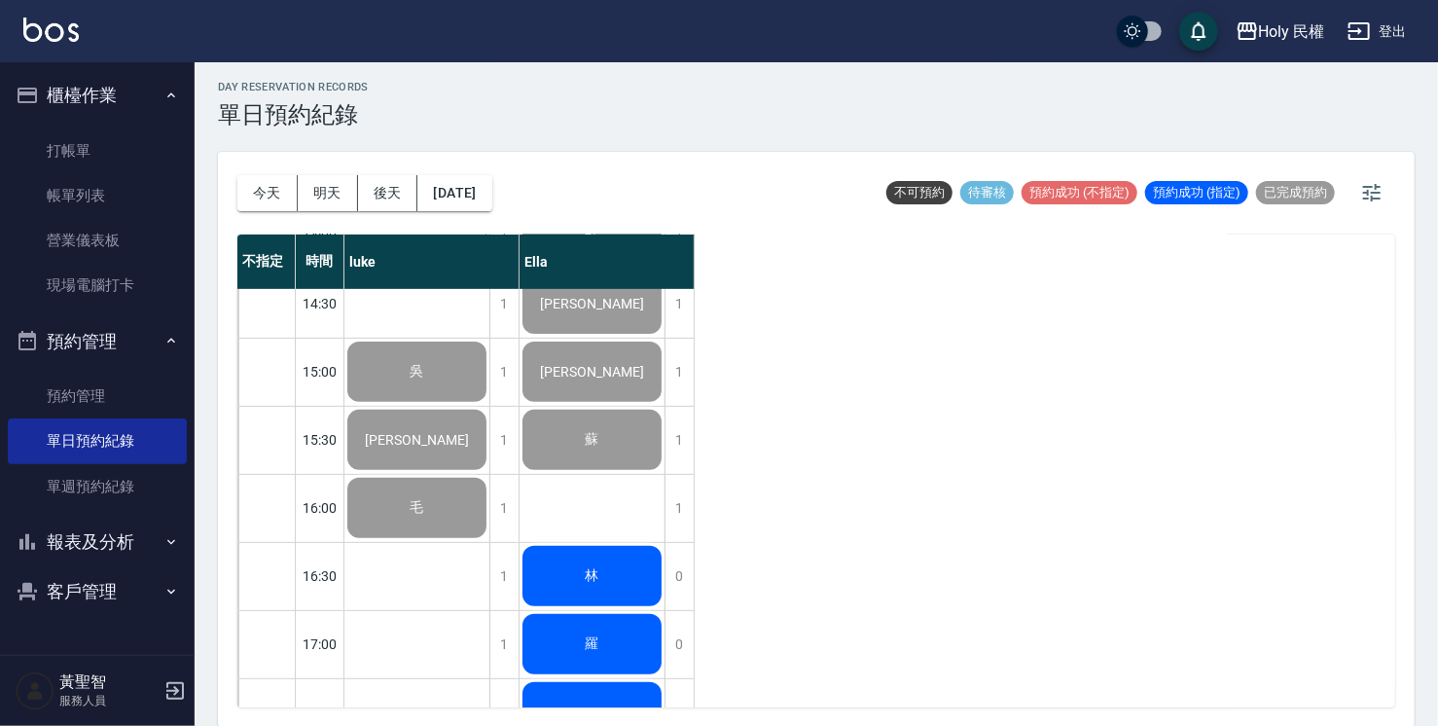
click at [490, 269] on div "林" at bounding box center [417, 235] width 145 height 66
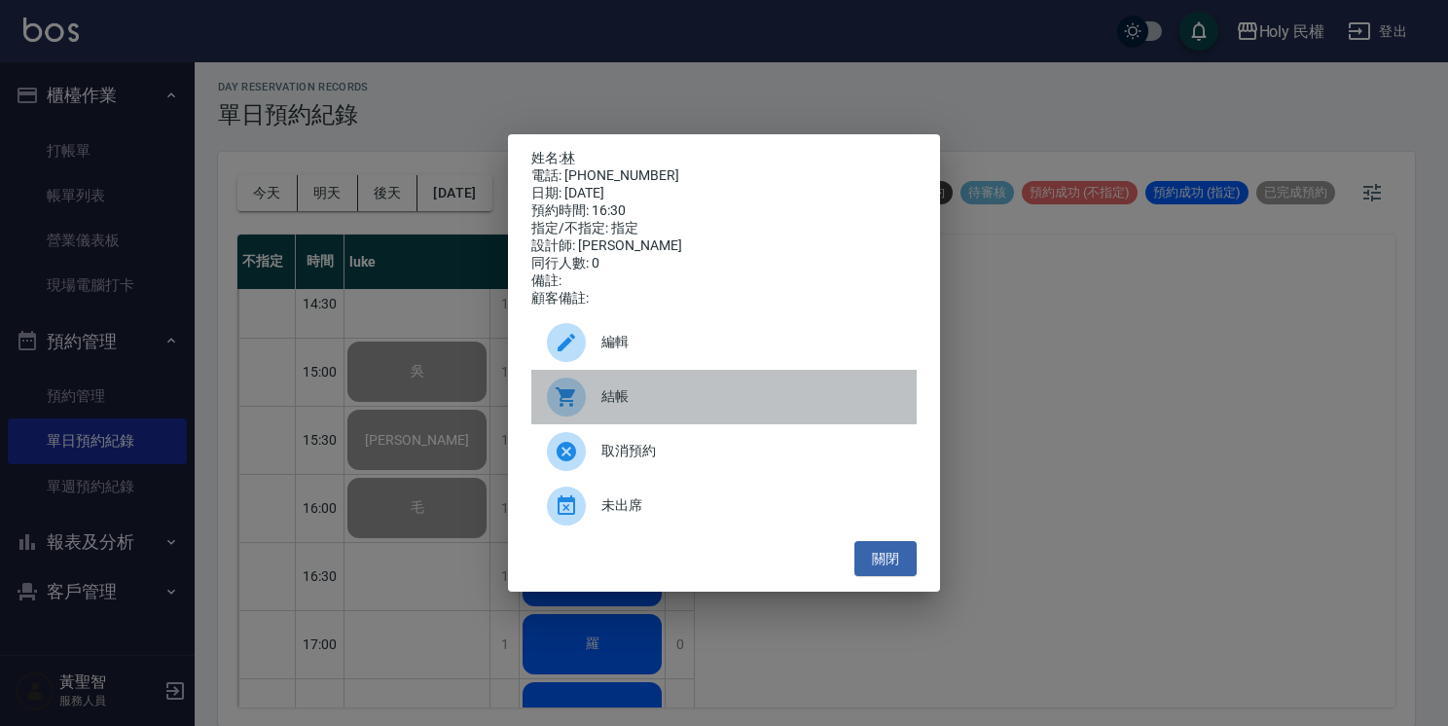
click at [607, 407] on span "結帳" at bounding box center [751, 396] width 300 height 20
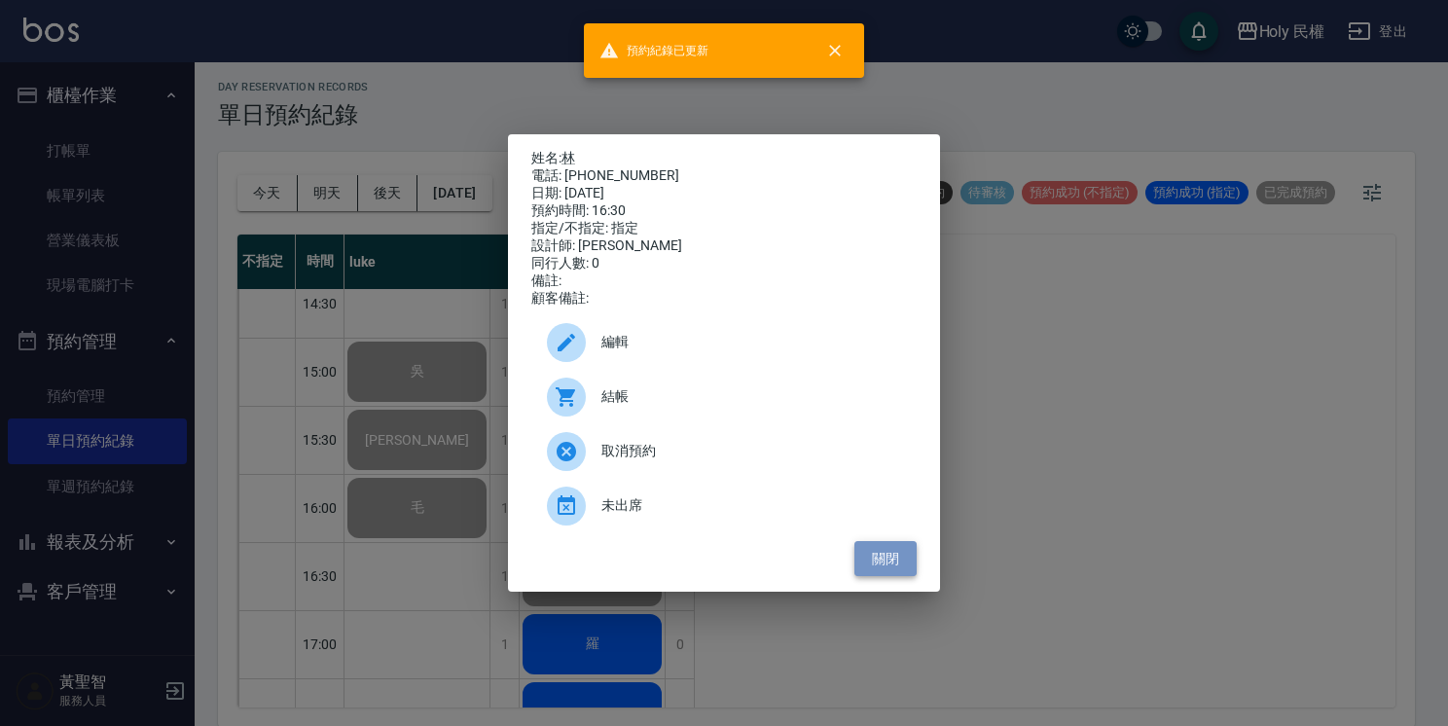
click at [881, 559] on button "關閉" at bounding box center [886, 559] width 62 height 36
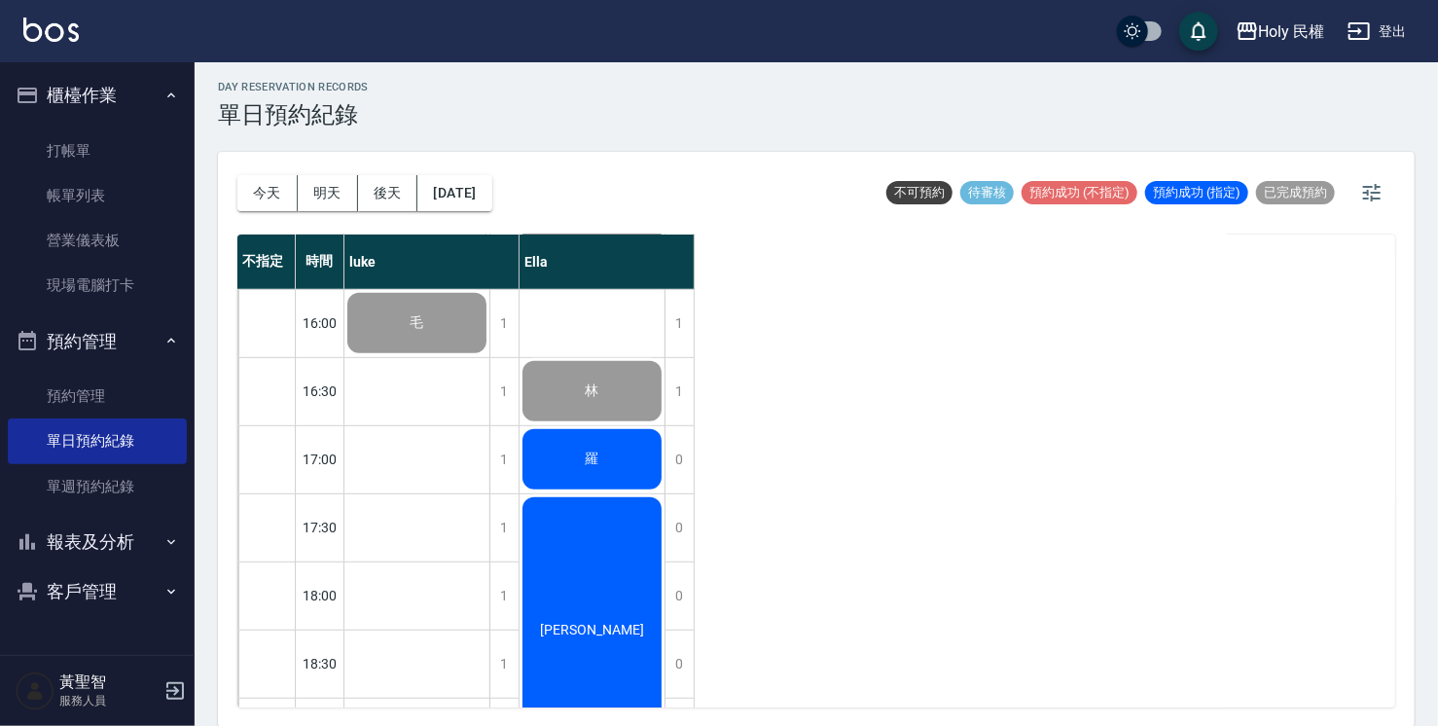
scroll to position [487, 0]
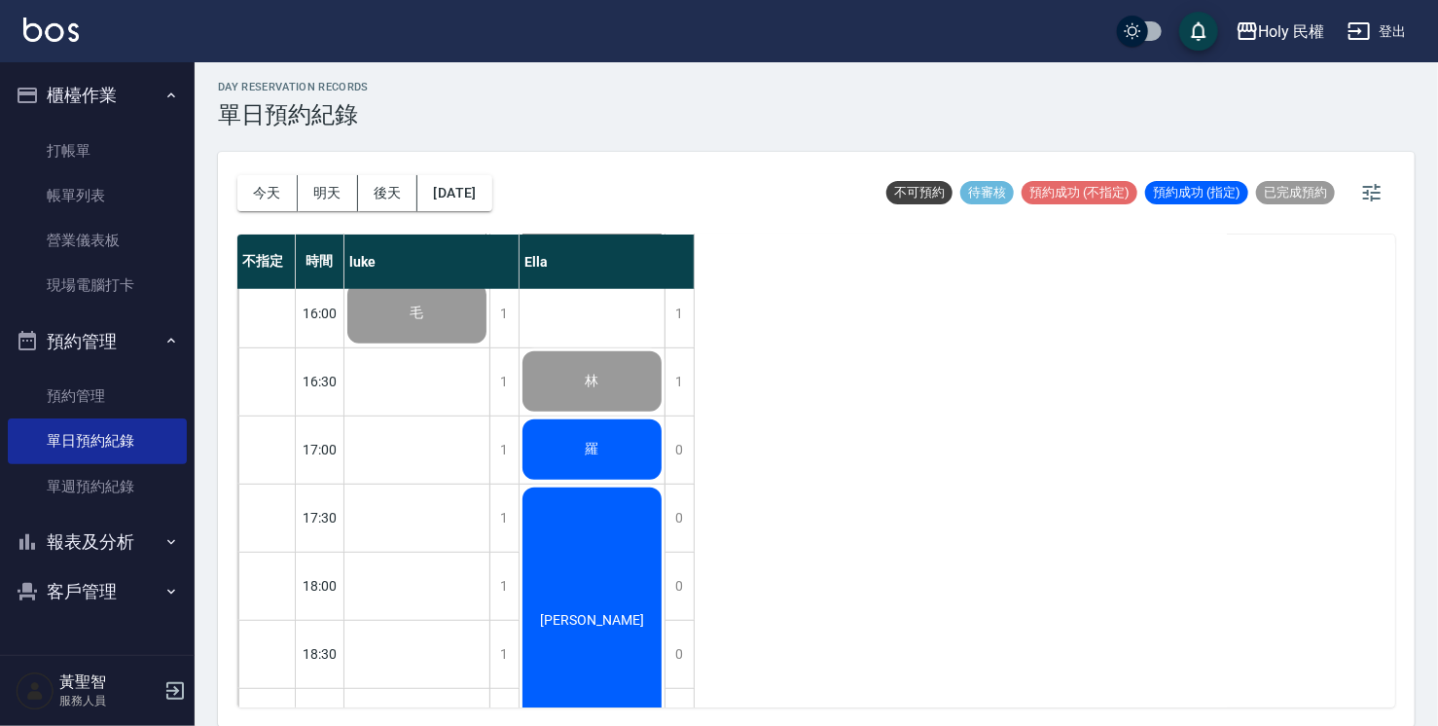
click at [490, 74] on div "羅" at bounding box center [417, 41] width 145 height 66
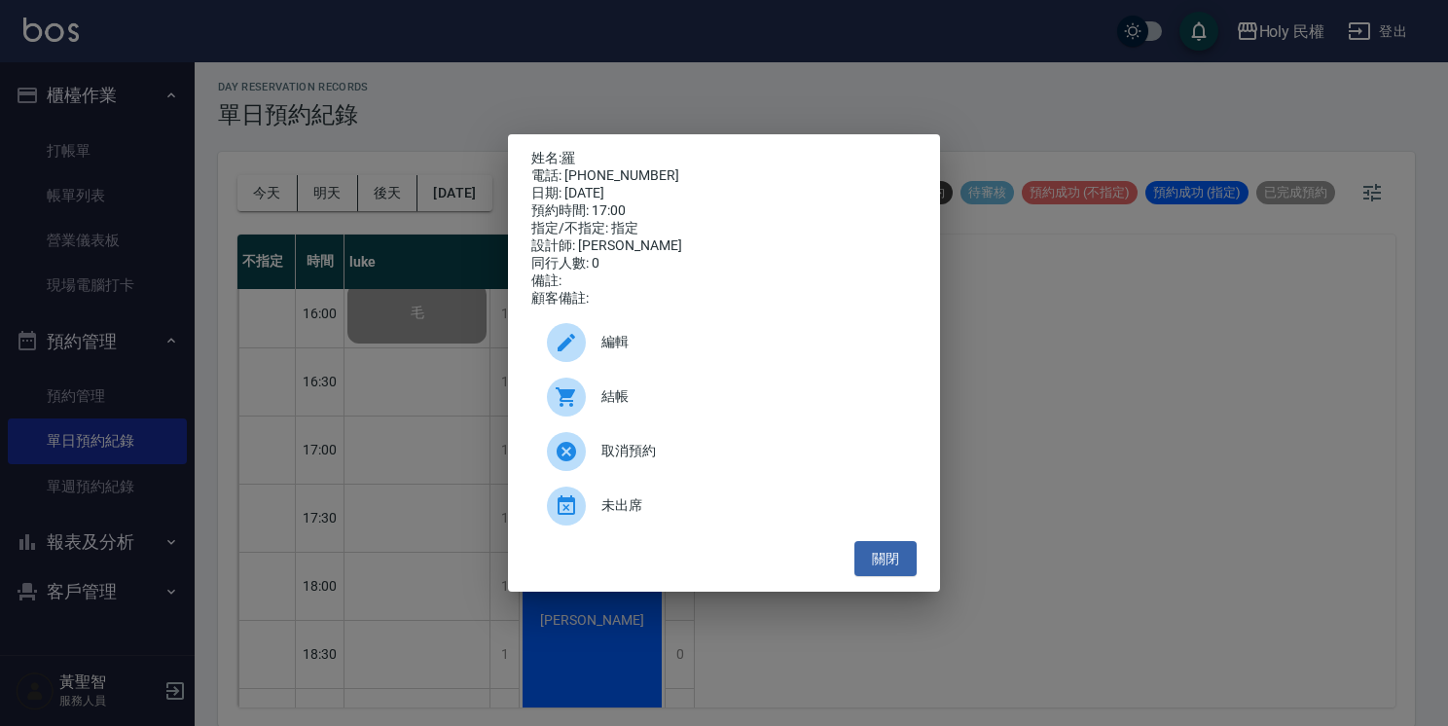
click at [637, 407] on span "結帳" at bounding box center [751, 396] width 300 height 20
click at [880, 559] on button "關閉" at bounding box center [886, 559] width 62 height 36
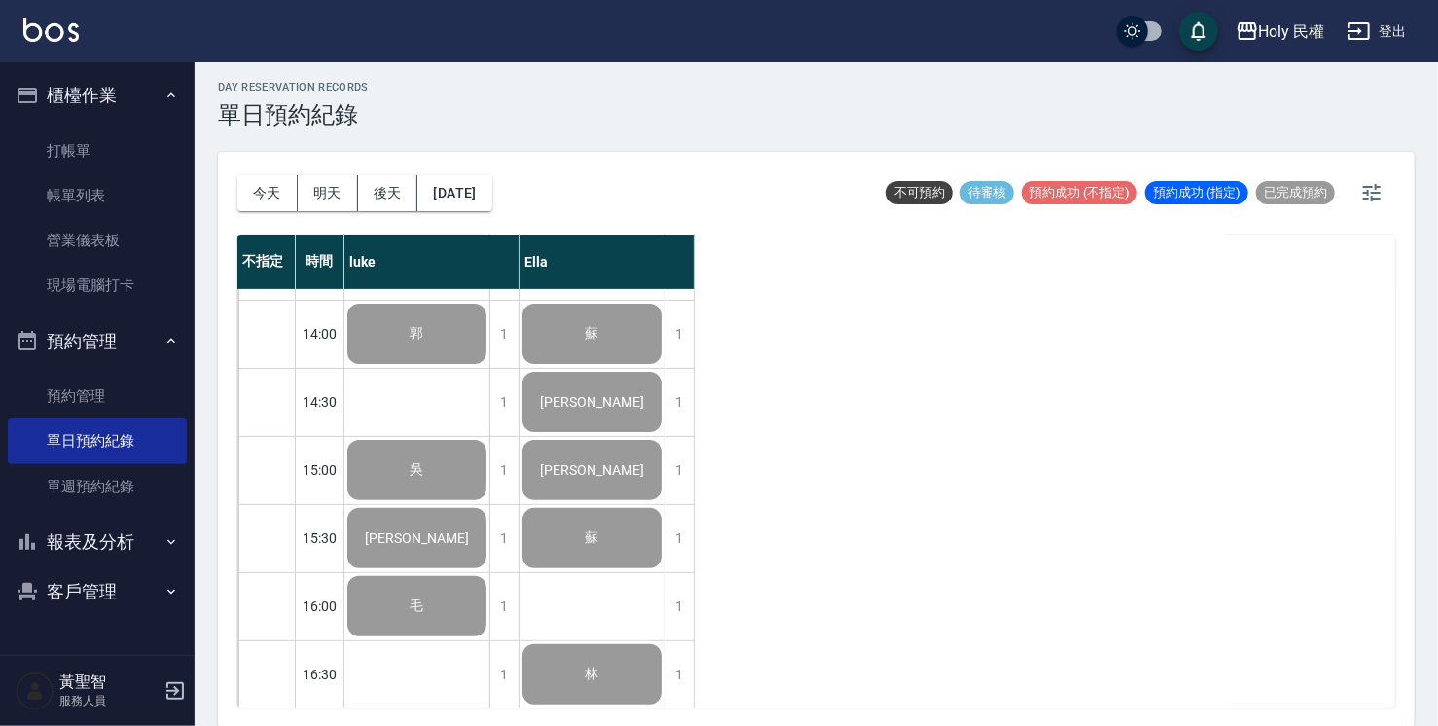
scroll to position [195, 0]
click at [457, 366] on div "吳" at bounding box center [417, 333] width 145 height 66
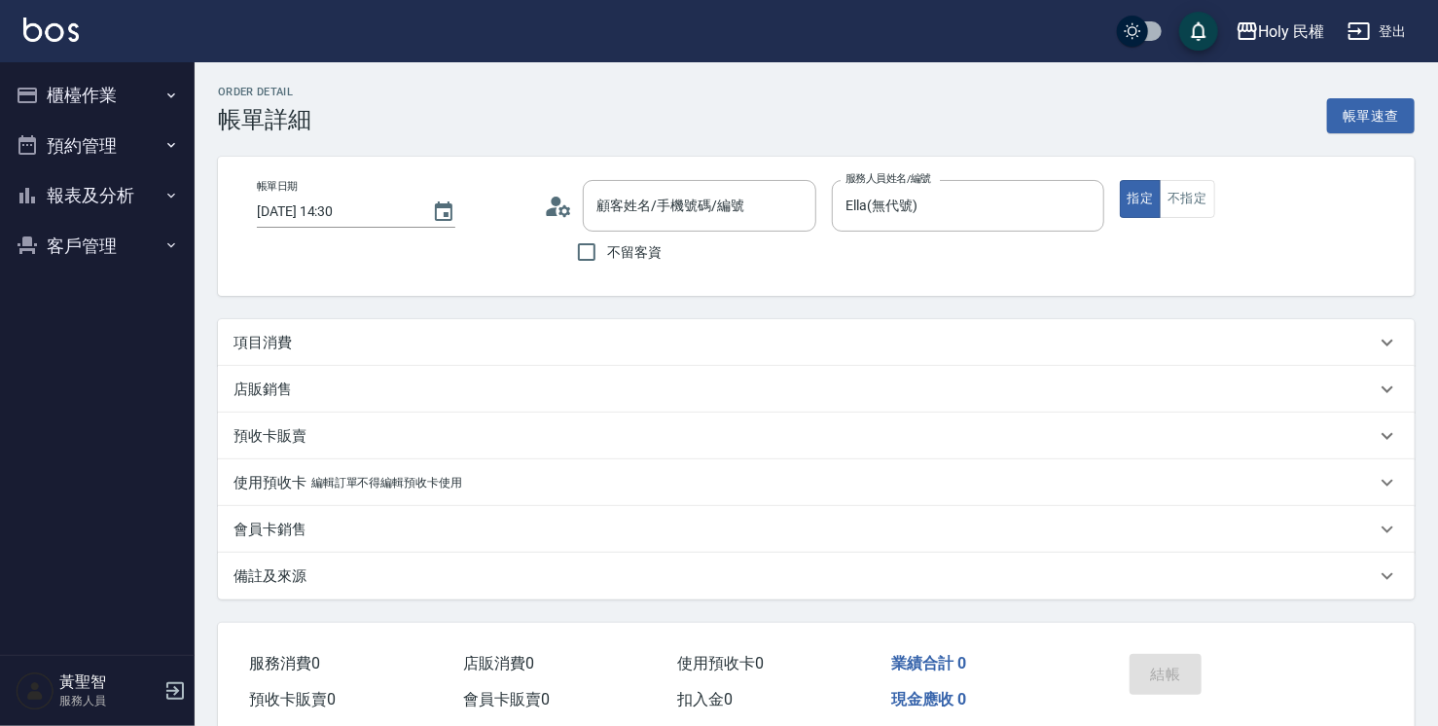
type input "2025/08/23 14:30"
type input "Ella(無代號)"
click at [475, 348] on div "項目消費" at bounding box center [805, 343] width 1143 height 20
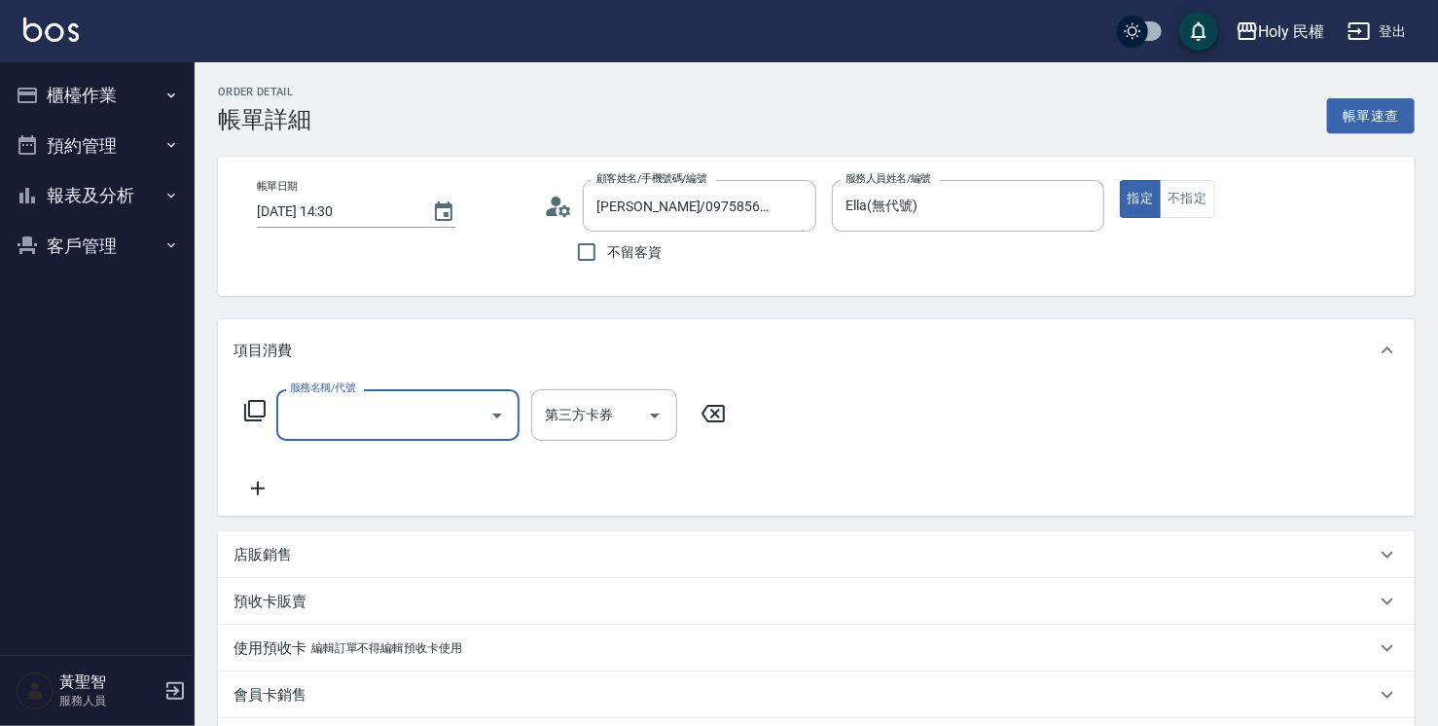
type input "[PERSON_NAME]/0975856688/"
click at [467, 407] on input "服務名稱/代號" at bounding box center [383, 415] width 197 height 34
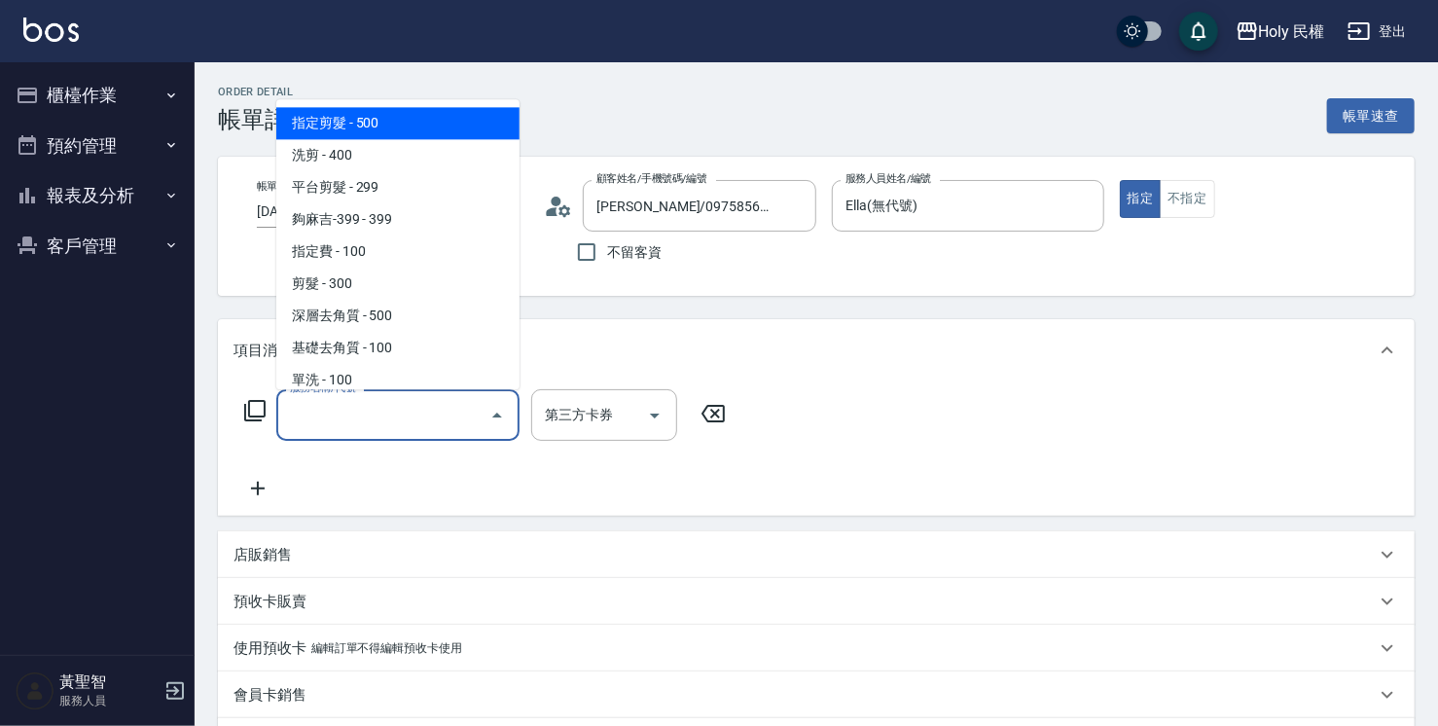
click at [440, 101] on ul "指定剪髮 - 500 洗剪 - 400 平台剪髮 - 299 夠麻吉-399 - 399 指定費 - 100 剪髮 - 300 深層去角質 - 500 基礎去…" at bounding box center [397, 244] width 243 height 290
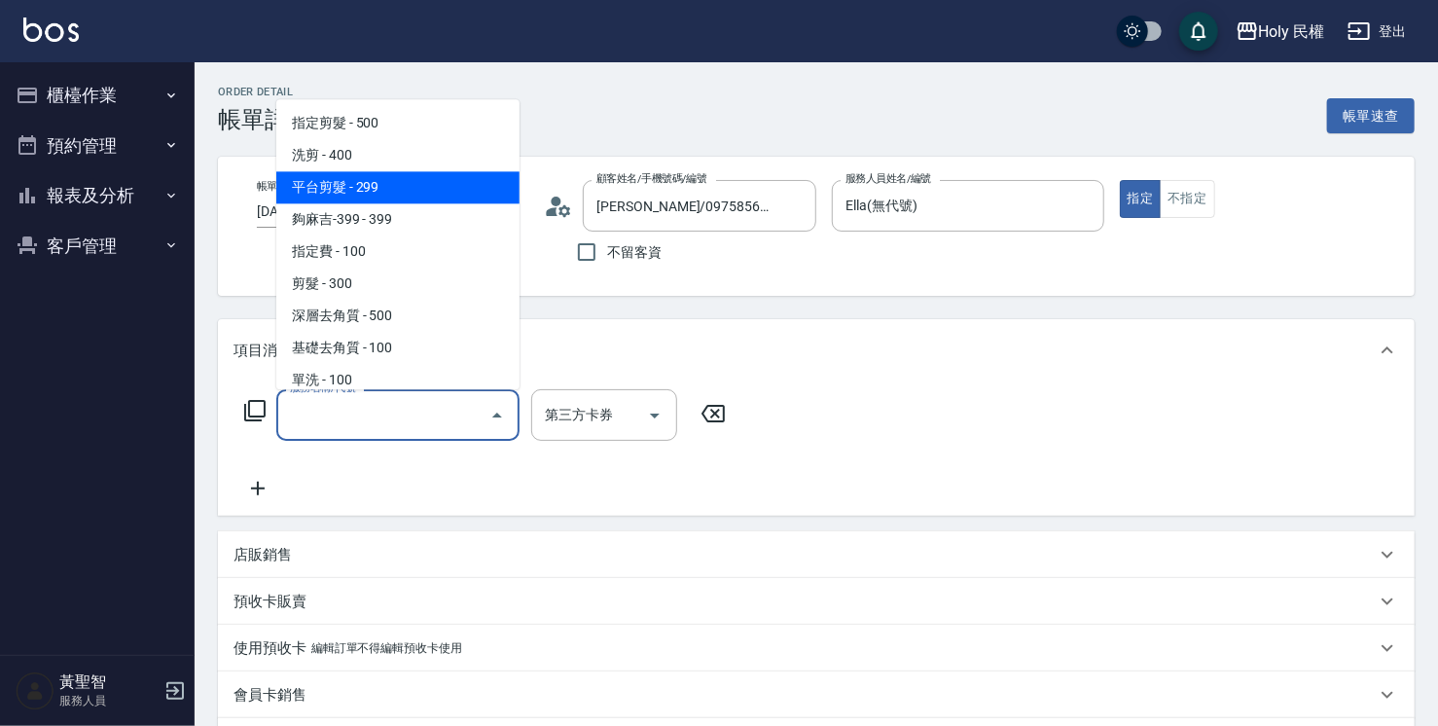
click at [444, 171] on span "平台剪髮 - 299" at bounding box center [397, 187] width 243 height 32
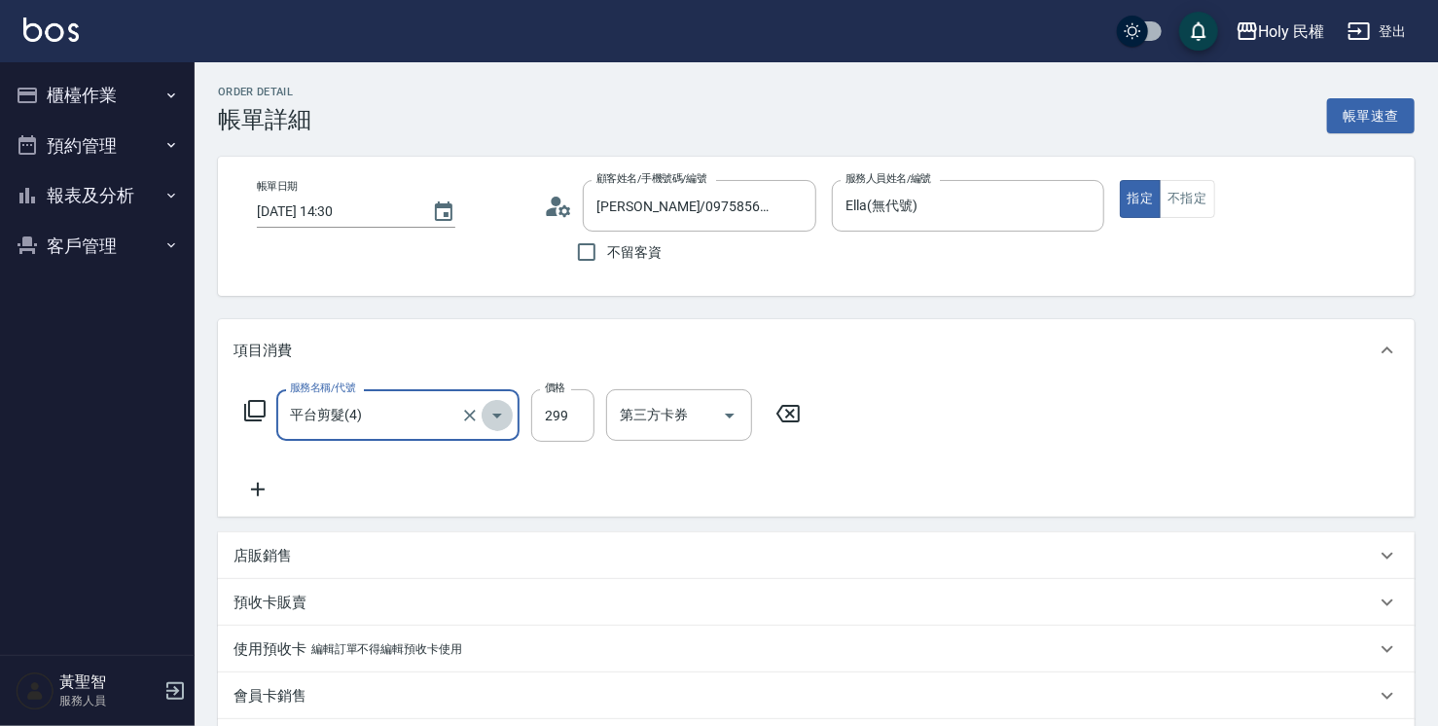
click at [505, 418] on icon "Open" at bounding box center [497, 415] width 23 height 23
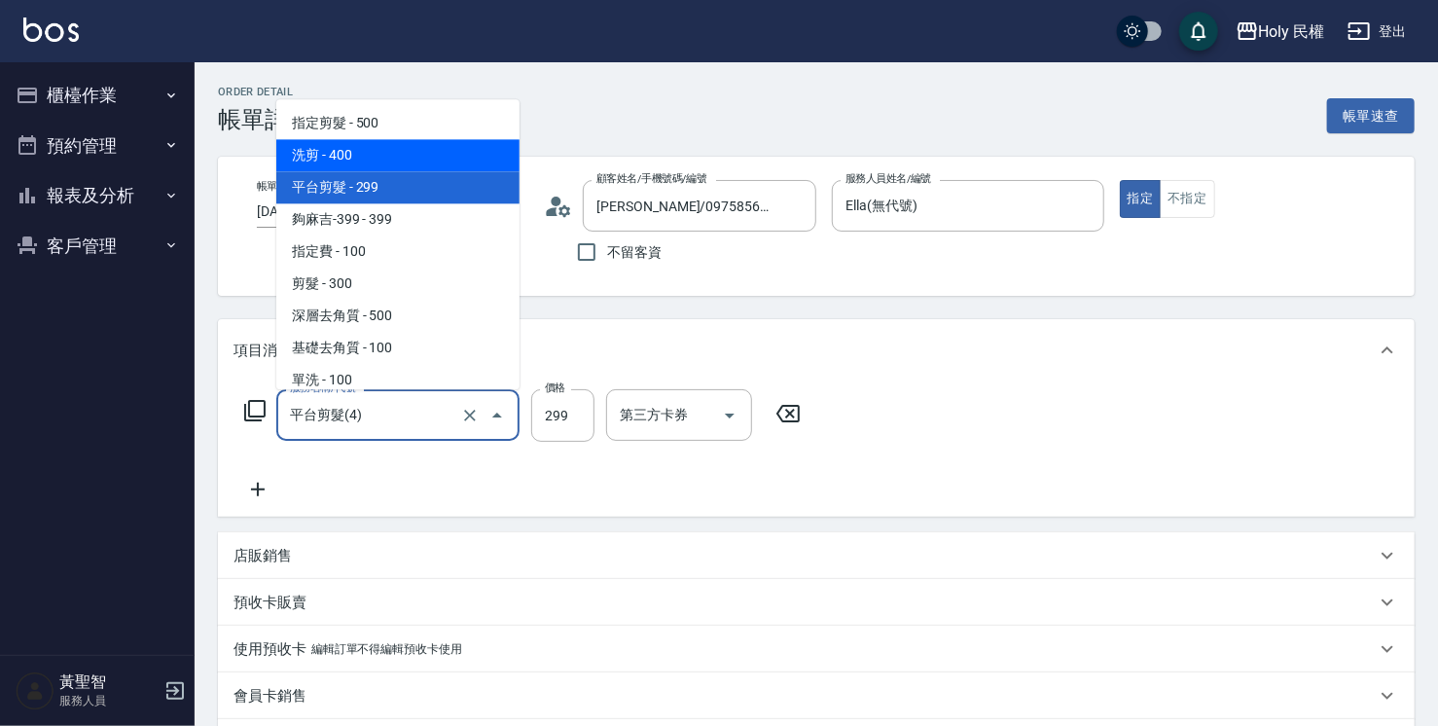
click at [451, 154] on span "洗剪 - 400" at bounding box center [397, 155] width 243 height 32
type input "洗剪(3)"
type input "400"
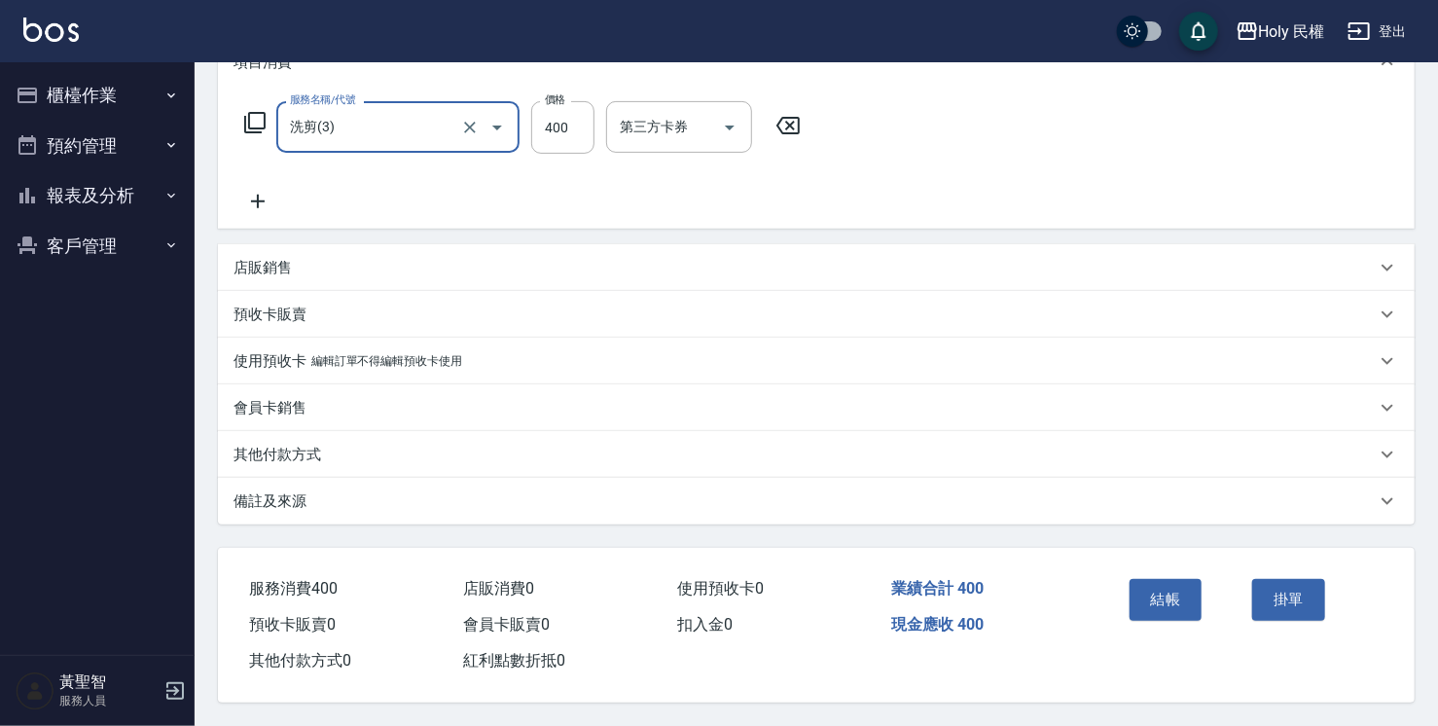
scroll to position [294, 0]
click at [784, 494] on div "備註及來源" at bounding box center [805, 501] width 1143 height 20
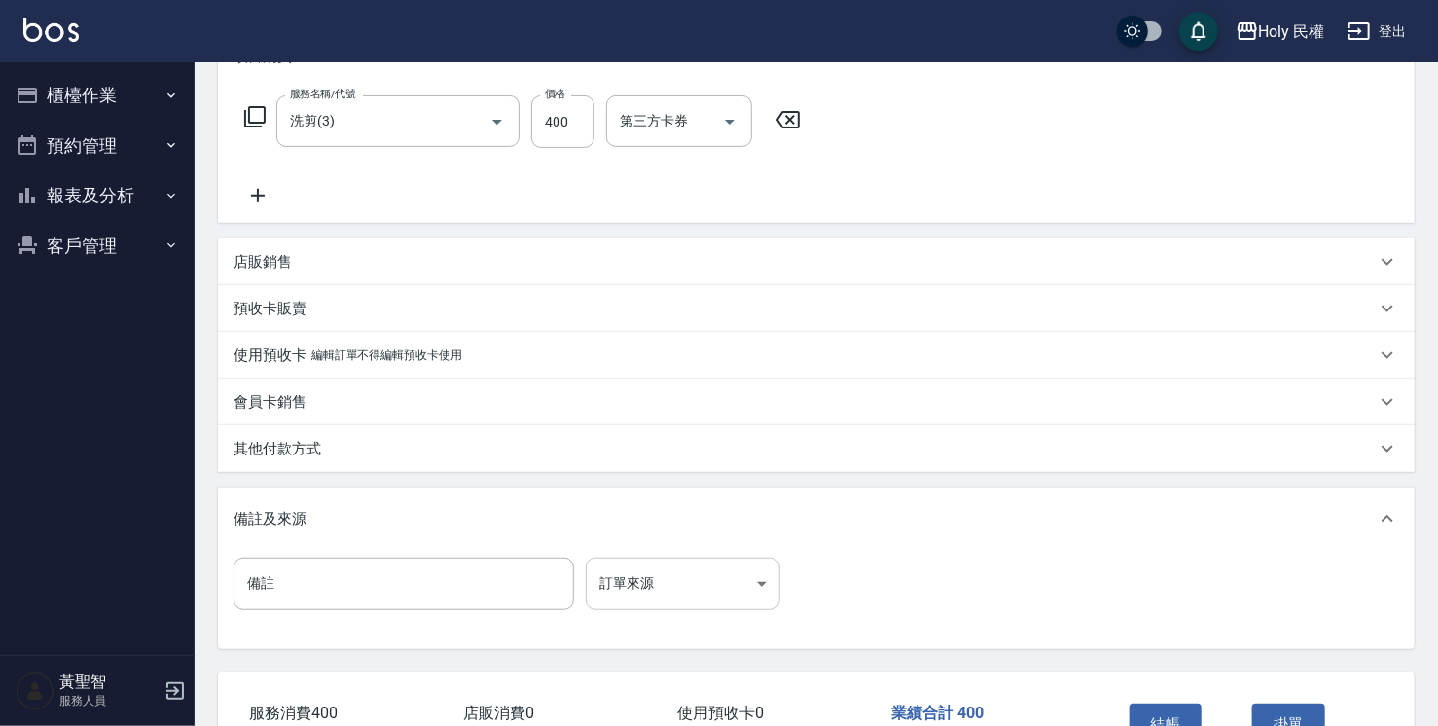
click at [687, 566] on body "Holy 民權 登出 櫃檯作業 打帳單 帳單列表 營業儀表板 現場電腦打卡 預約管理 預約管理 單日預約紀錄 單週預約紀錄 報表及分析 報表目錄 店家日報表 …" at bounding box center [719, 278] width 1438 height 1145
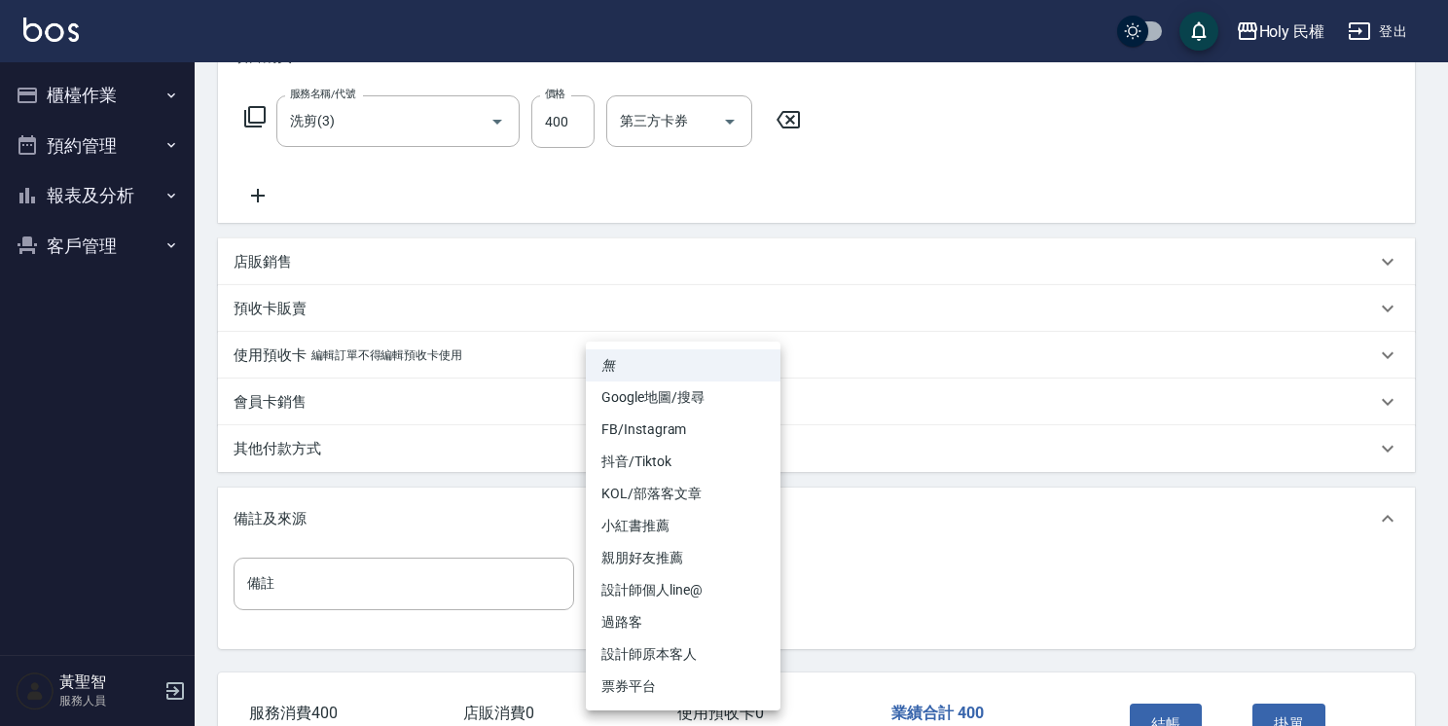
click at [709, 644] on li "設計師原本客人" at bounding box center [683, 654] width 195 height 32
type input "設計師原本客人"
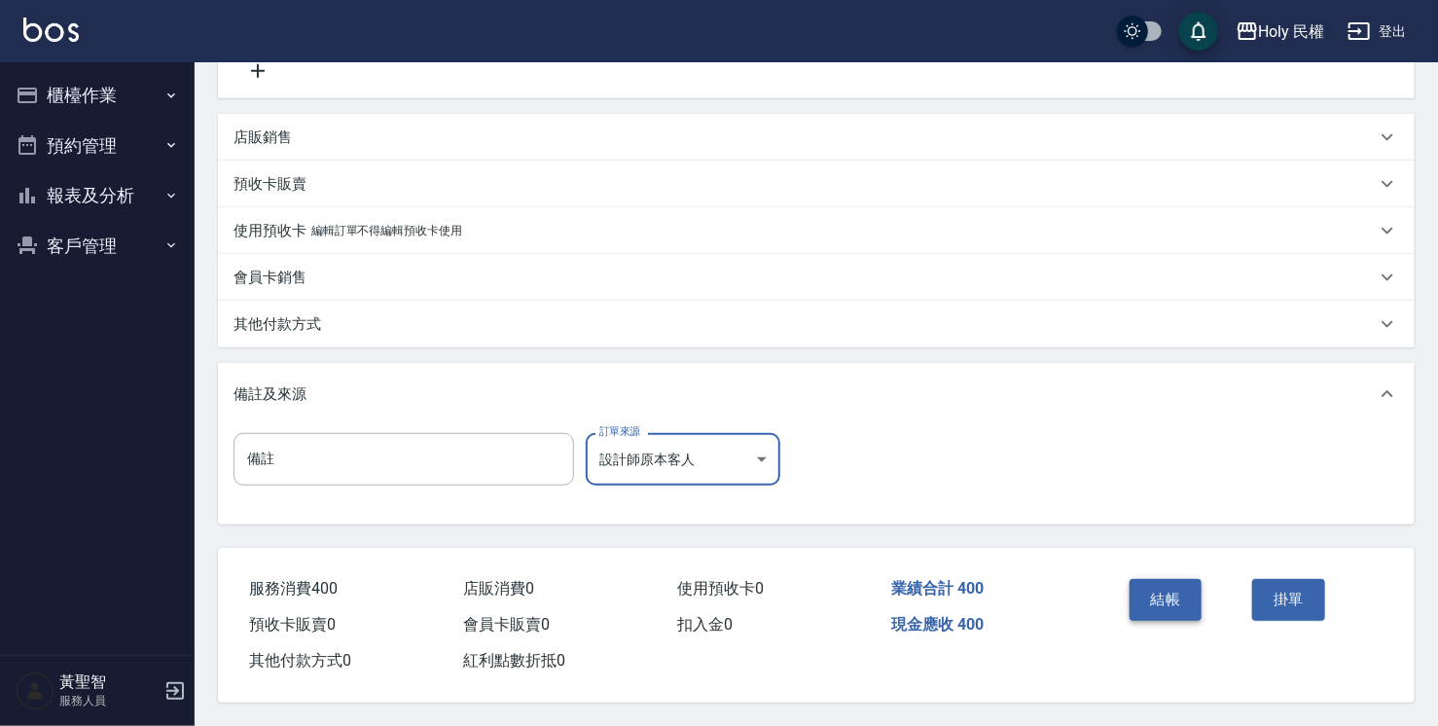
scroll to position [424, 0]
click at [1175, 593] on button "結帳" at bounding box center [1166, 599] width 73 height 41
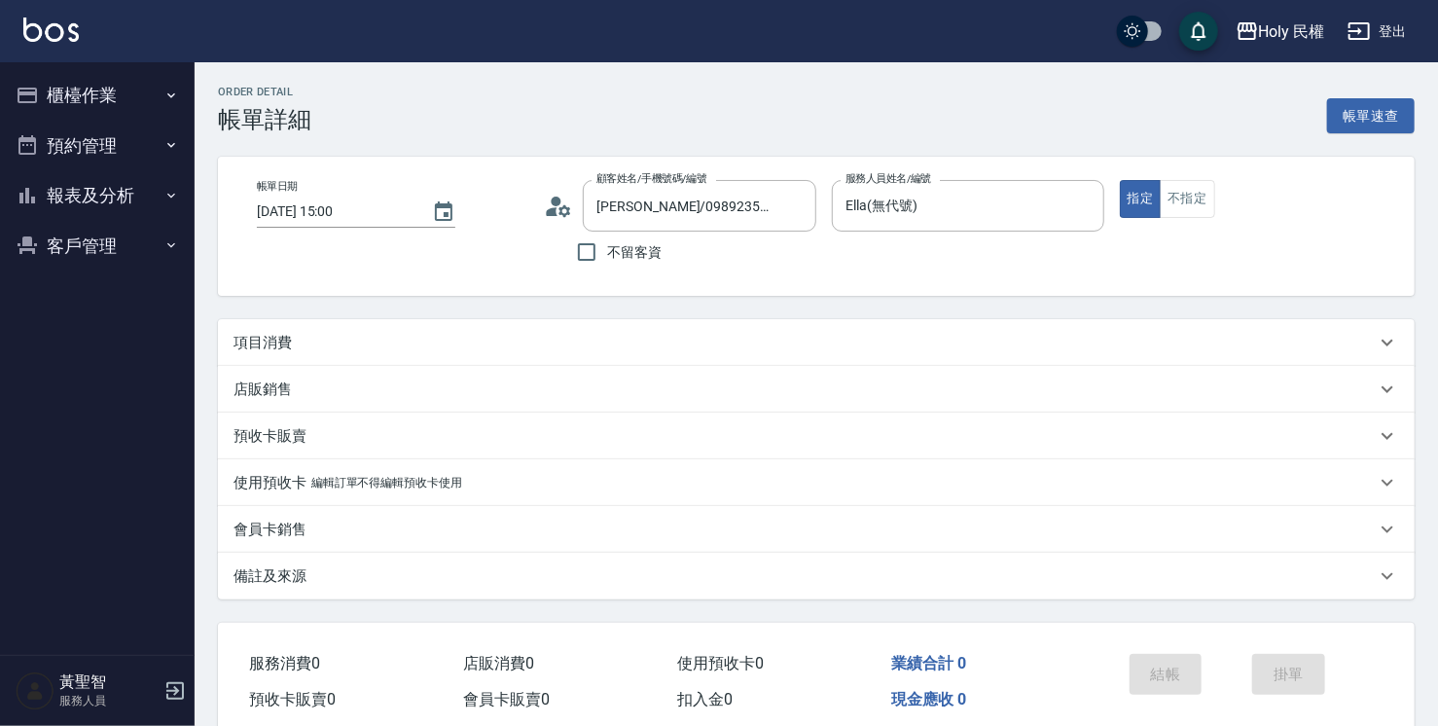
click at [553, 336] on div "項目消費" at bounding box center [805, 343] width 1143 height 20
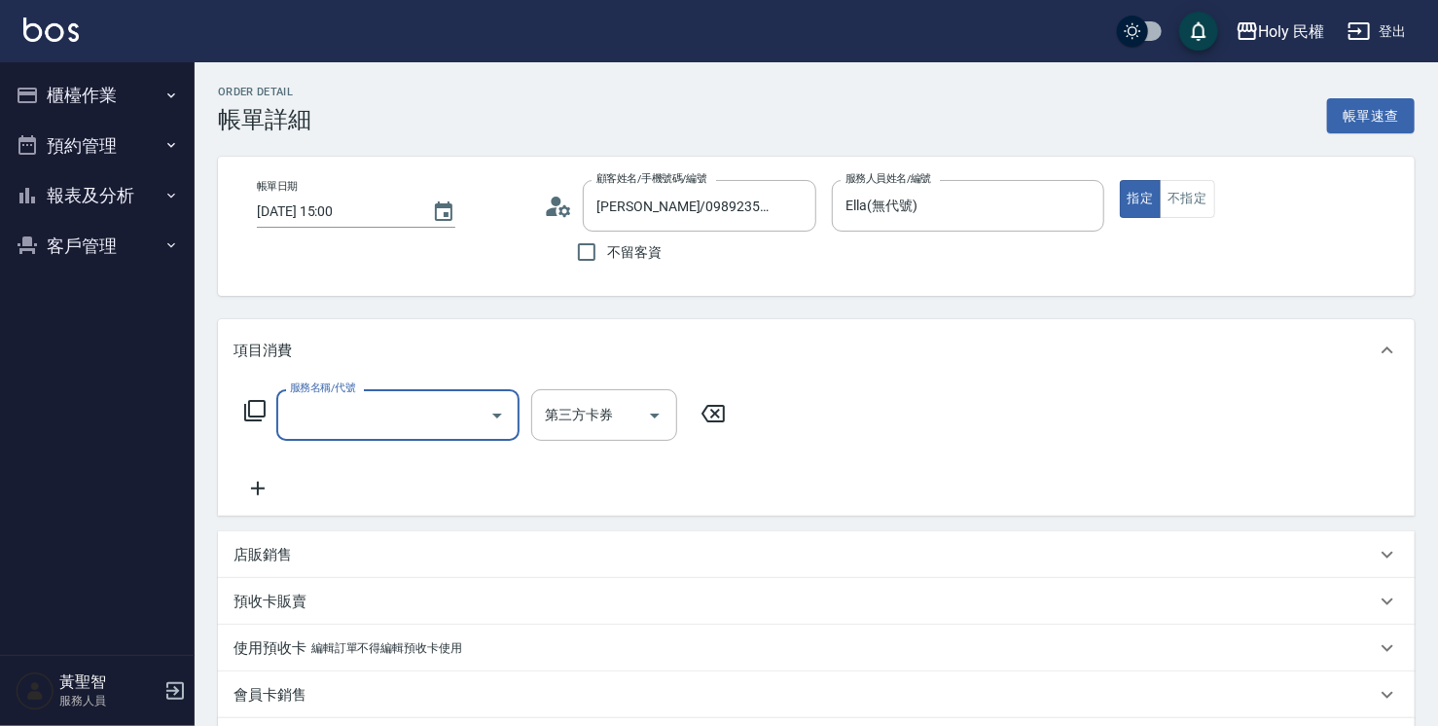
click at [443, 425] on input "服務名稱/代號" at bounding box center [383, 415] width 197 height 34
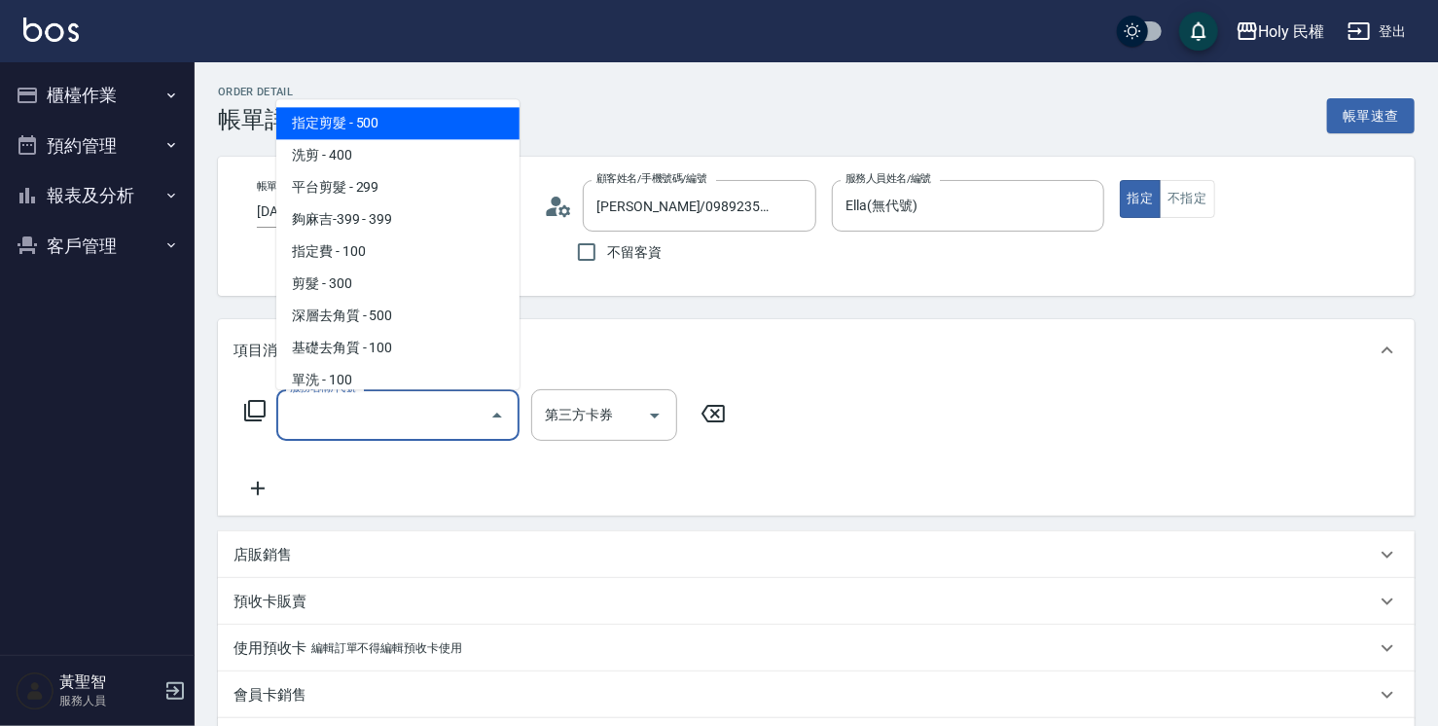
click at [406, 132] on span "指定剪髮 - 500" at bounding box center [397, 123] width 243 height 32
type input "指定剪髮(1)"
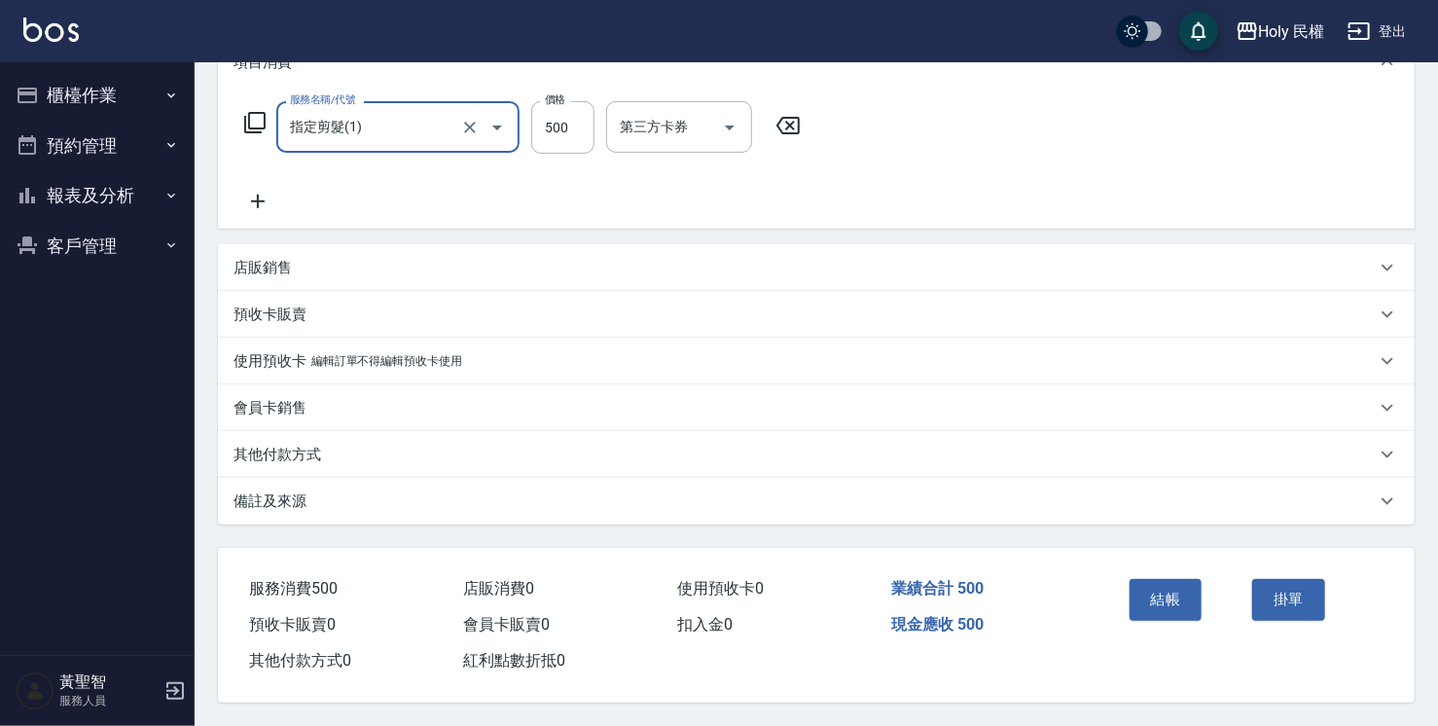
scroll to position [294, 0]
click at [760, 512] on div "備註及來源" at bounding box center [816, 501] width 1197 height 47
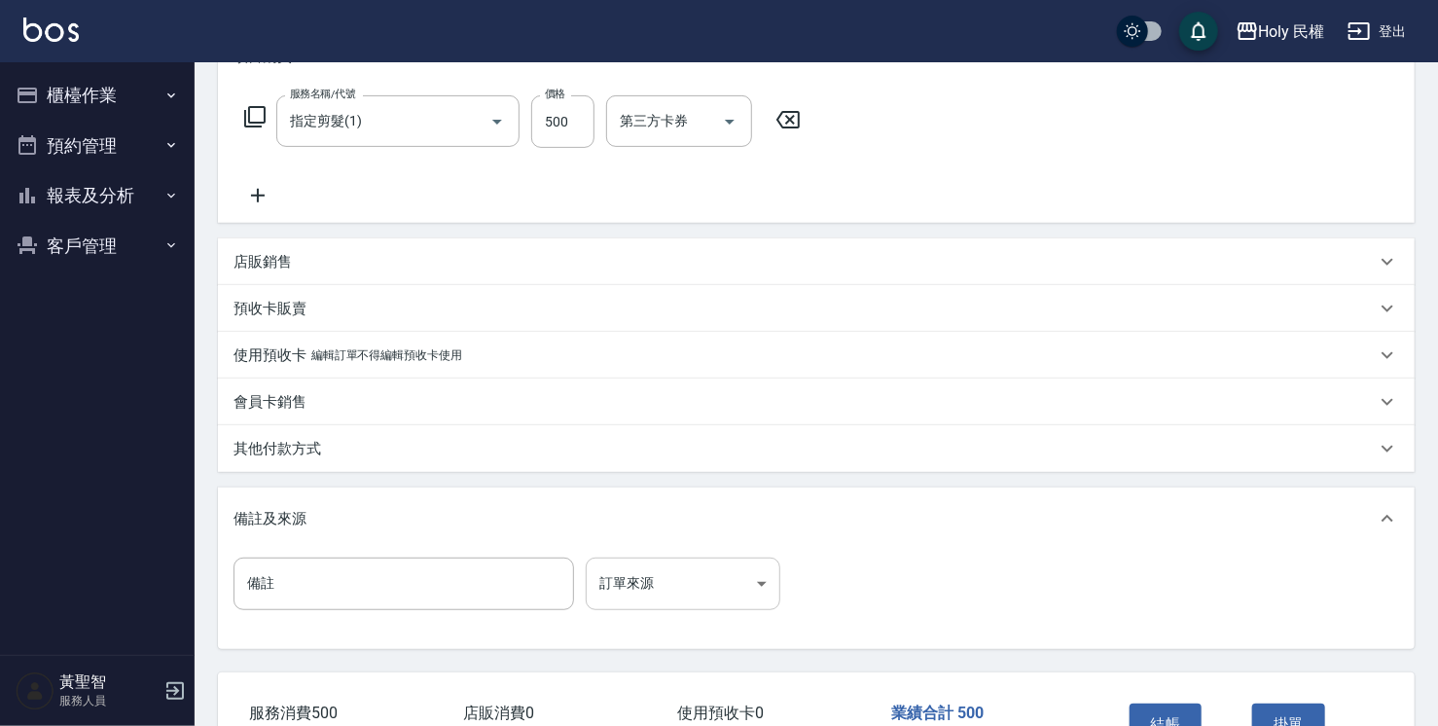
click at [694, 562] on body "Holy 民權 登出 櫃檯作業 打帳單 帳單列表 營業儀表板 現場電腦打卡 預約管理 預約管理 單日預約紀錄 單週預約紀錄 報表及分析 報表目錄 店家日報表 …" at bounding box center [719, 278] width 1438 height 1145
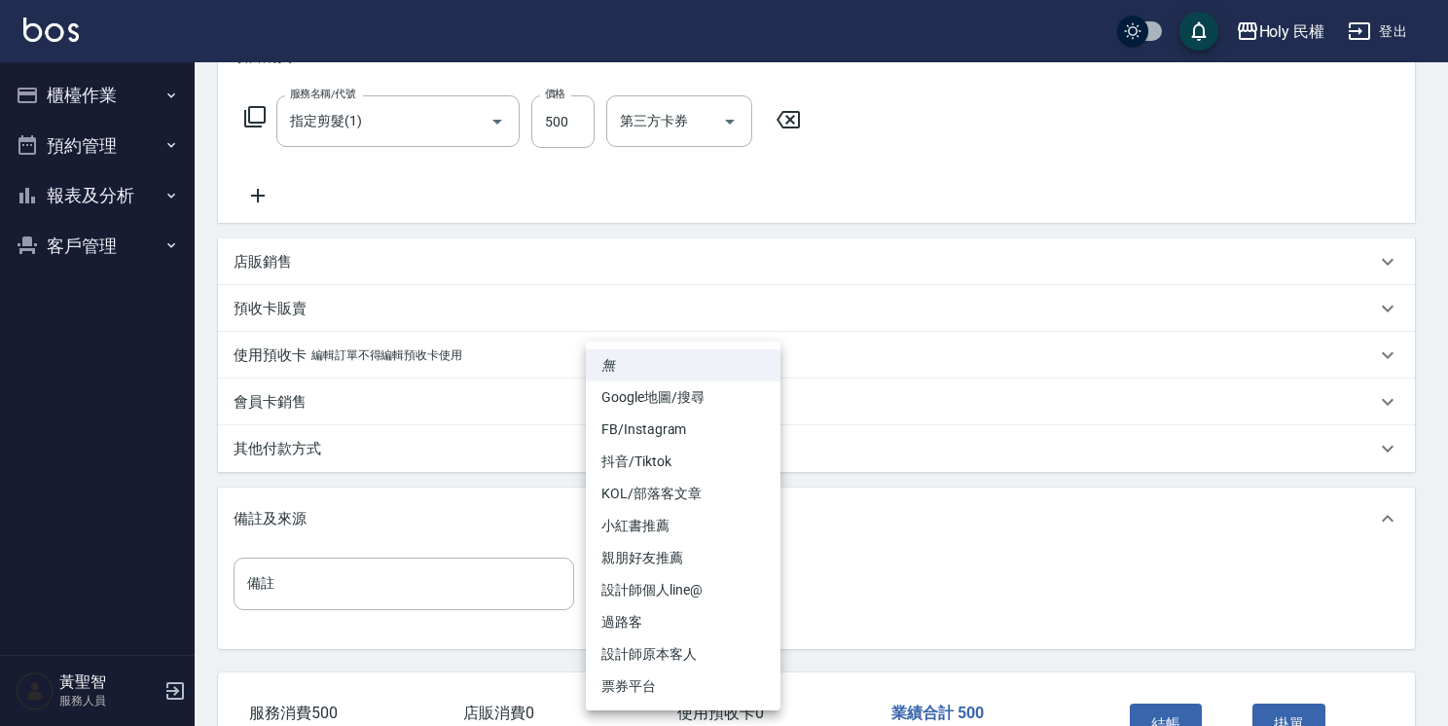
click at [723, 666] on li "設計師原本客人" at bounding box center [683, 654] width 195 height 32
type input "設計師原本客人"
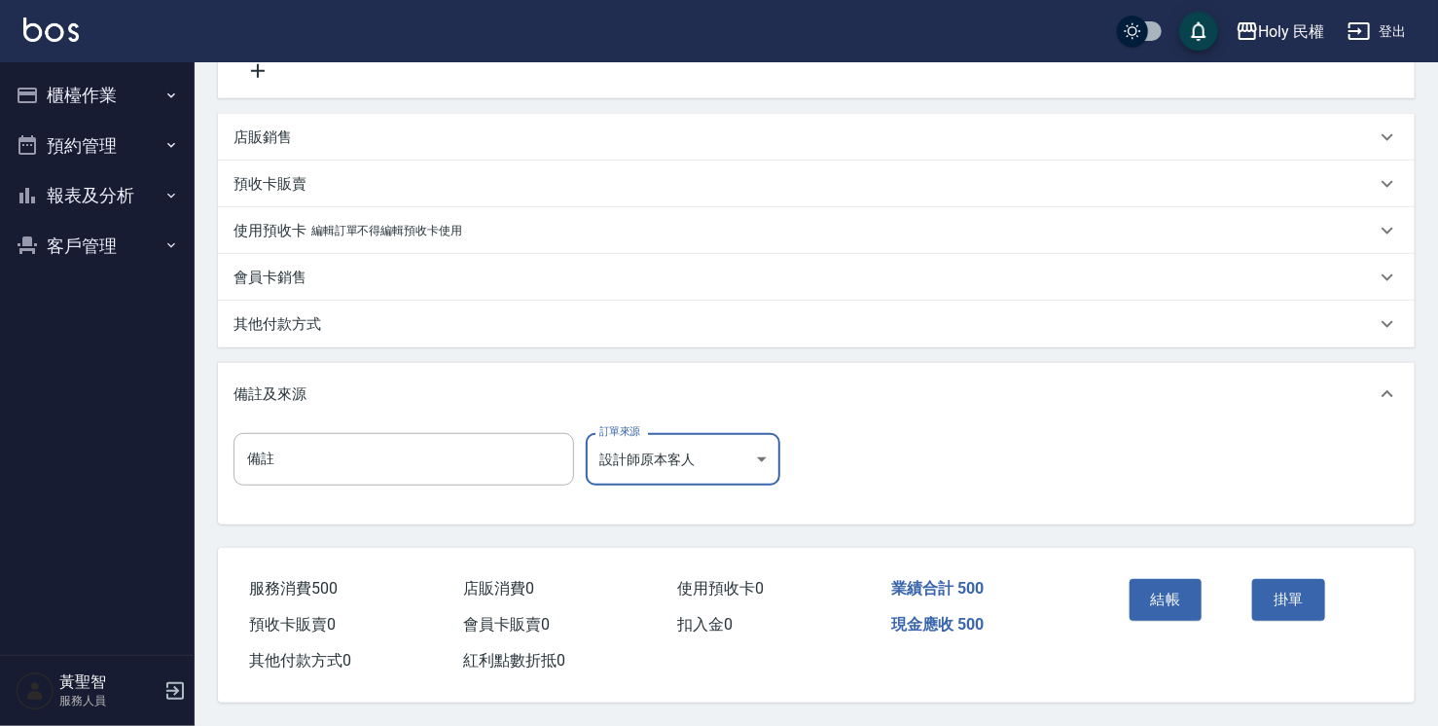
scroll to position [424, 0]
click at [1169, 580] on button "結帳" at bounding box center [1166, 599] width 73 height 41
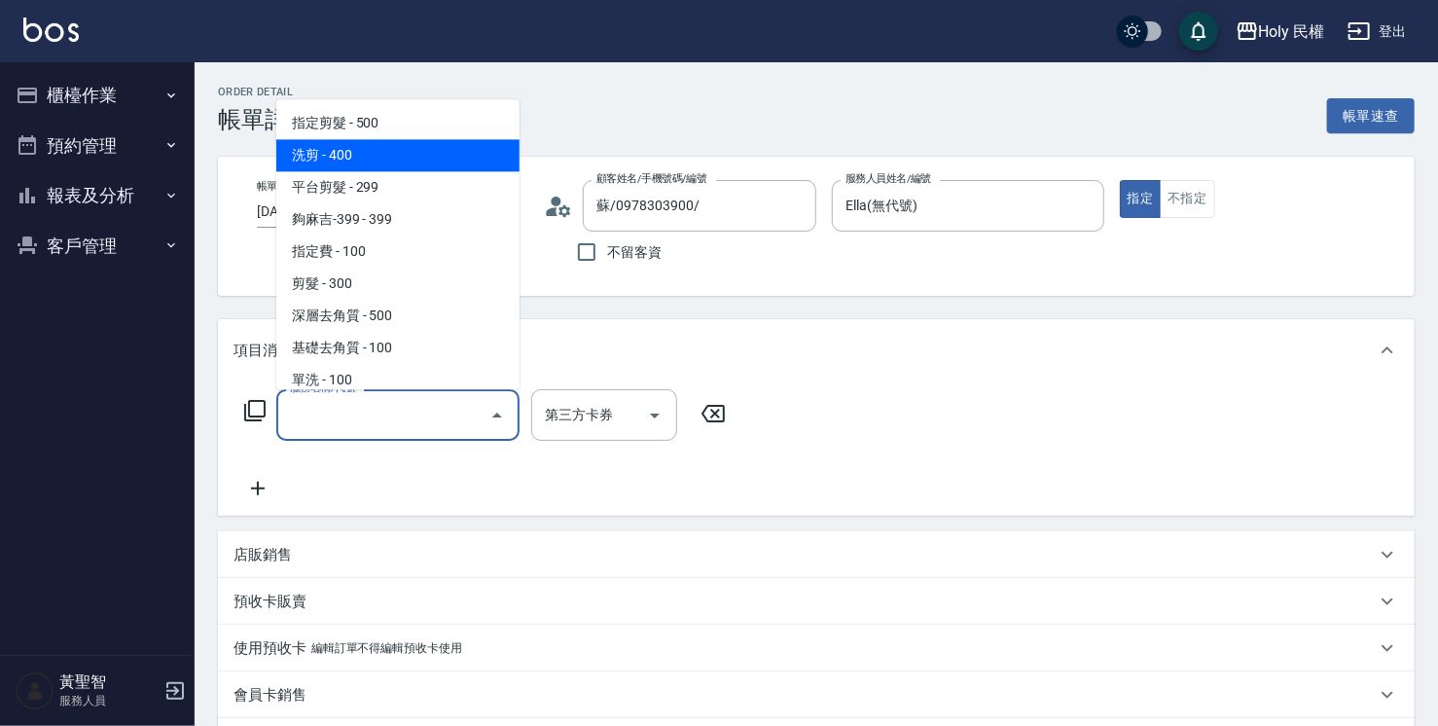
click at [407, 166] on span "洗剪 - 400" at bounding box center [397, 155] width 243 height 32
type input "洗剪(3)"
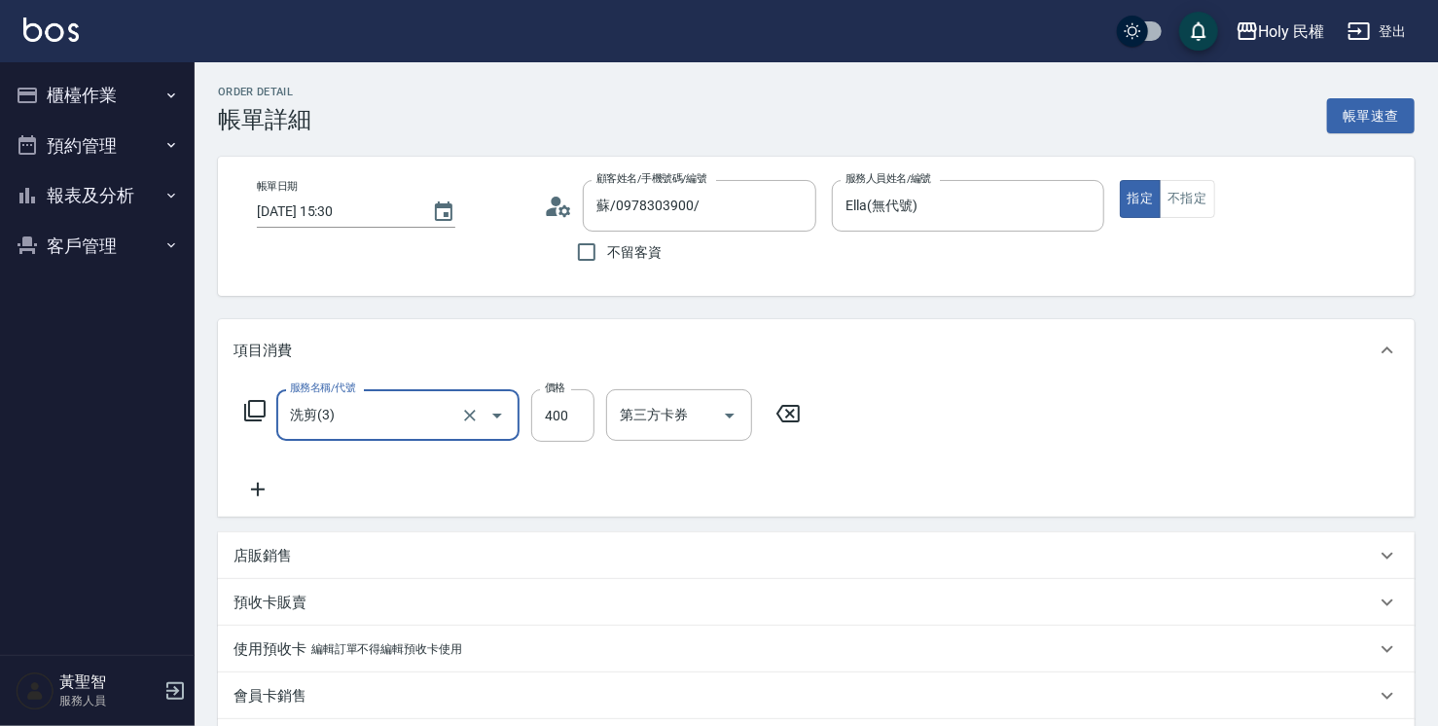
scroll to position [292, 0]
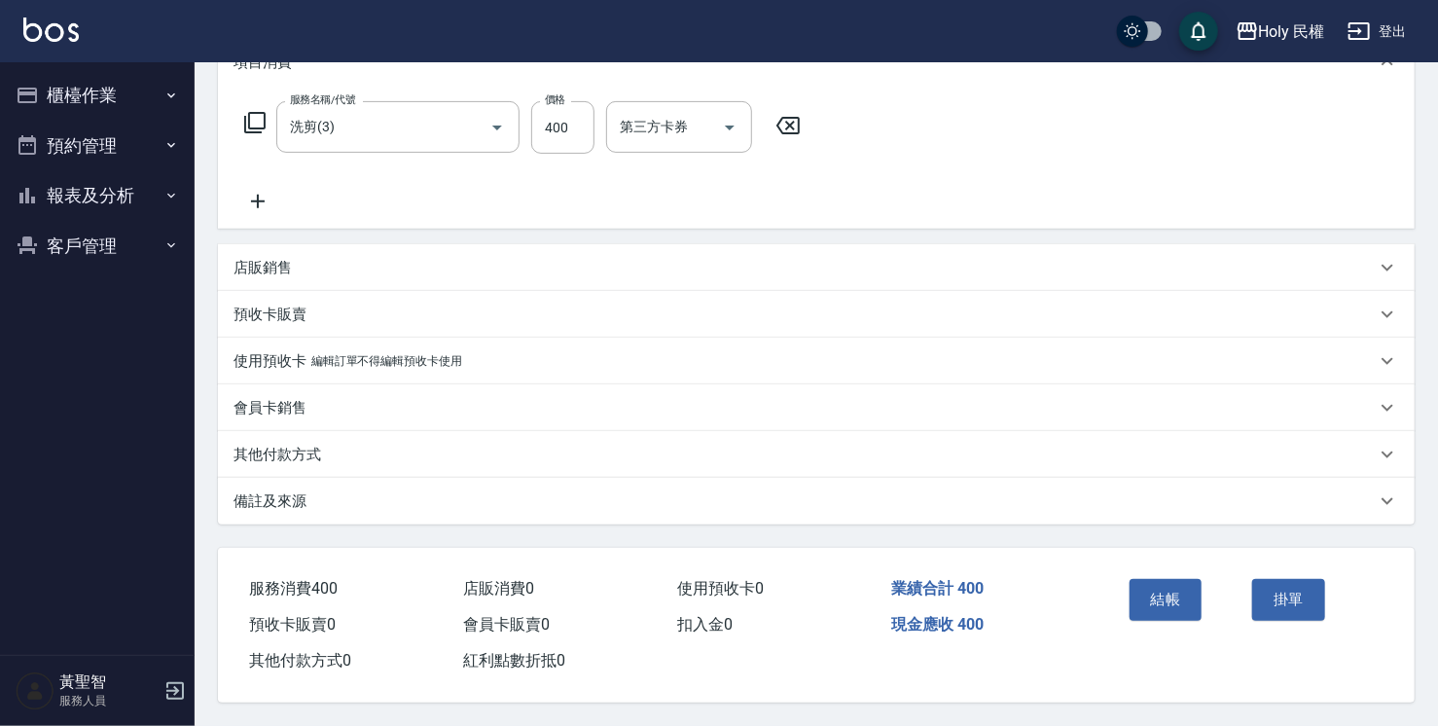
click at [658, 491] on div "備註及來源" at bounding box center [805, 501] width 1143 height 20
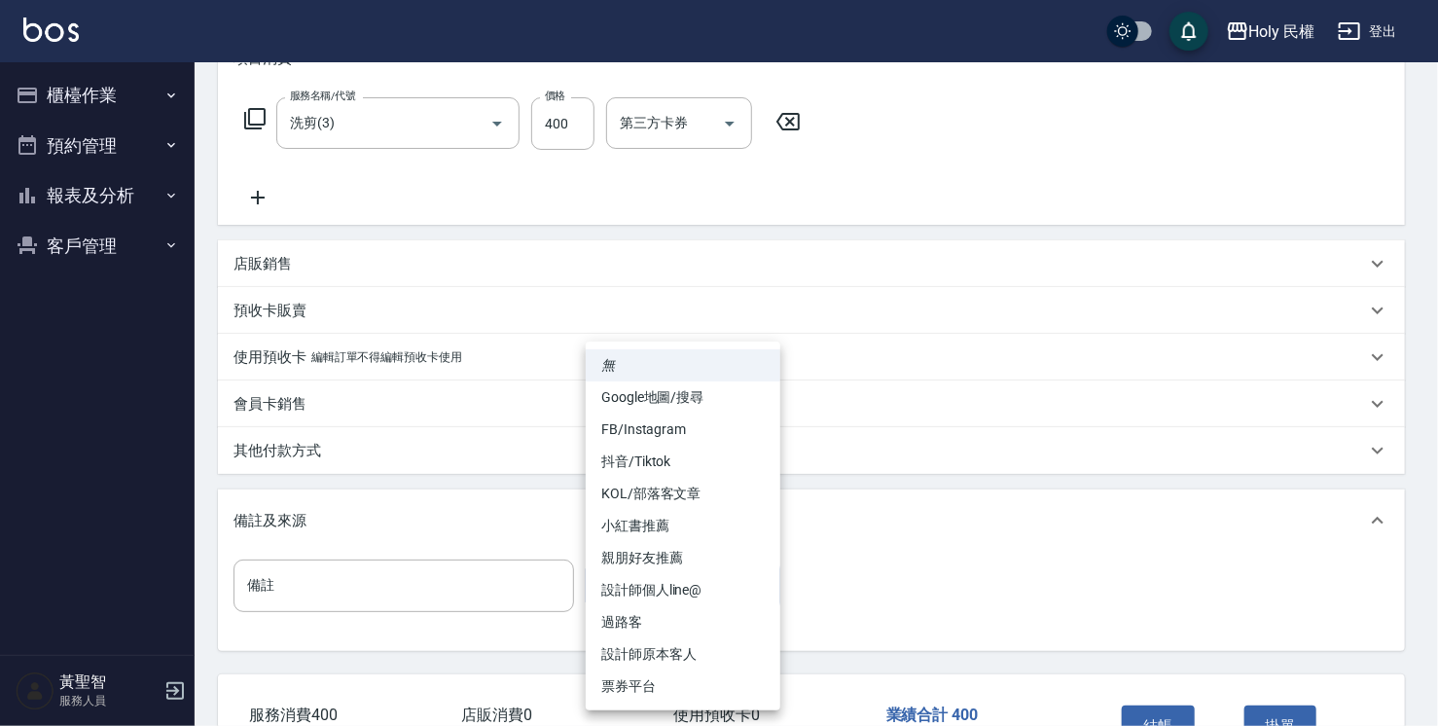
click at [705, 587] on body "Holy 民權 登出 櫃檯作業 打帳單 帳單列表 營業儀表板 現場電腦打卡 預約管理 預約管理 單日預約紀錄 單週預約紀錄 報表及分析 報表目錄 店家日報表 …" at bounding box center [719, 280] width 1438 height 1145
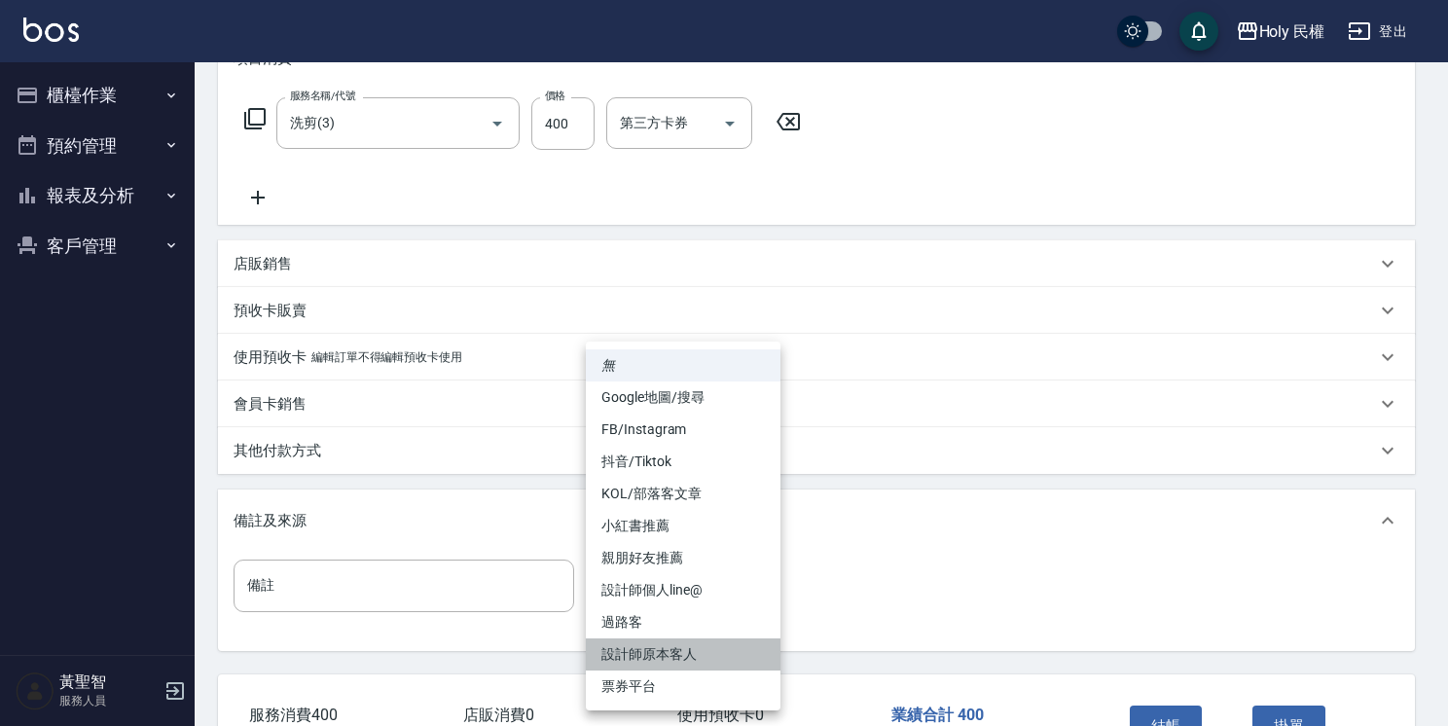
drag, startPoint x: 719, startPoint y: 652, endPoint x: 797, endPoint y: 654, distance: 77.9
click at [720, 652] on li "設計師原本客人" at bounding box center [683, 654] width 195 height 32
type input "設計師原本客人"
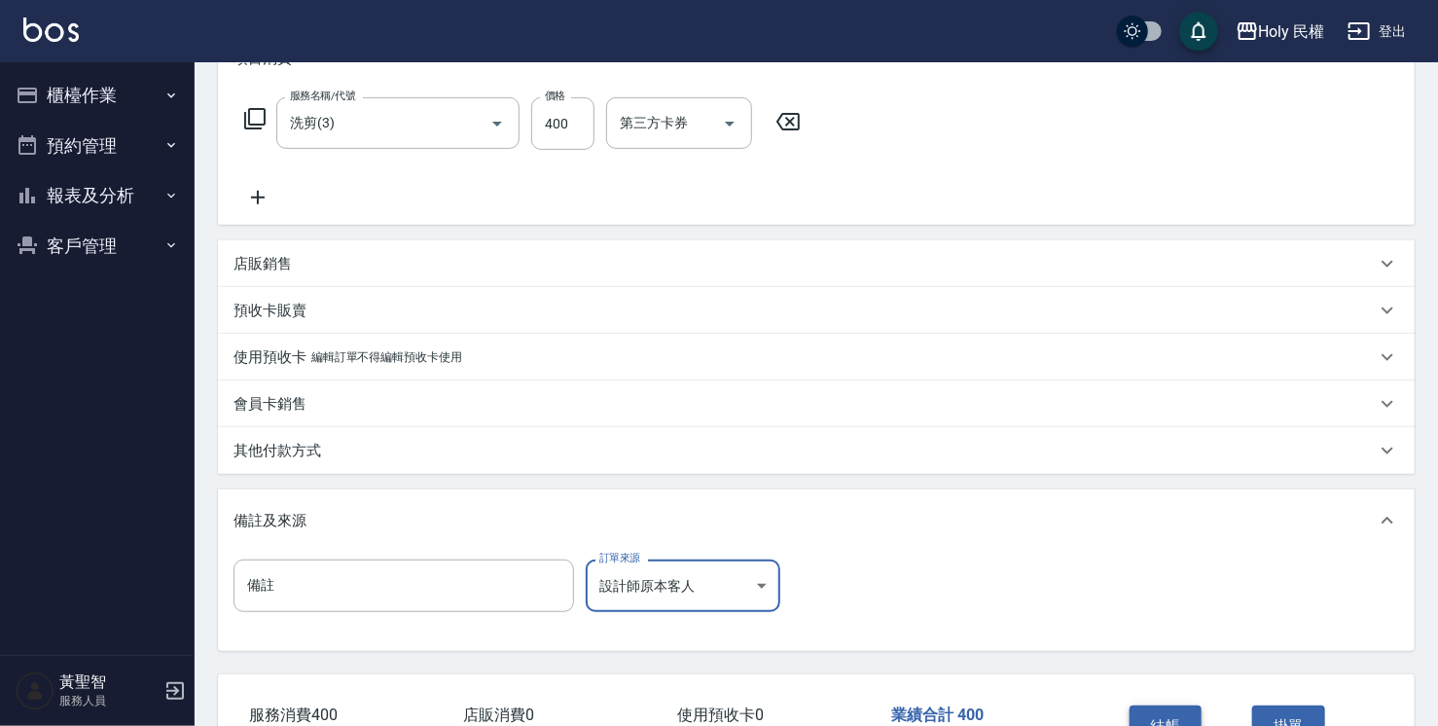
click at [1167, 714] on button "結帳" at bounding box center [1166, 726] width 73 height 41
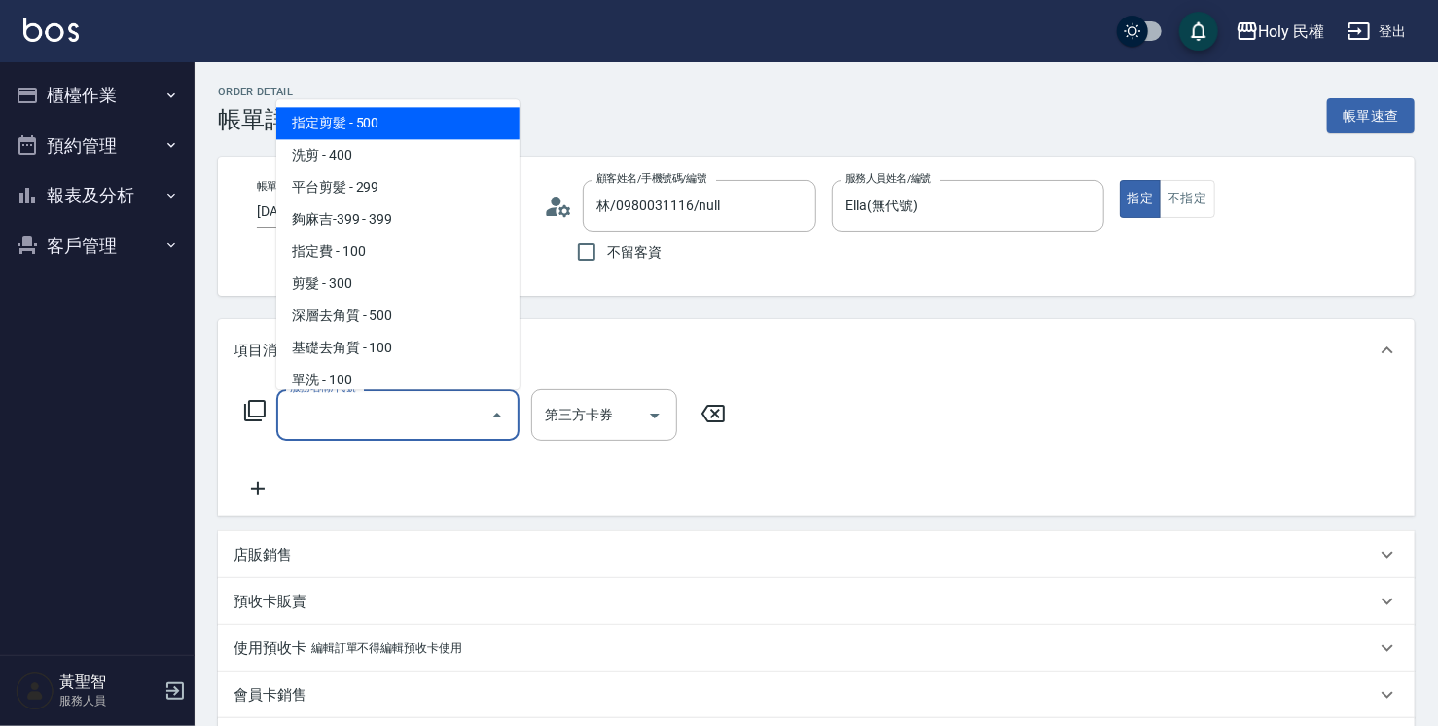
click at [456, 421] on input "服務名稱/代號" at bounding box center [383, 415] width 197 height 34
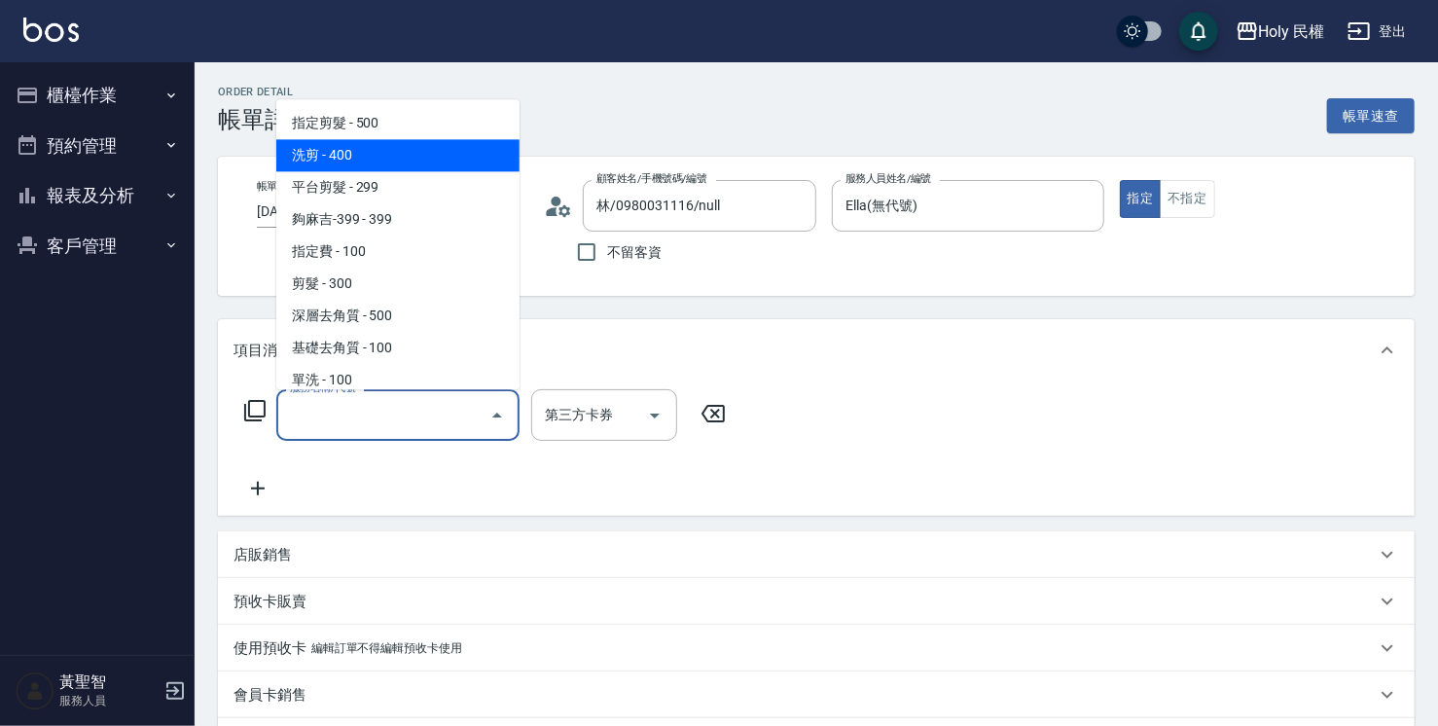
click at [337, 146] on span "洗剪 - 400" at bounding box center [397, 155] width 243 height 32
type input "洗剪(3)"
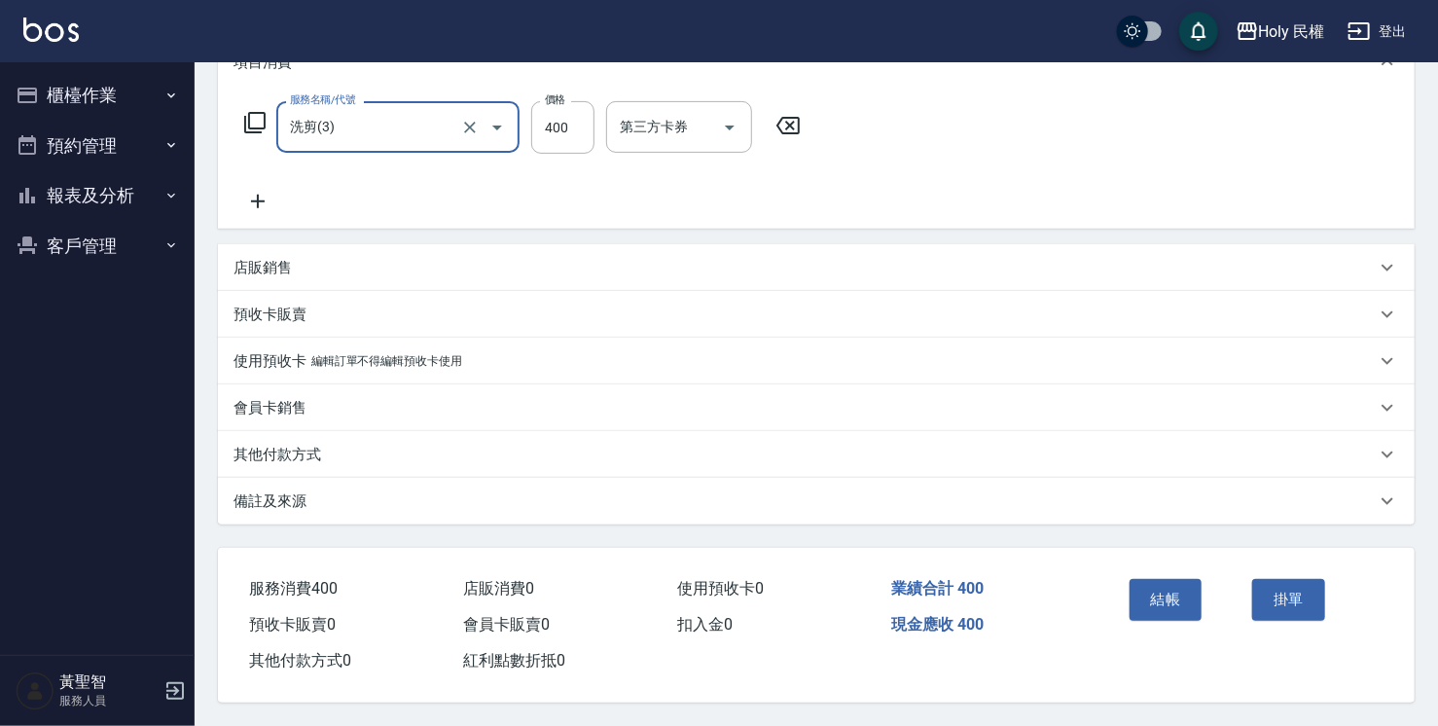
scroll to position [294, 0]
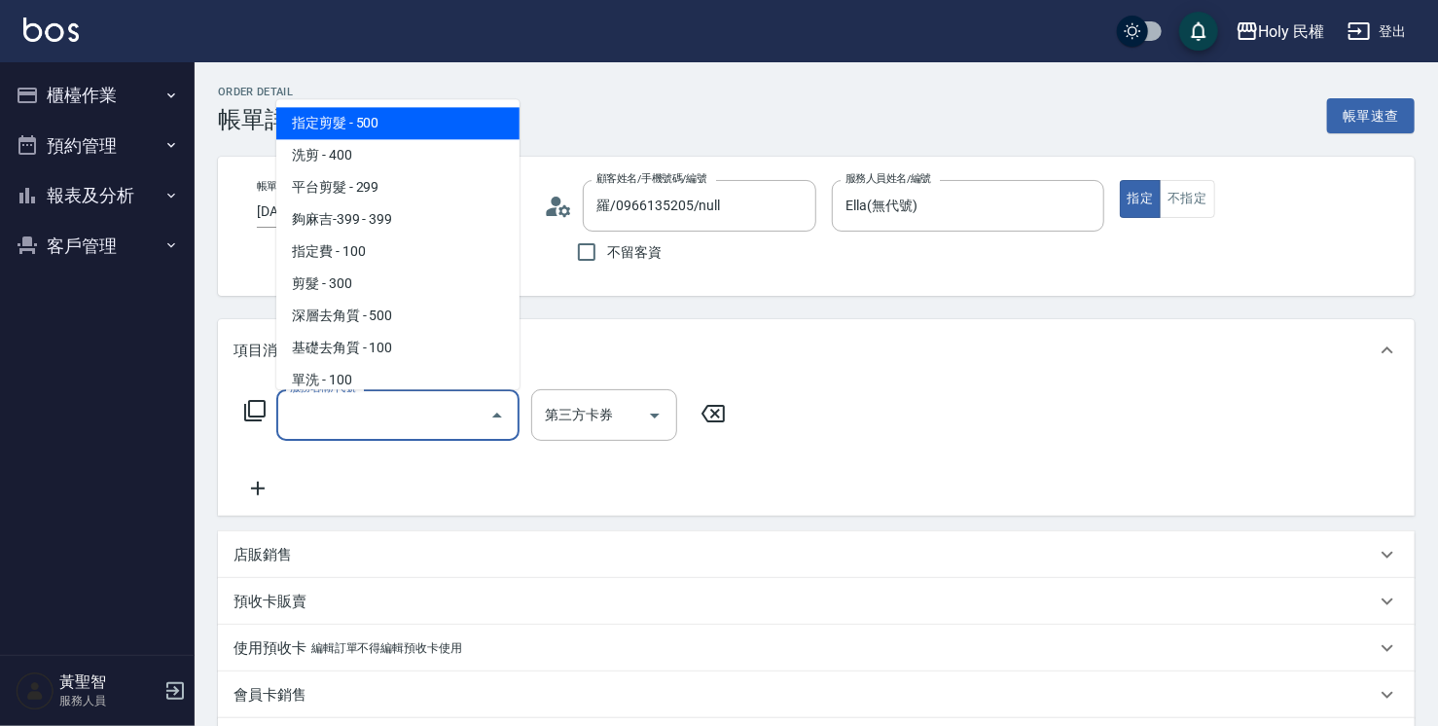
click at [405, 120] on span "指定剪髮 - 500" at bounding box center [397, 123] width 243 height 32
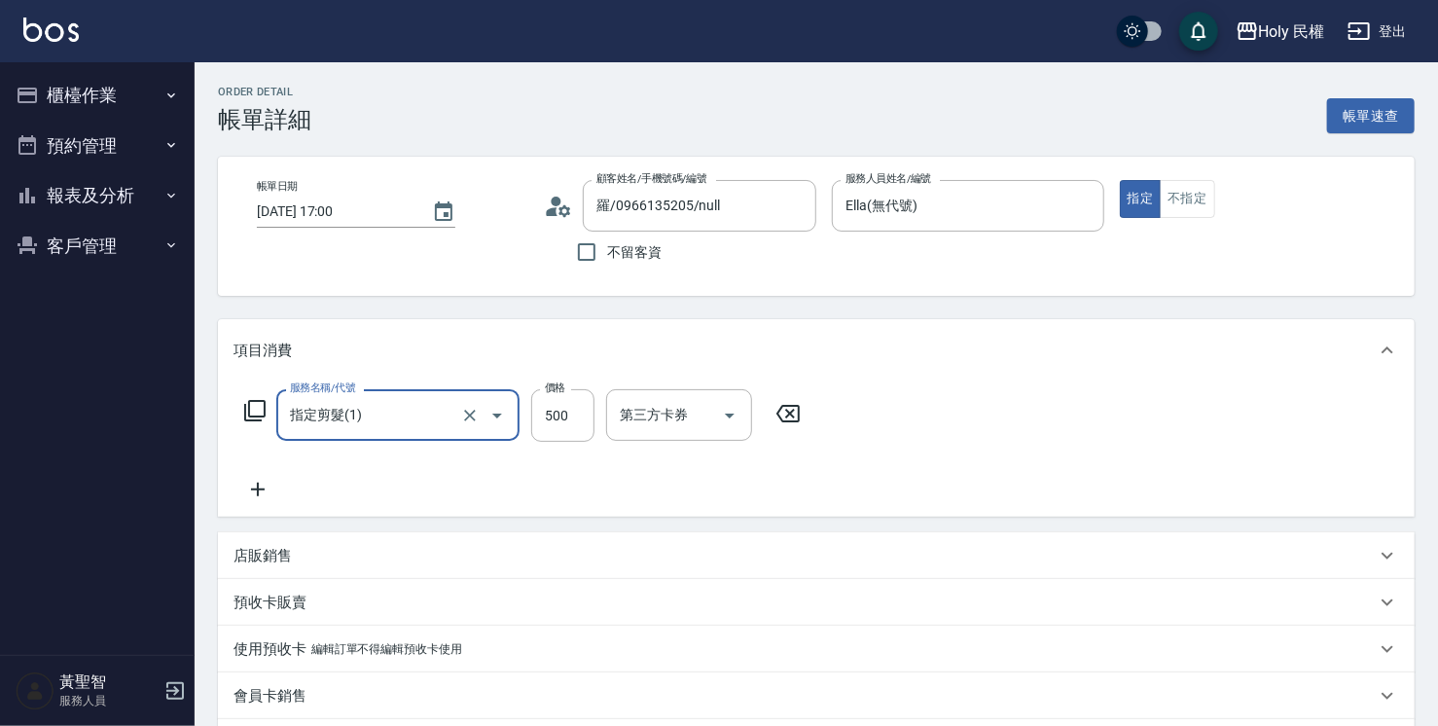
type input "指定剪髮(1)"
click at [350, 562] on div "店販銷售" at bounding box center [805, 556] width 1143 height 20
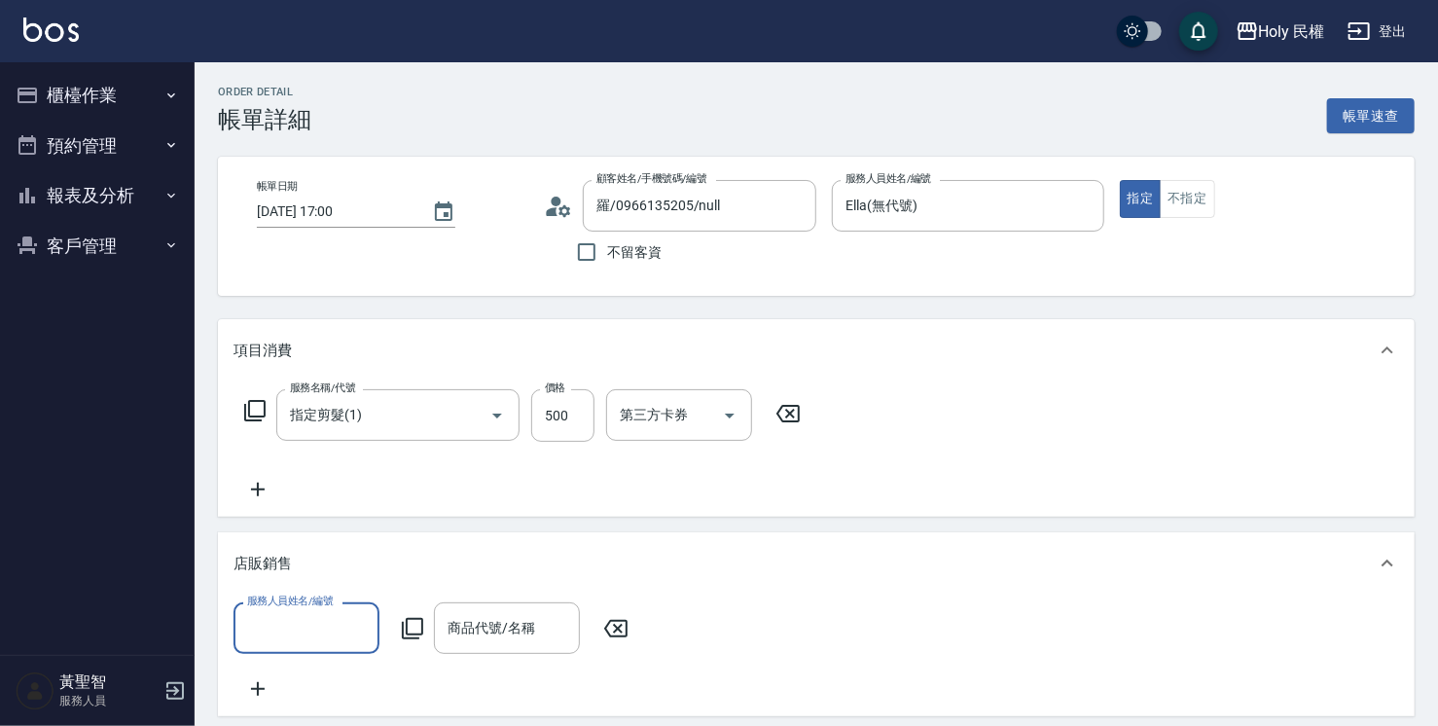
click at [327, 619] on input "服務人員姓名/編號" at bounding box center [306, 628] width 128 height 34
click at [322, 528] on div "Ella (無代號)" at bounding box center [307, 515] width 146 height 32
type input "Ella(無代號)"
click at [471, 621] on div "商品代號/名稱 商品代號/名稱" at bounding box center [507, 628] width 146 height 52
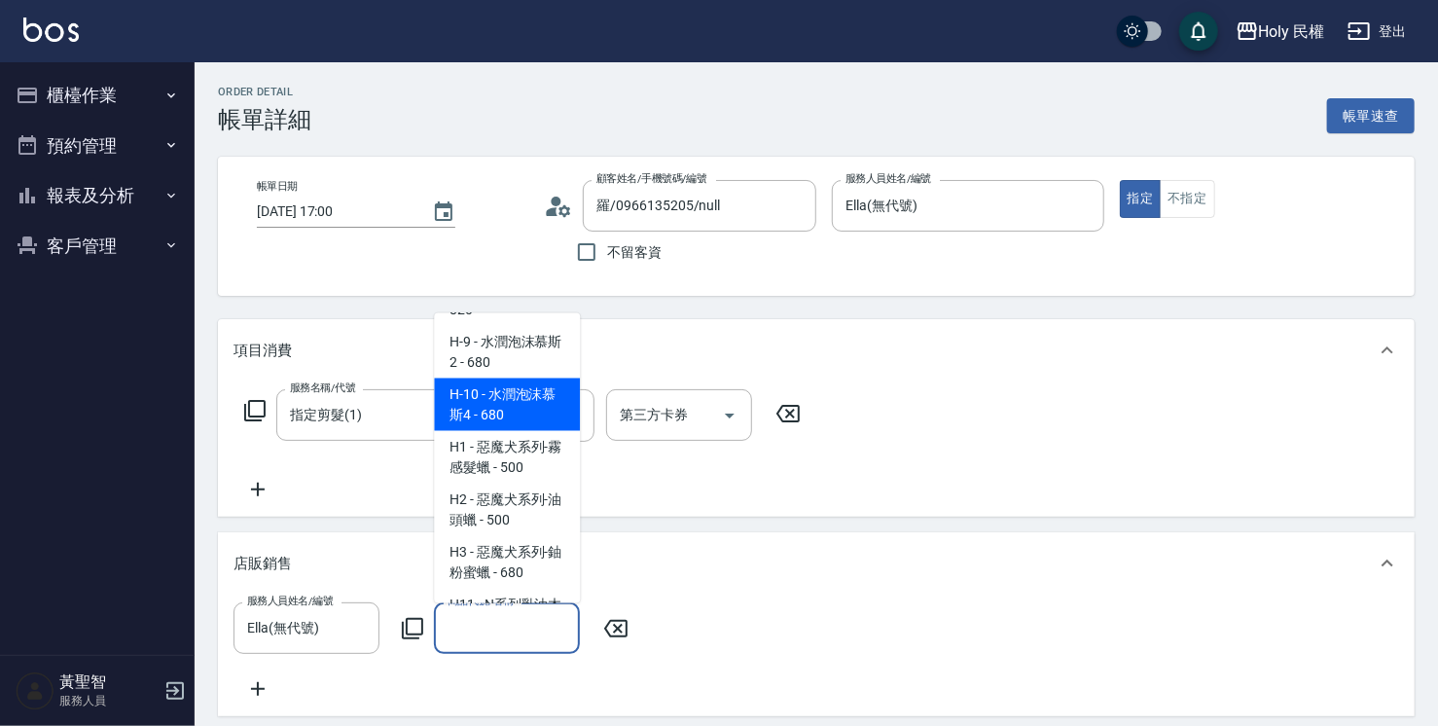
scroll to position [292, 0]
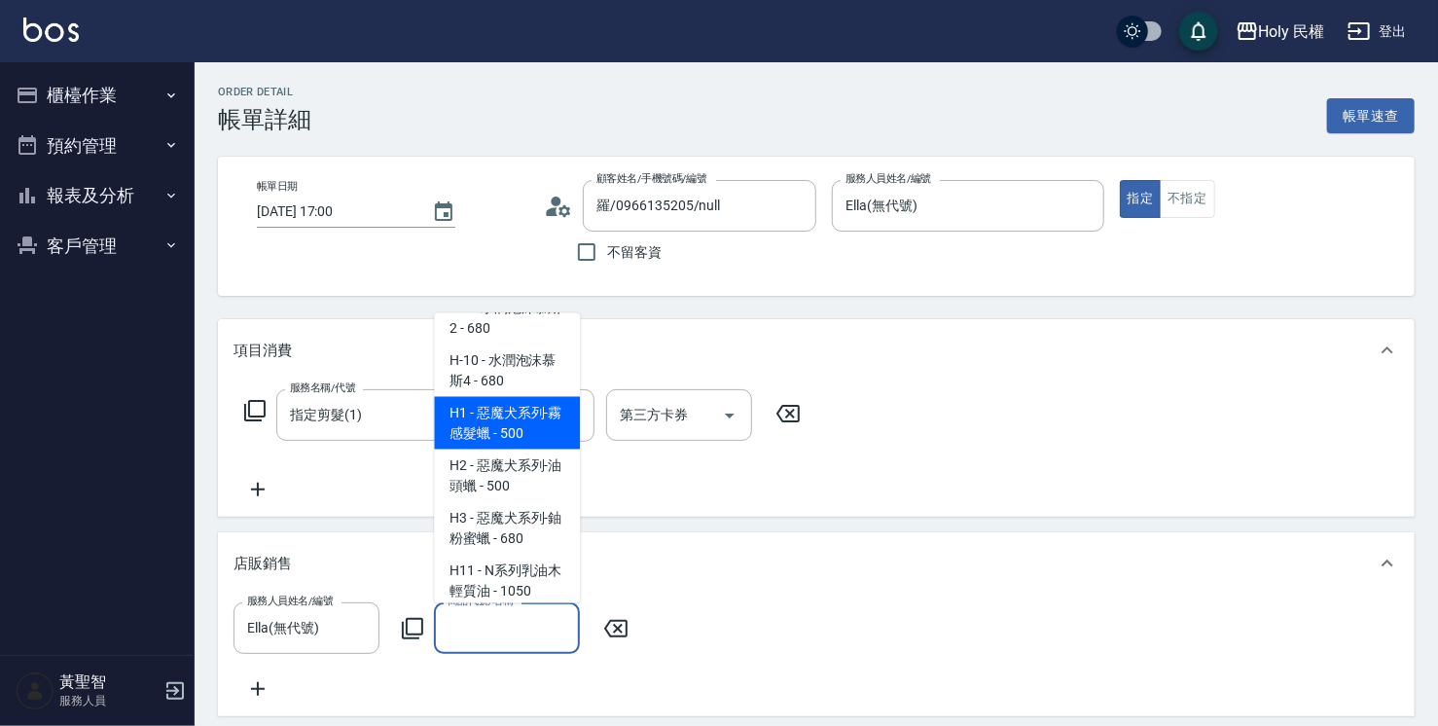
click at [496, 416] on span "H1 - 惡魔犬系列-霧感髮蠟 - 500" at bounding box center [507, 422] width 146 height 53
type input "惡魔犬系列-霧感髮蠟"
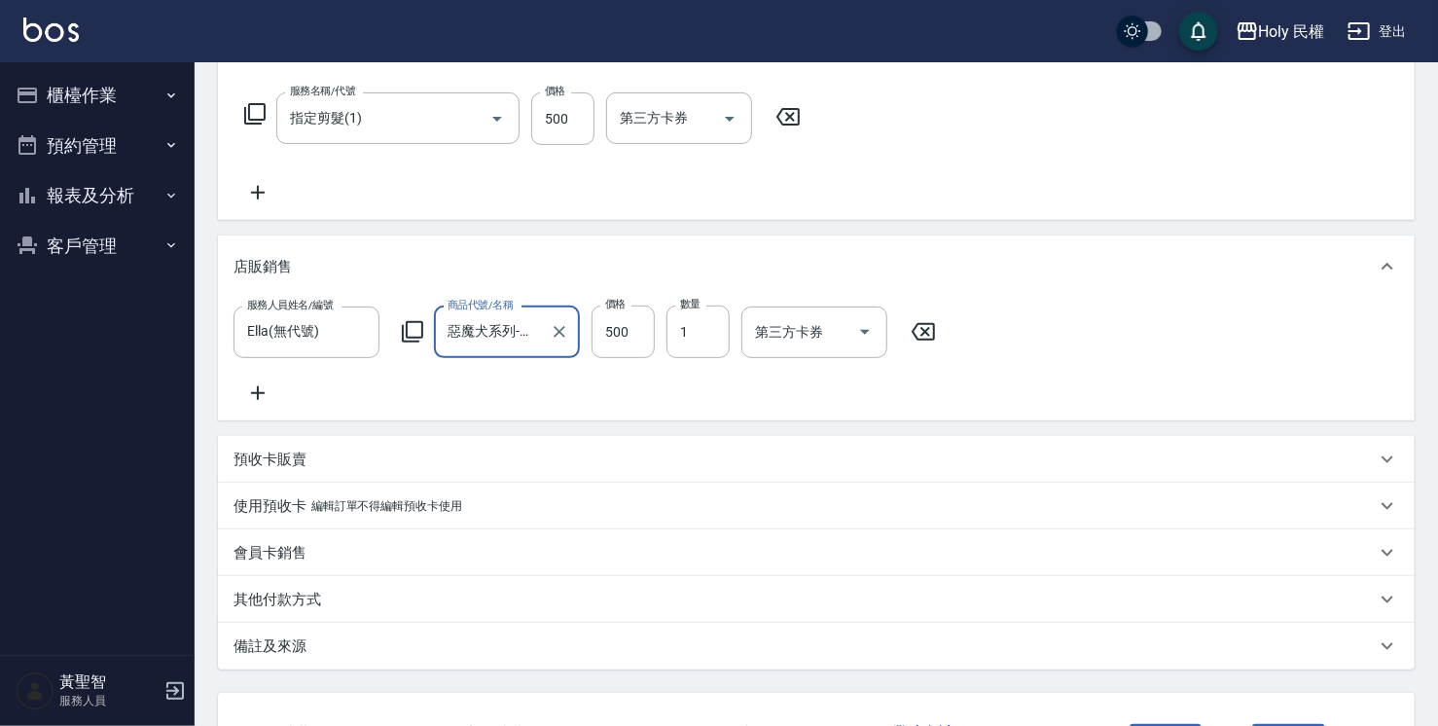
scroll to position [463, 0]
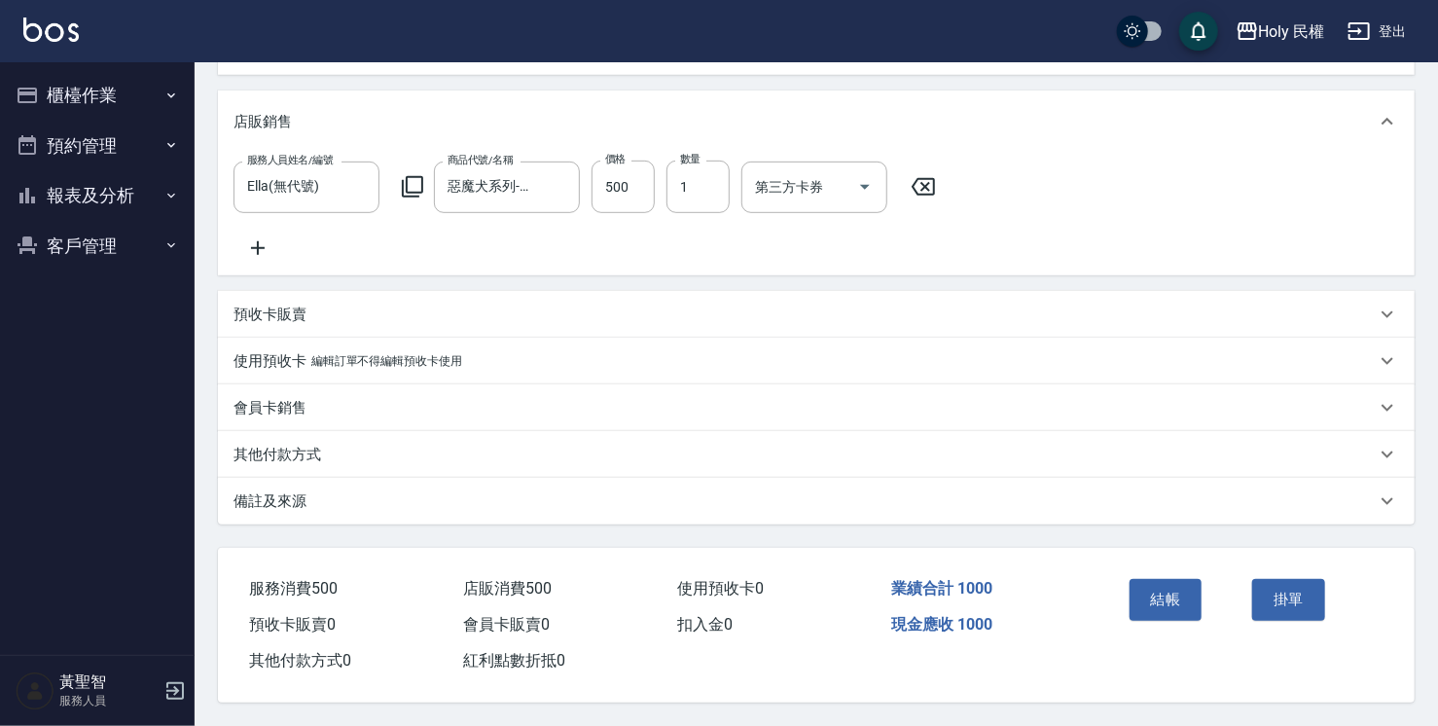
click at [828, 501] on div "備註及來源" at bounding box center [805, 501] width 1143 height 20
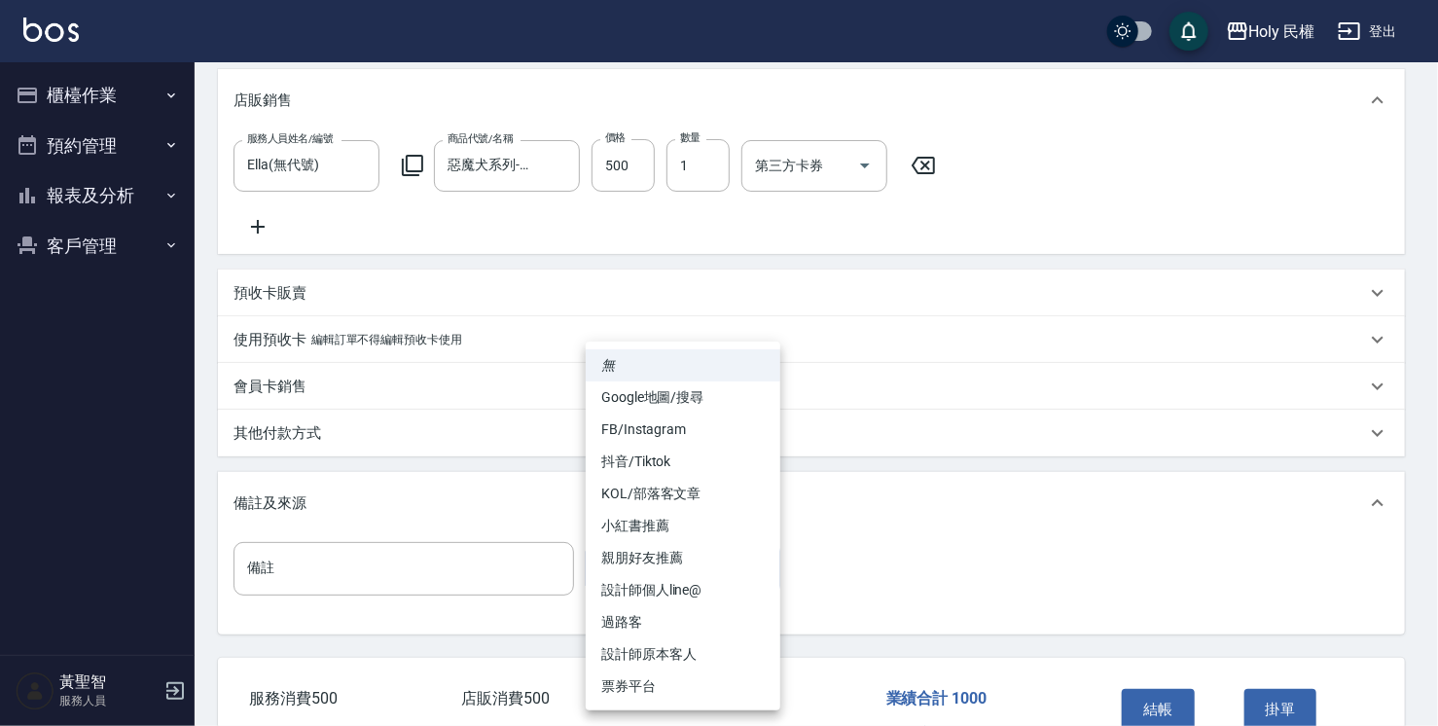
click at [675, 594] on body "Holy 民權 登出 櫃檯作業 打帳單 帳單列表 營業儀表板 現場電腦打卡 預約管理 預約管理 單日預約紀錄 單週預約紀錄 報表及分析 報表目錄 店家日報表 …" at bounding box center [719, 186] width 1438 height 1299
click at [655, 388] on li "Google地圖/搜尋" at bounding box center [683, 398] width 195 height 32
type input "Google地圖/搜尋"
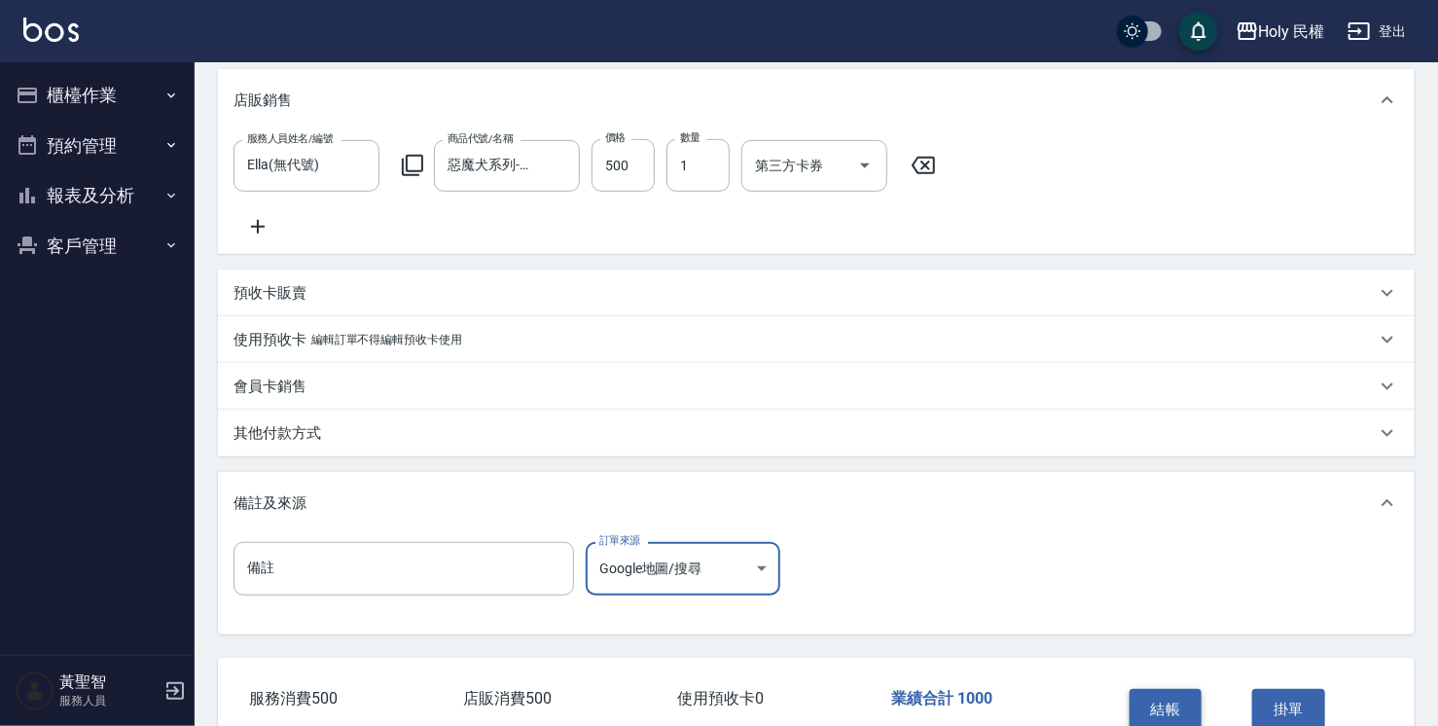
click at [1180, 707] on button "結帳" at bounding box center [1166, 709] width 73 height 41
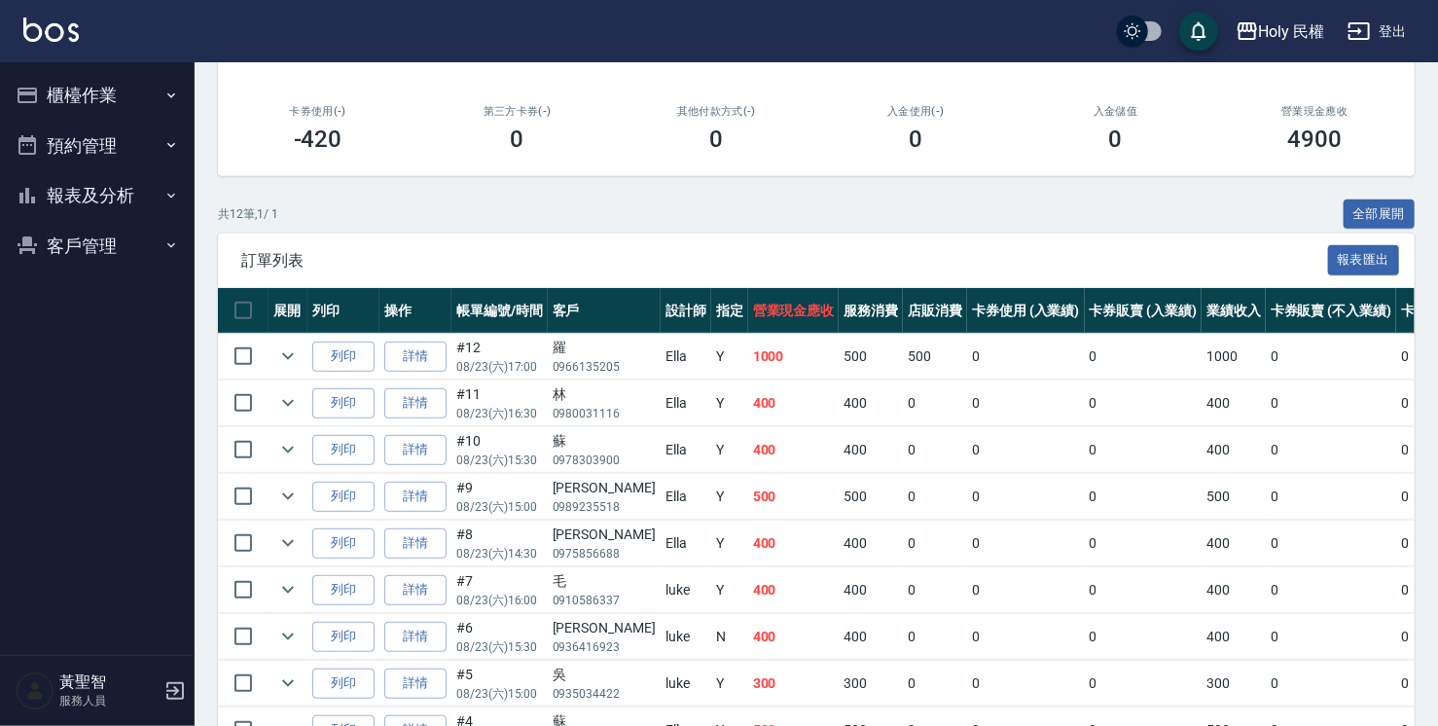
scroll to position [81, 0]
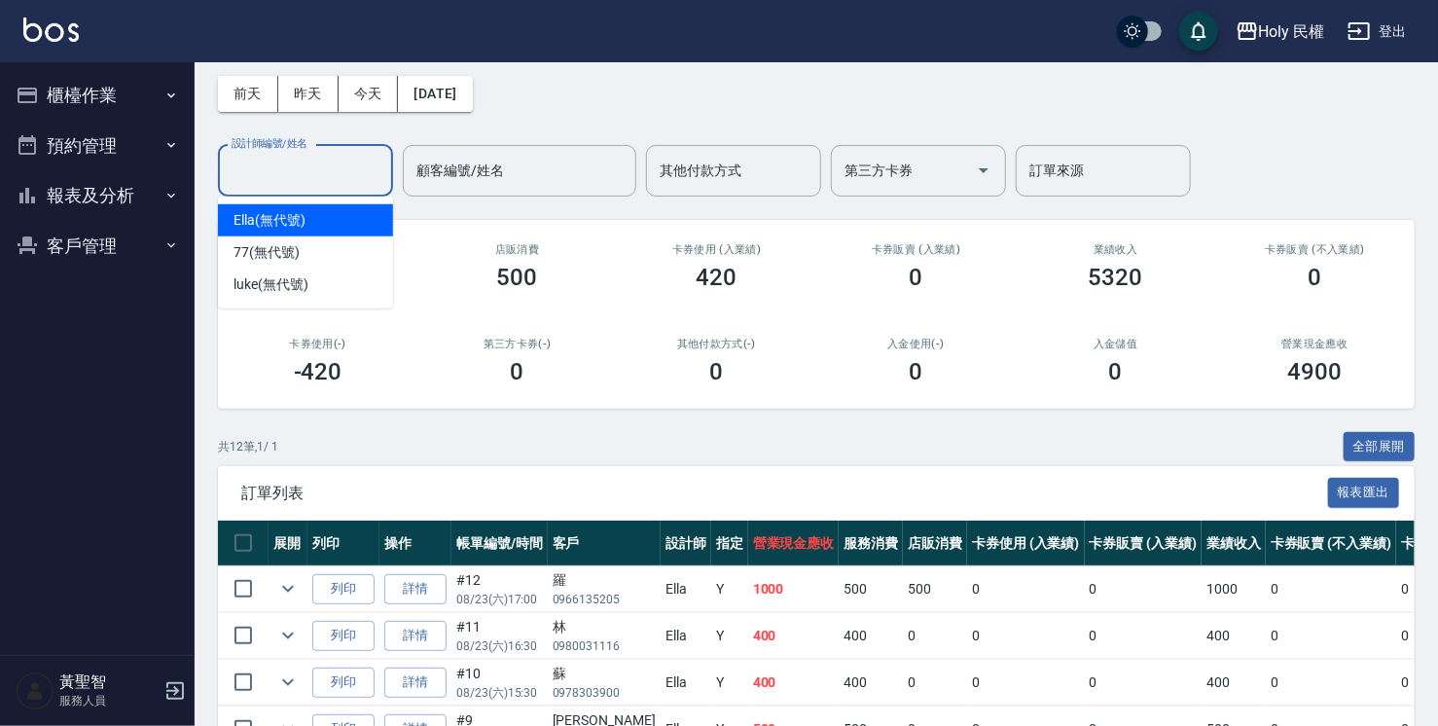
click at [335, 160] on input "設計師編號/姓名" at bounding box center [306, 171] width 158 height 34
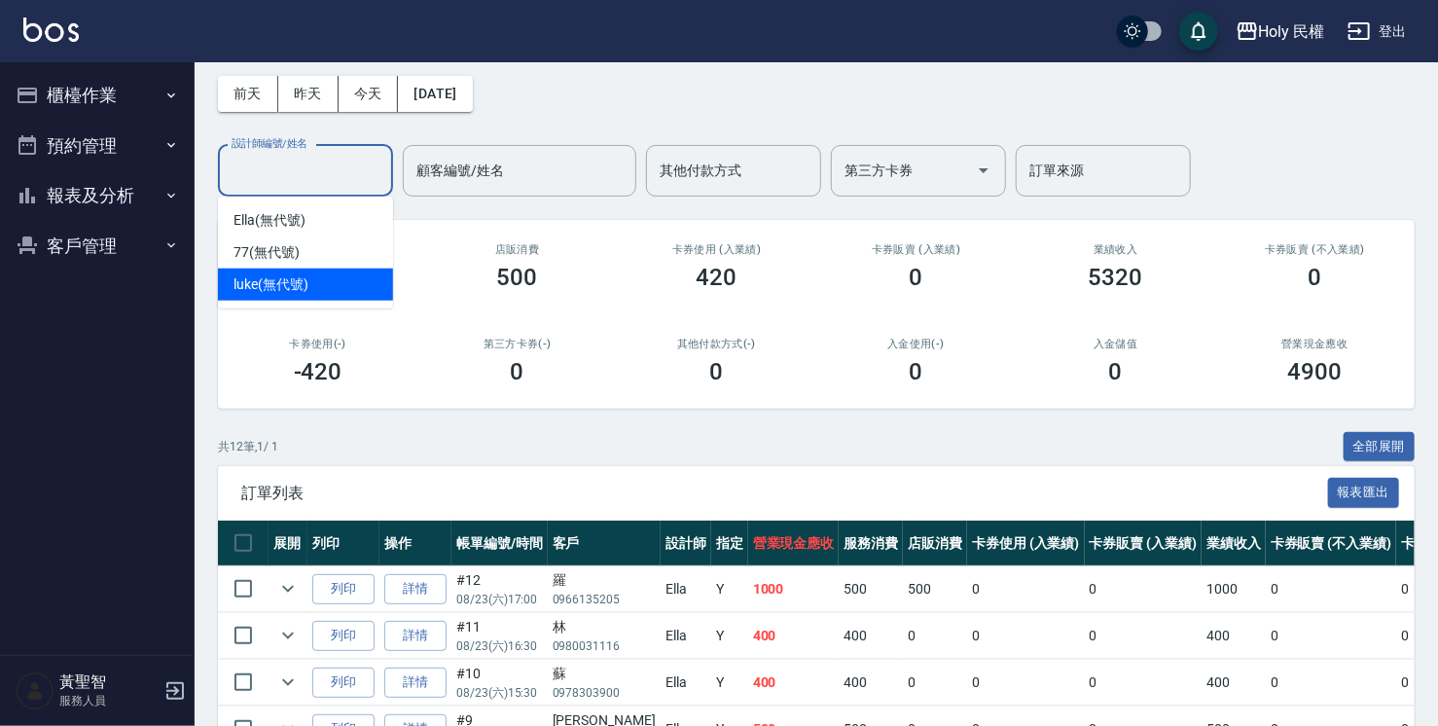
click at [283, 274] on span "luke (無代號)" at bounding box center [271, 284] width 75 height 20
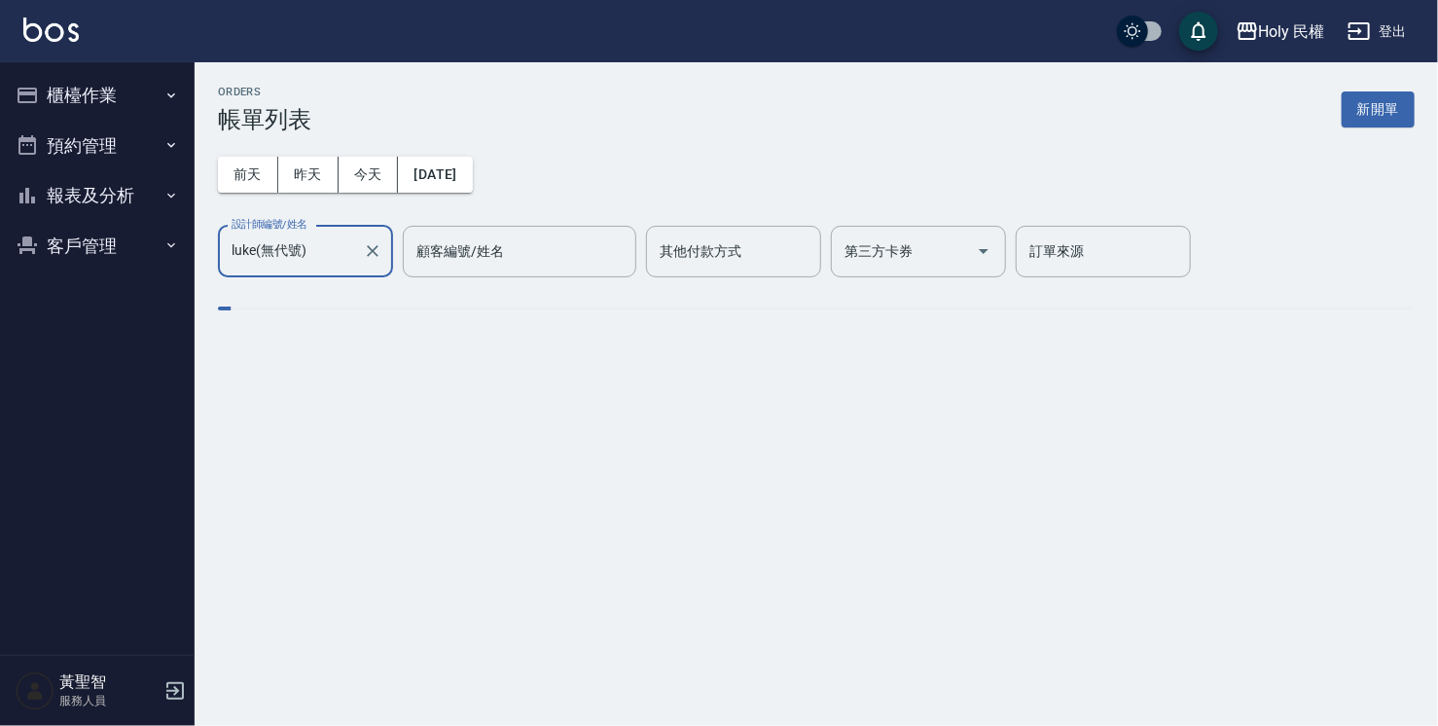
type input "luke(無代號)"
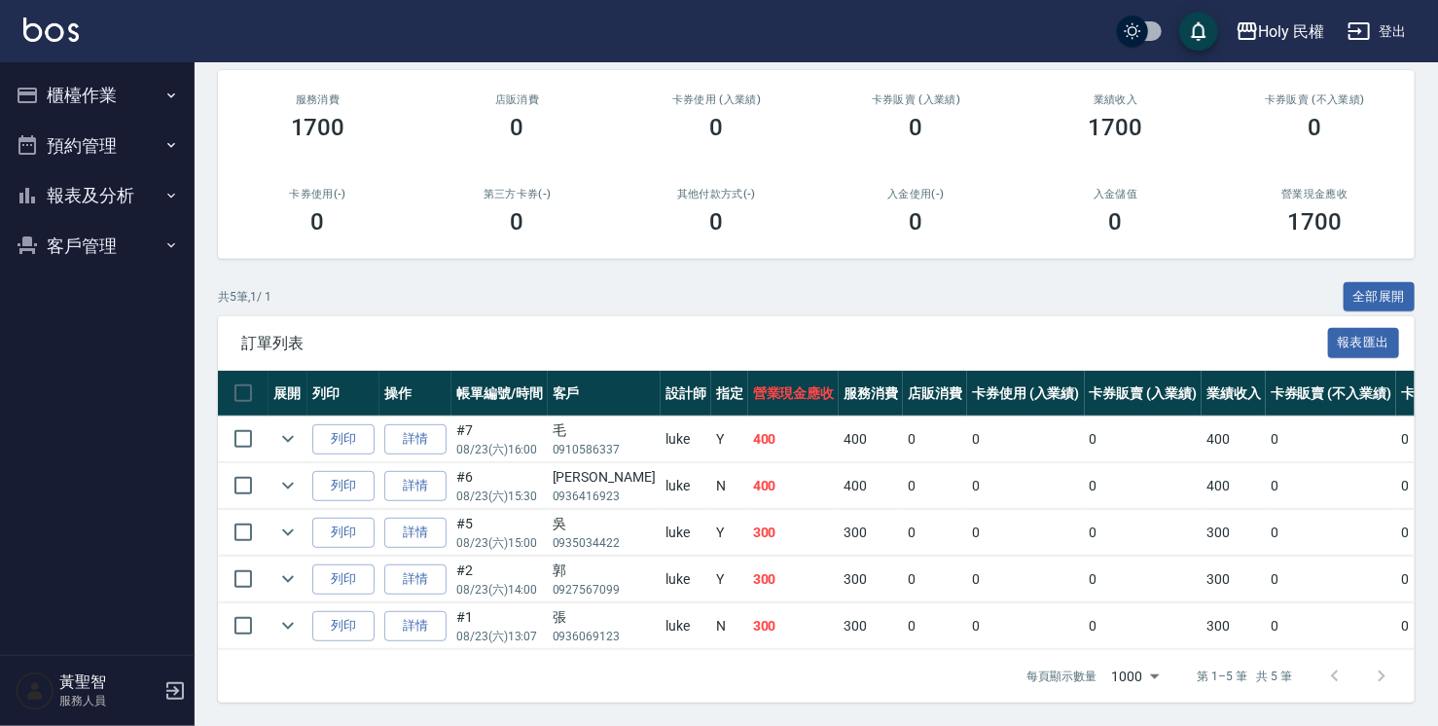
scroll to position [48, 0]
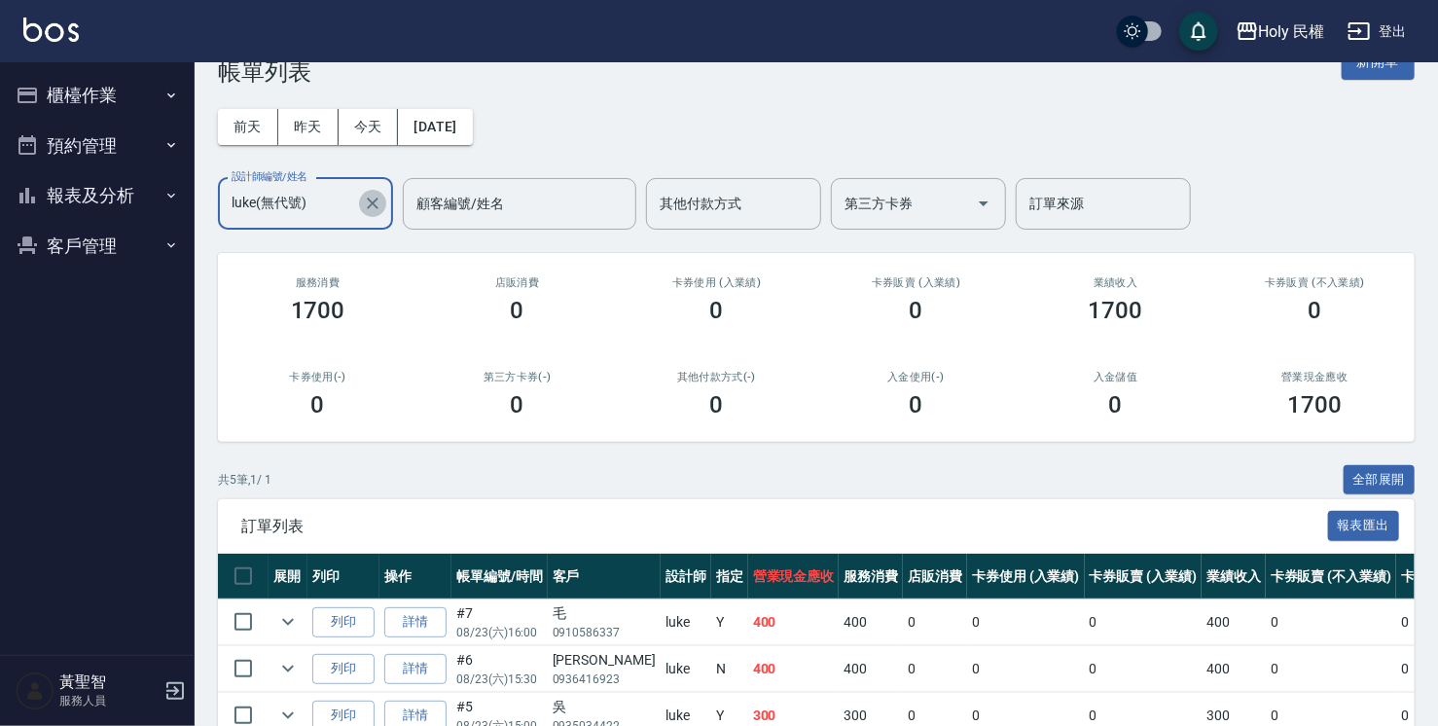
click at [378, 197] on icon "Clear" at bounding box center [372, 203] width 19 height 19
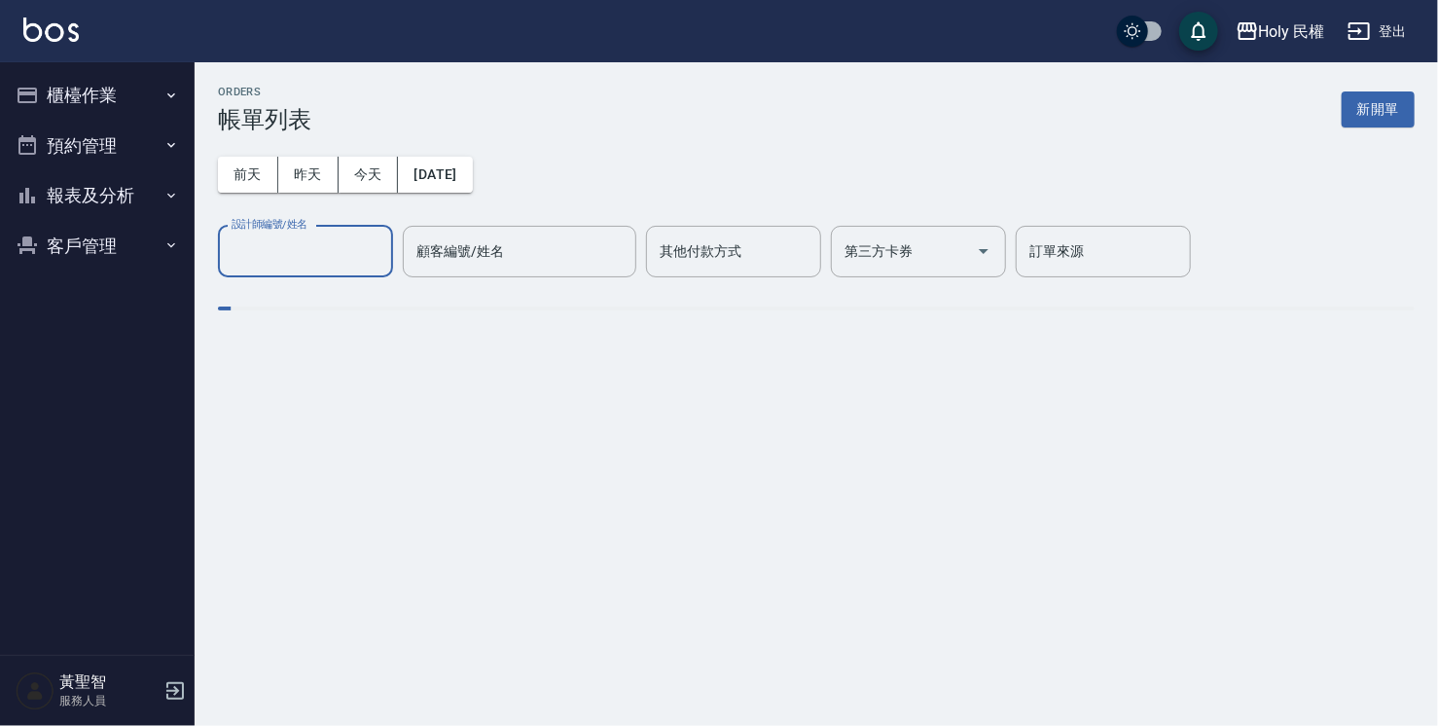
scroll to position [0, 0]
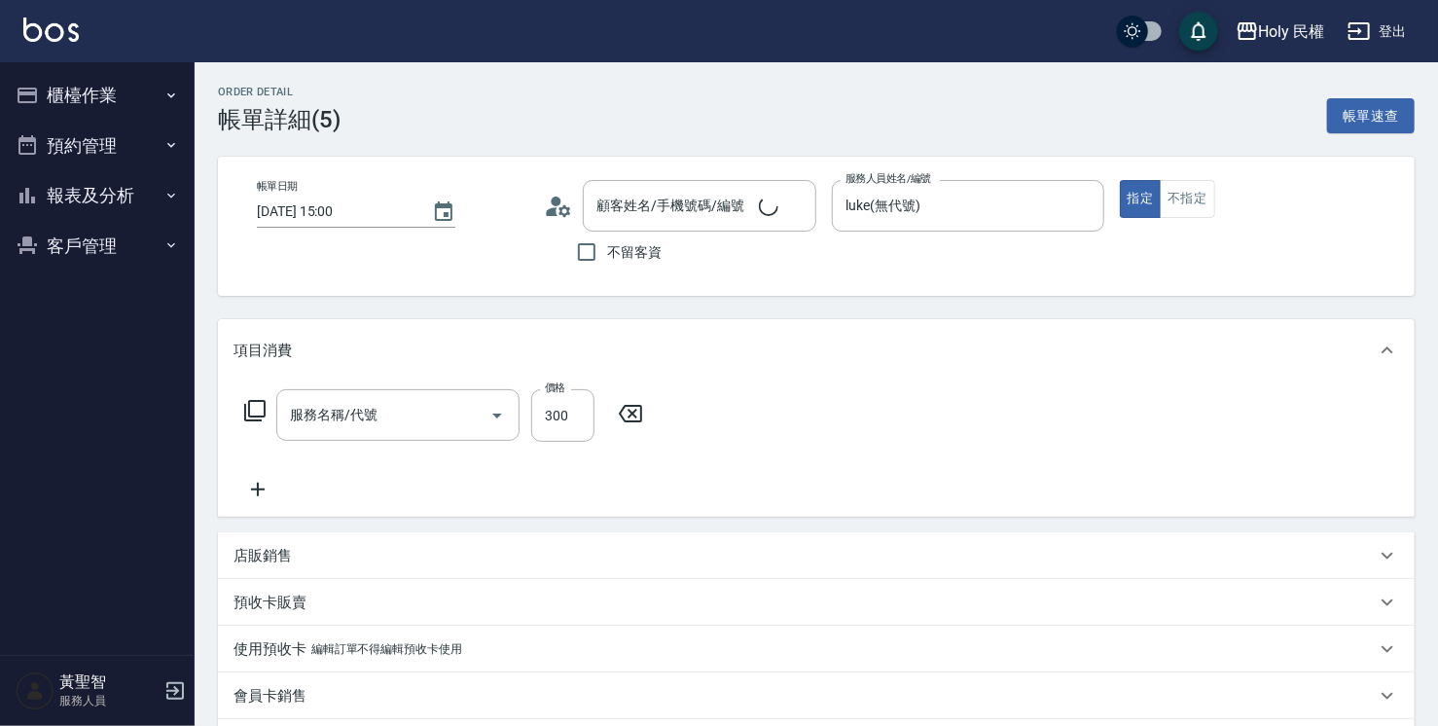
type input "[DATE] 15:00"
type input "luke(無代號)"
type input "吳/0935034422/"
type input "剪髮(C02)"
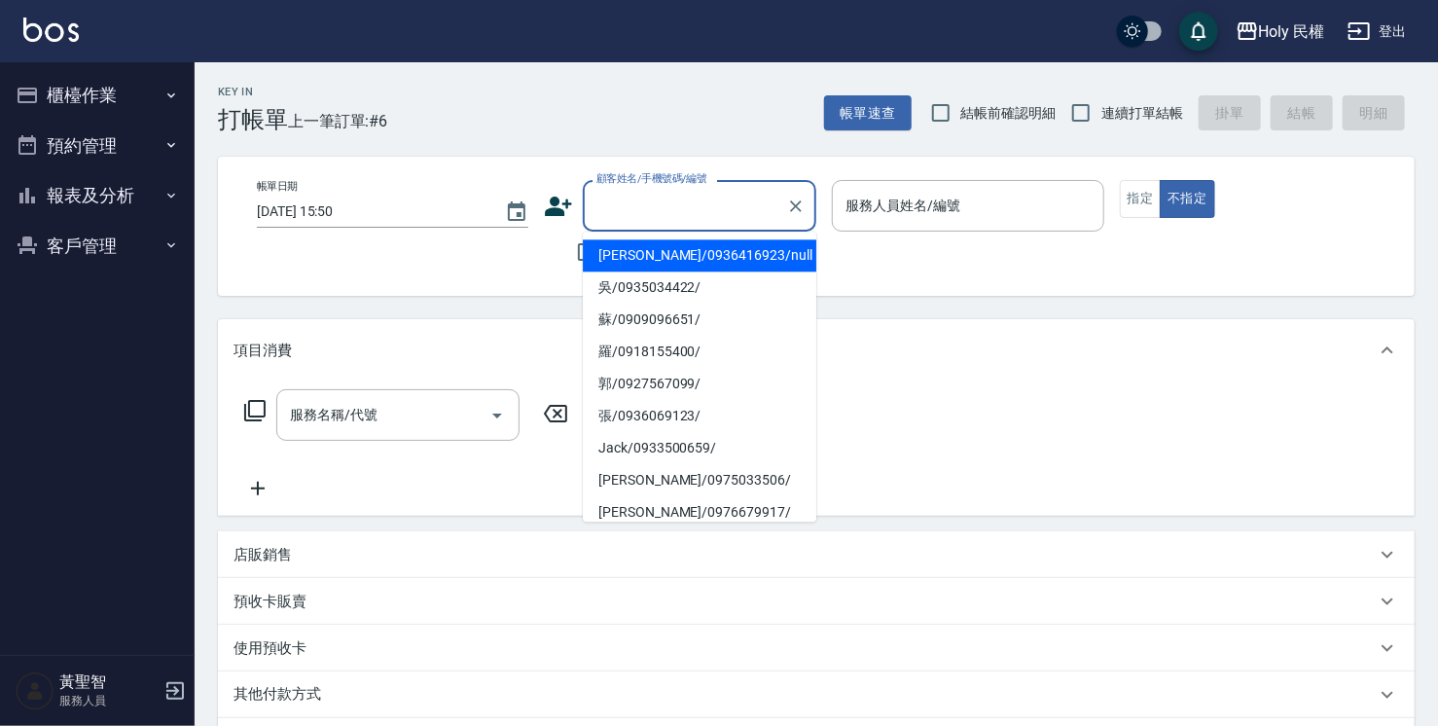
click at [631, 208] on input "顧客姓名/手機號碼/編號" at bounding box center [685, 206] width 187 height 34
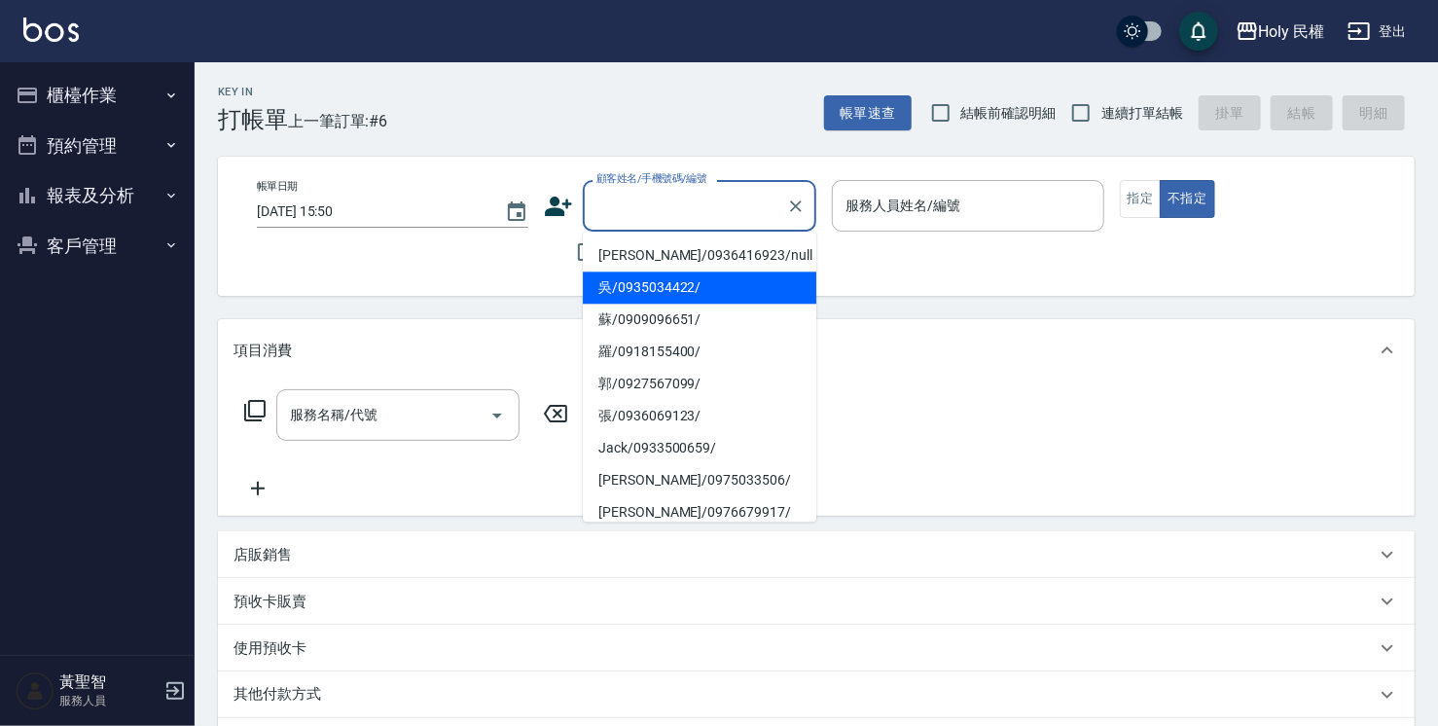
click at [652, 283] on li "吳/0935034422/" at bounding box center [700, 288] width 234 height 32
type input "吳/0935034422/"
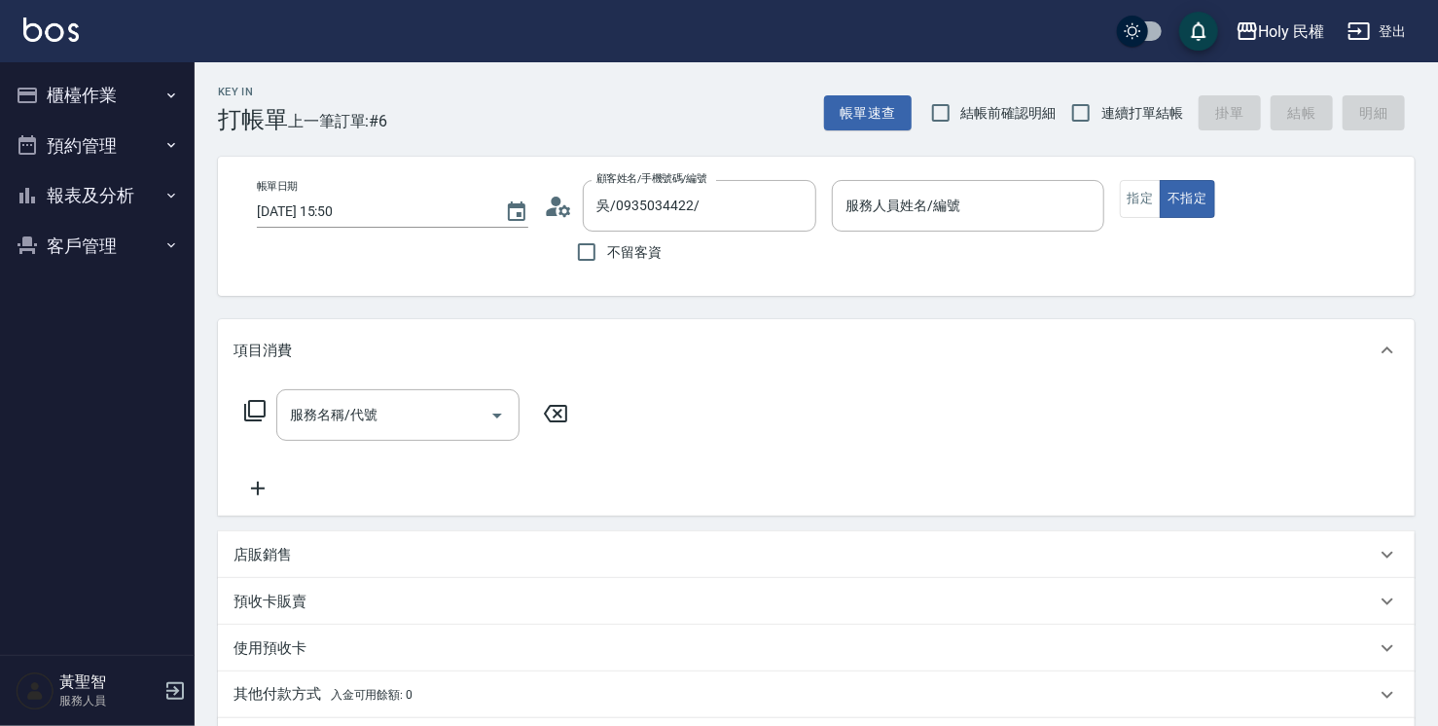
click at [558, 208] on icon at bounding box center [558, 206] width 29 height 29
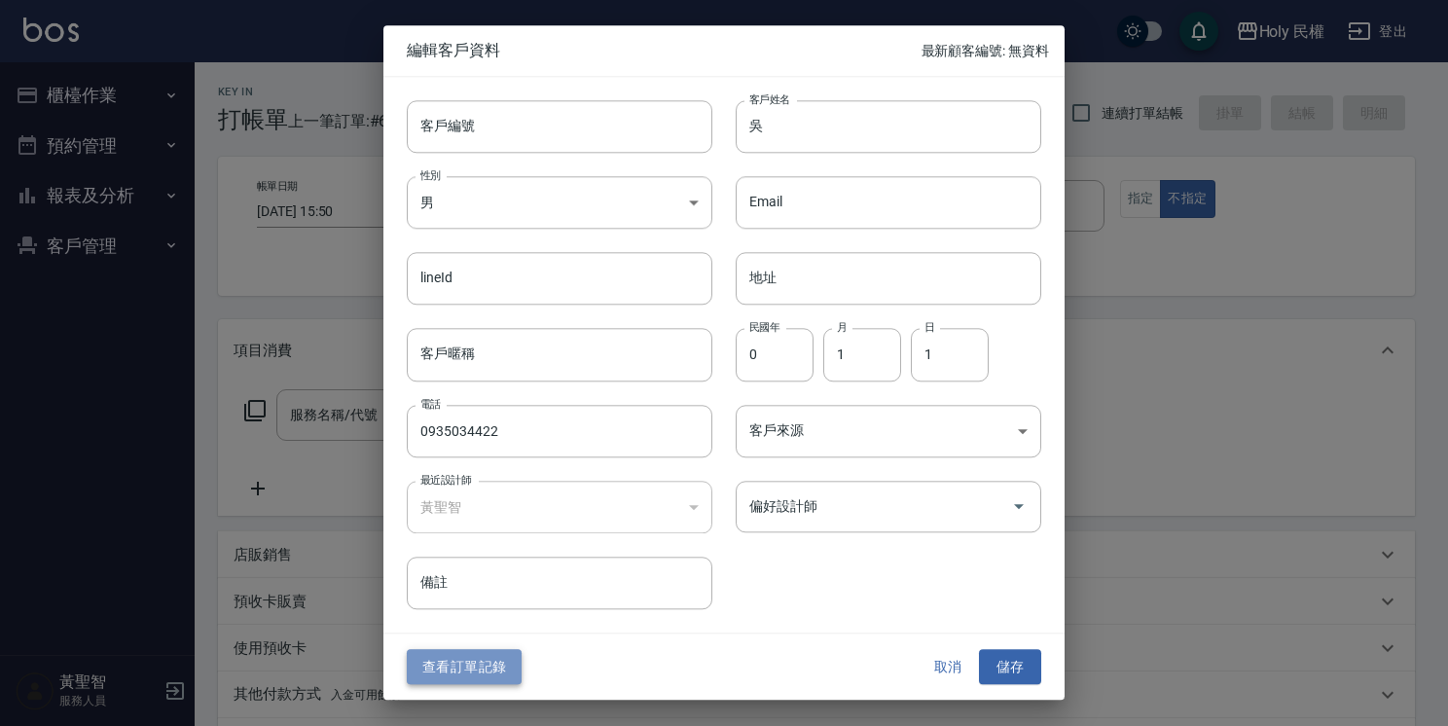
click at [481, 665] on button "查看訂單記錄" at bounding box center [464, 667] width 115 height 36
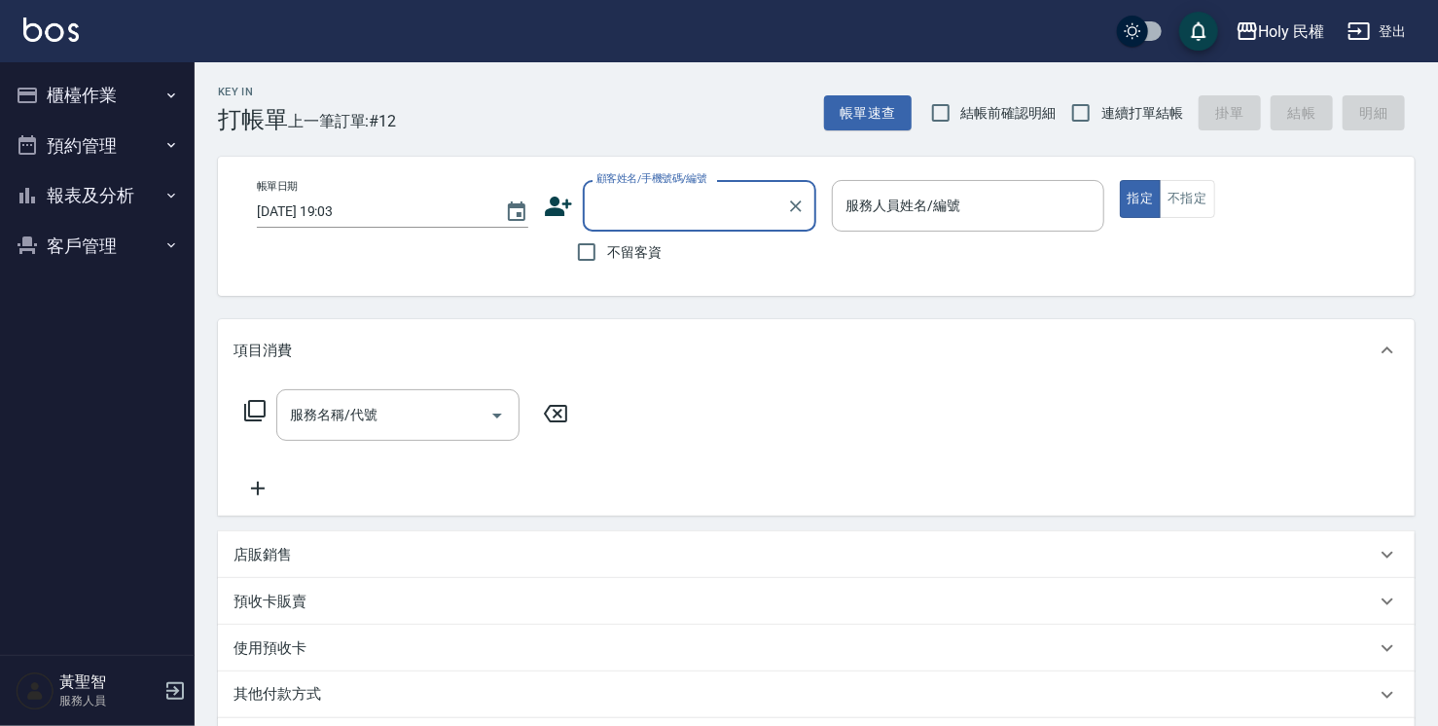
click at [642, 204] on input "顧客姓名/手機號碼/編號" at bounding box center [685, 206] width 187 height 34
click at [674, 196] on input "顧客姓名/手機號碼/編號" at bounding box center [685, 206] width 187 height 34
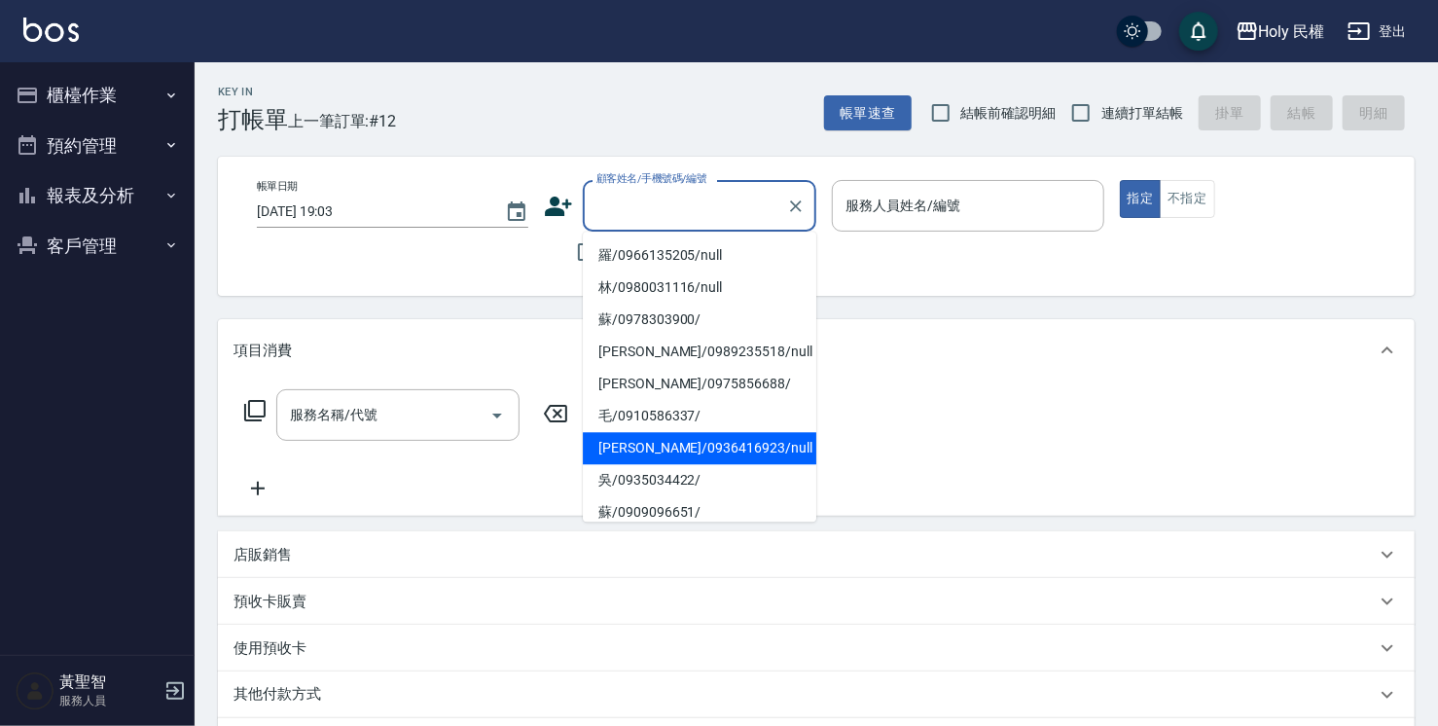
click at [681, 446] on li "李/0936416923/null" at bounding box center [700, 448] width 234 height 32
type input "李/0936416923/null"
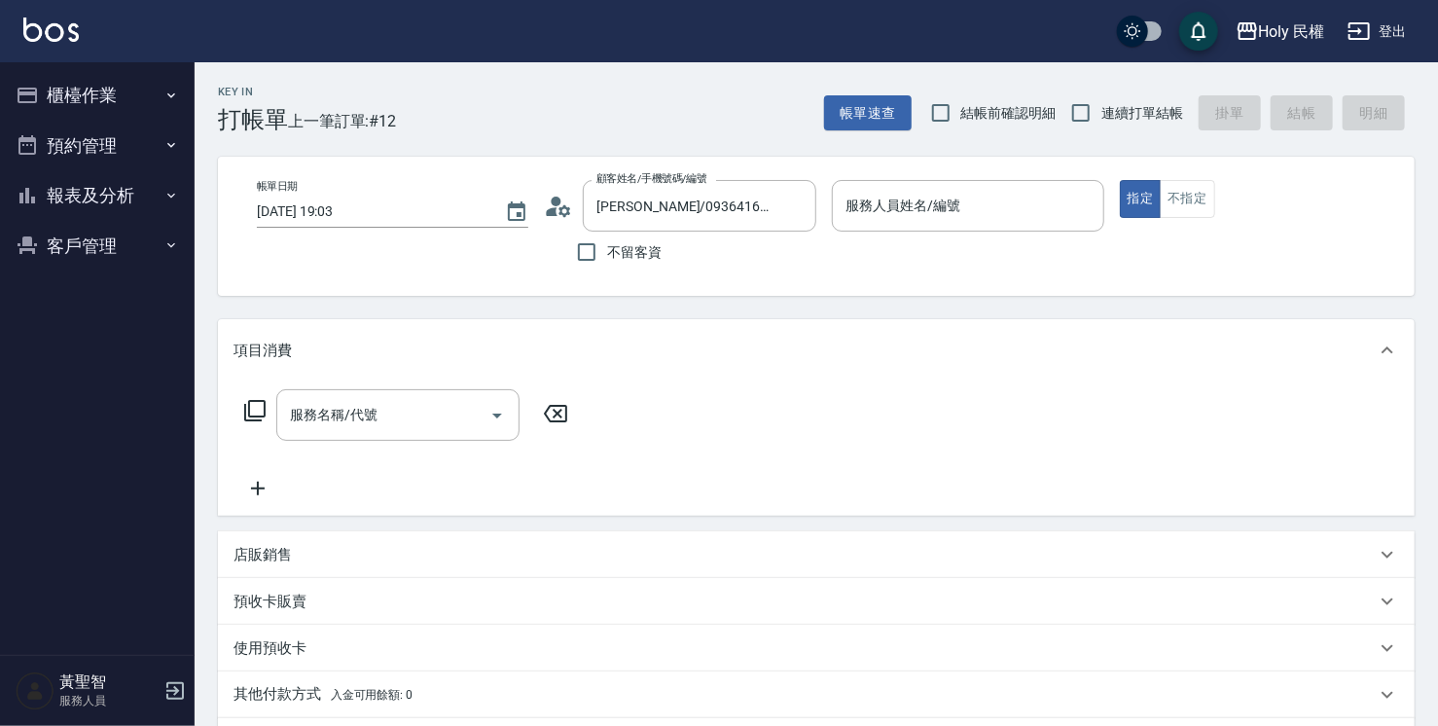
click at [553, 220] on div "顧客姓名/手機號碼/編號 李/0936416923/null 顧客姓名/手機號碼/編號" at bounding box center [680, 206] width 273 height 52
click at [557, 207] on icon at bounding box center [558, 206] width 29 height 29
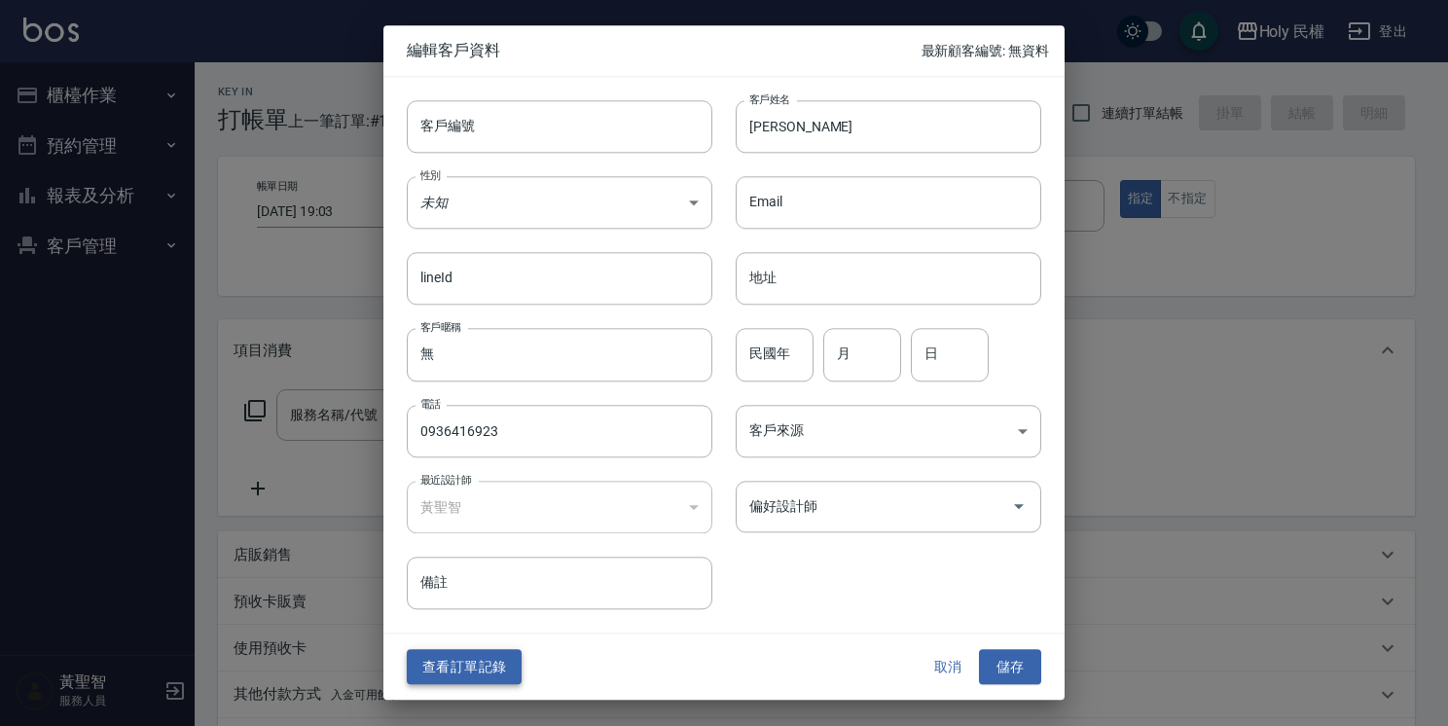
click at [497, 674] on button "查看訂單記錄" at bounding box center [464, 667] width 115 height 36
